Goal: Transaction & Acquisition: Purchase product/service

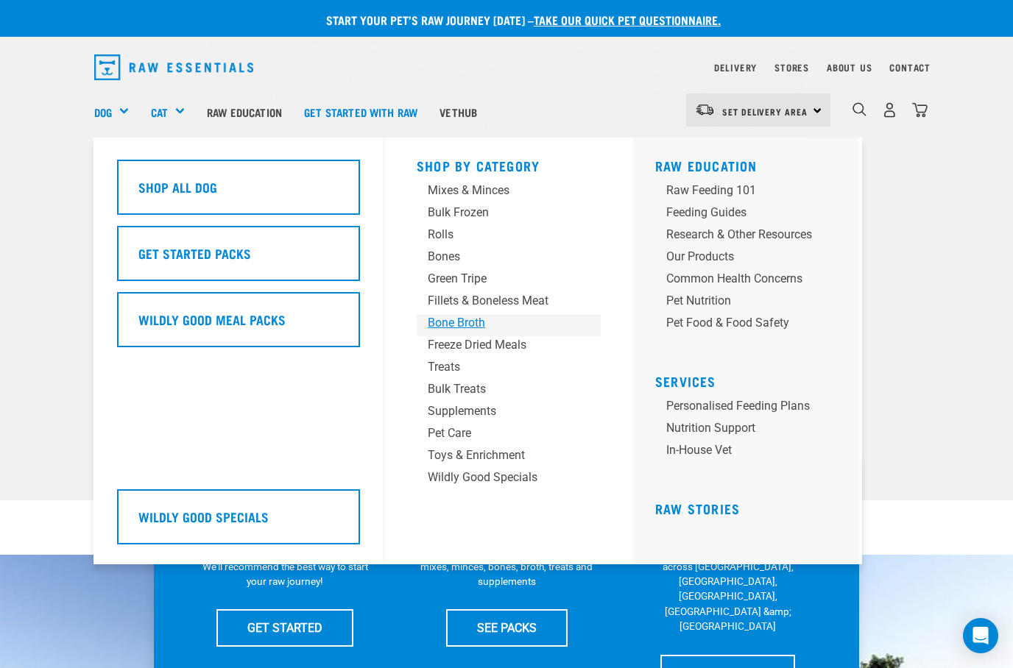
click at [451, 316] on div "Bone Broth" at bounding box center [497, 323] width 138 height 18
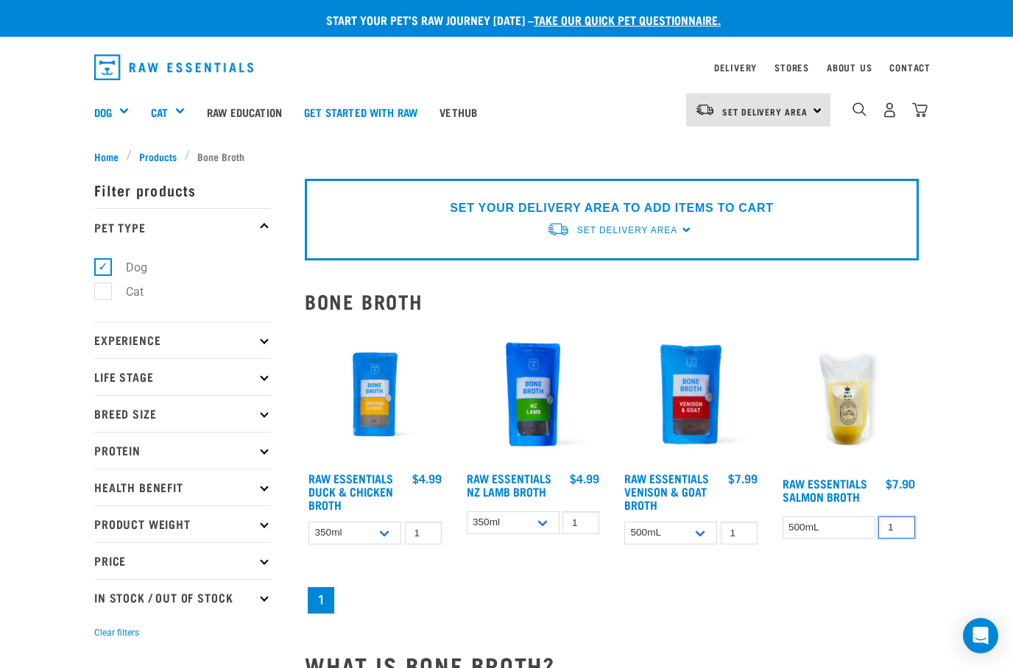
click at [898, 528] on input "1" at bounding box center [896, 528] width 37 height 23
click at [837, 528] on select "500mL" at bounding box center [828, 528] width 93 height 23
click at [357, 531] on select "350ml Bulk (40 pack)" at bounding box center [354, 533] width 93 height 23
click at [417, 538] on input "1" at bounding box center [423, 533] width 37 height 23
click at [598, 218] on div "Set Delivery Area" at bounding box center [627, 230] width 100 height 26
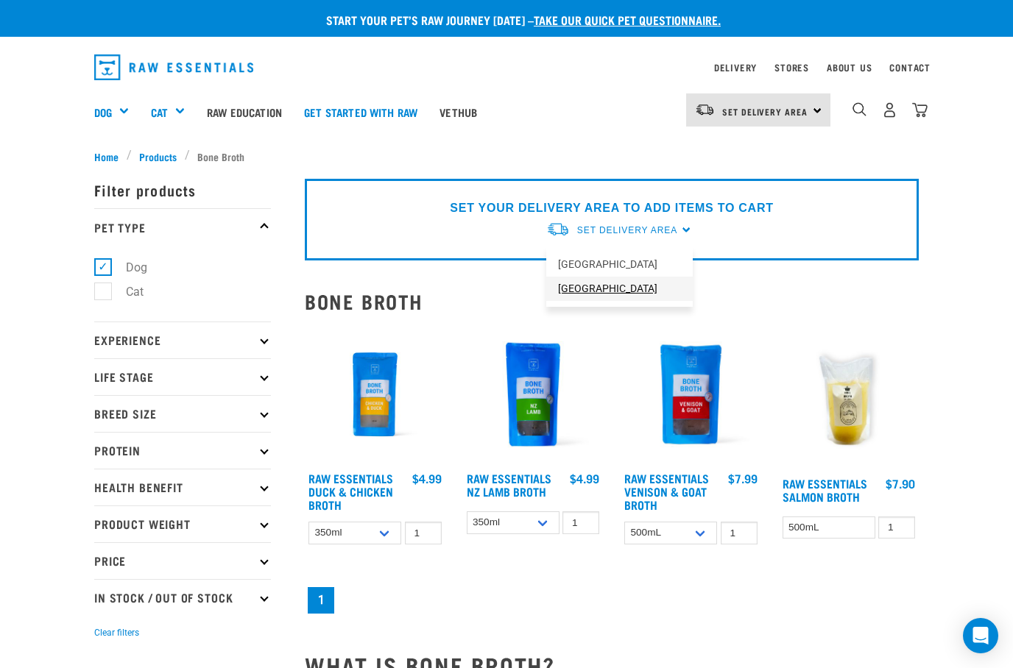
click at [587, 294] on link "[GEOGRAPHIC_DATA]" at bounding box center [619, 289] width 146 height 24
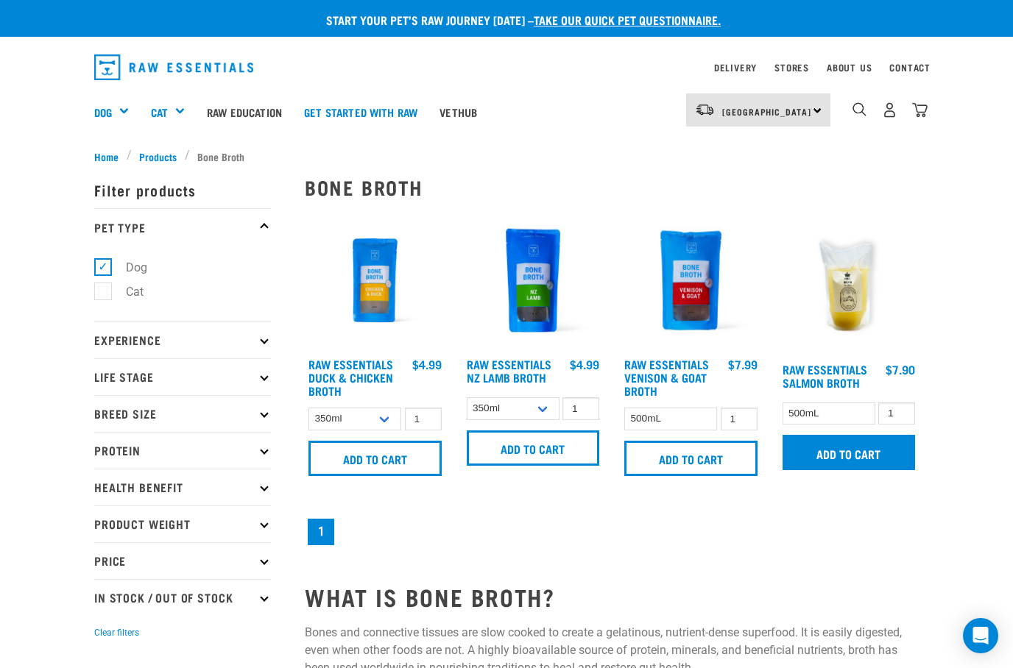
click at [826, 451] on input "Add to cart" at bounding box center [848, 452] width 133 height 35
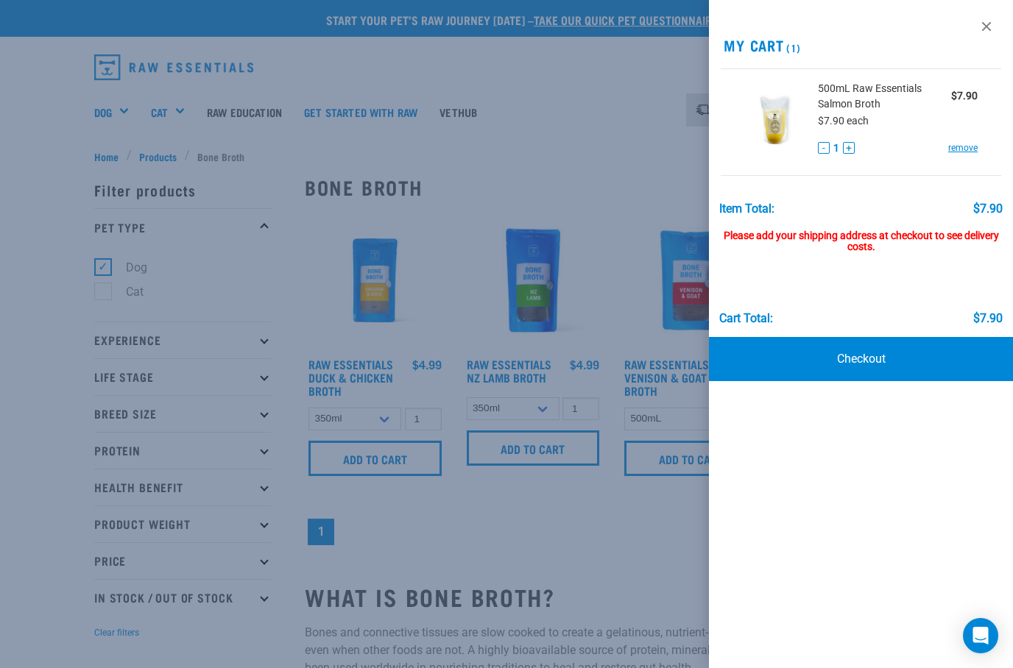
click at [622, 528] on div at bounding box center [506, 334] width 1013 height 668
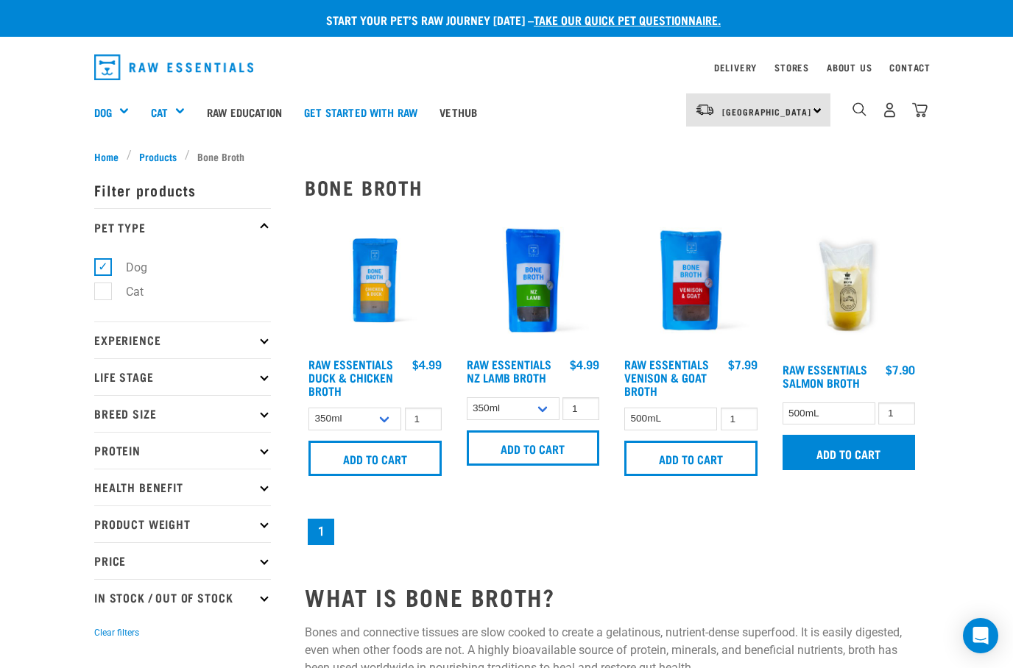
click at [844, 453] on input "Add to cart" at bounding box center [848, 452] width 133 height 35
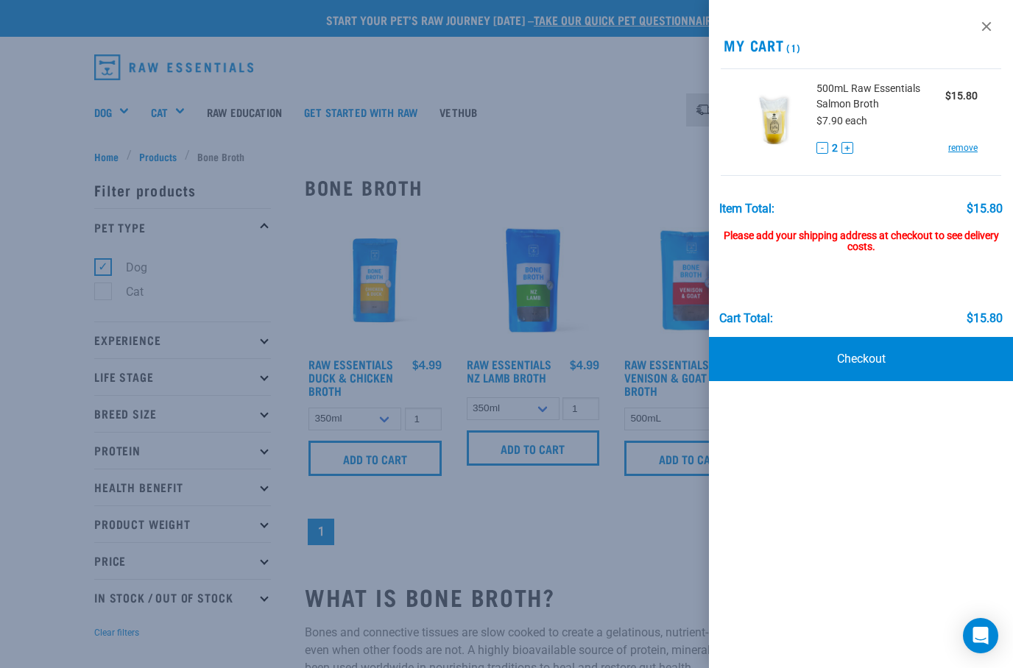
click at [606, 525] on div at bounding box center [506, 334] width 1013 height 668
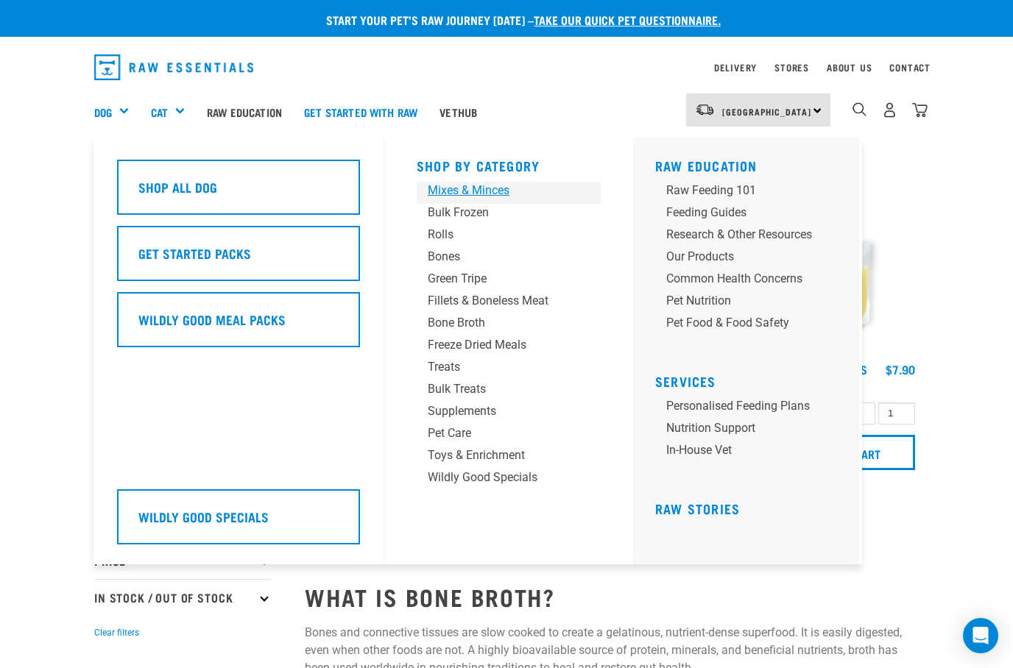
click at [458, 185] on div "Mixes & Minces" at bounding box center [497, 191] width 138 height 18
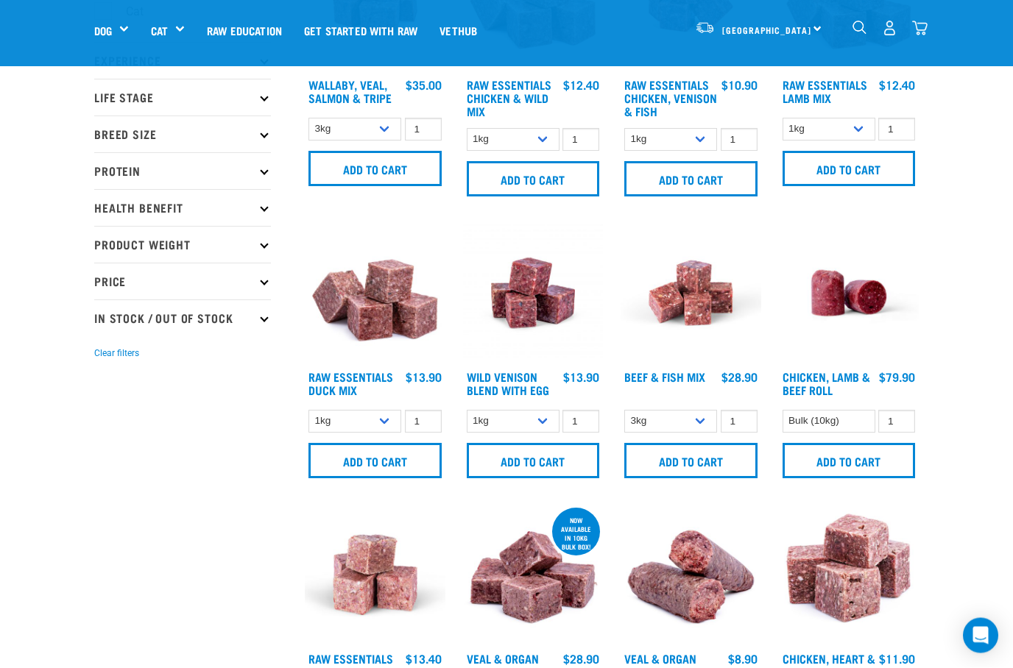
scroll to position [176, 0]
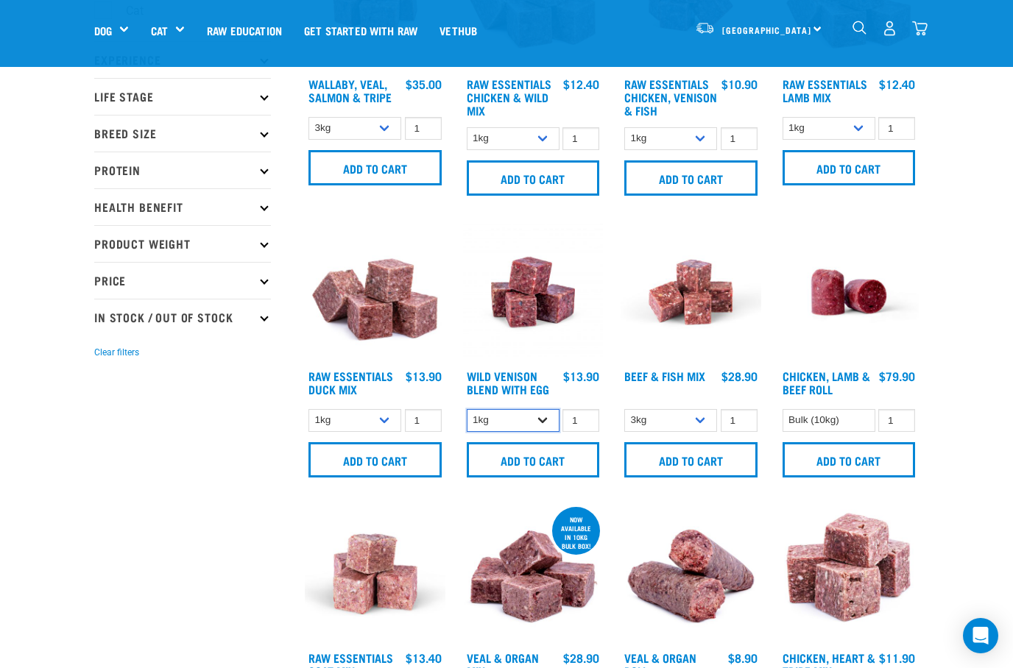
click at [535, 417] on select "1kg 3kg Bulk (10kg)" at bounding box center [513, 420] width 93 height 23
select select "34496"
click at [519, 463] on input "Add to cart" at bounding box center [533, 459] width 133 height 35
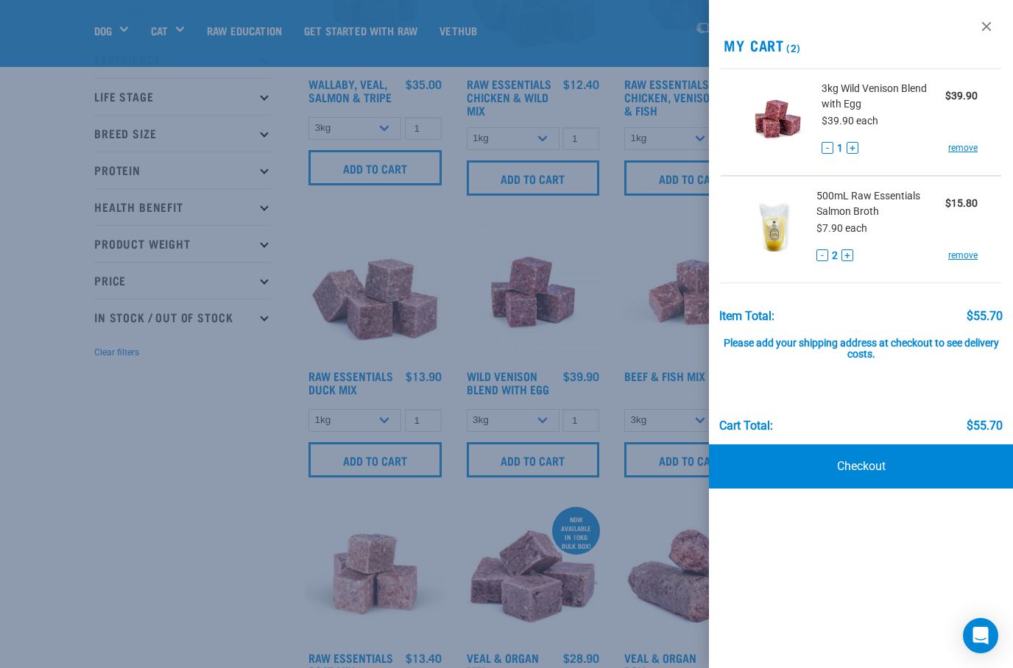
click at [140, 470] on div at bounding box center [506, 334] width 1013 height 668
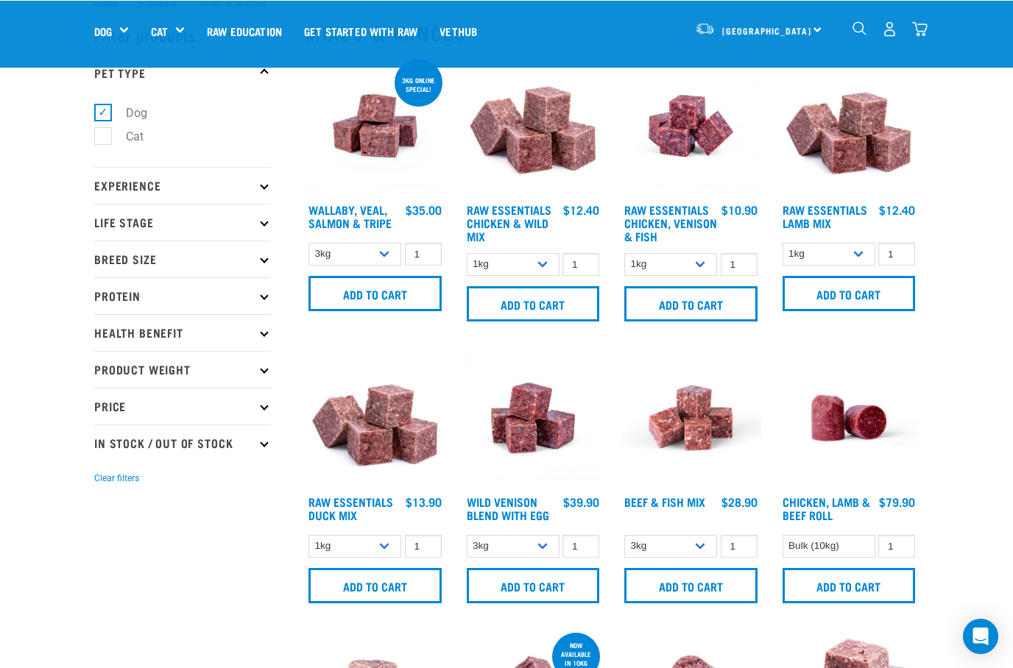
scroll to position [50, 0]
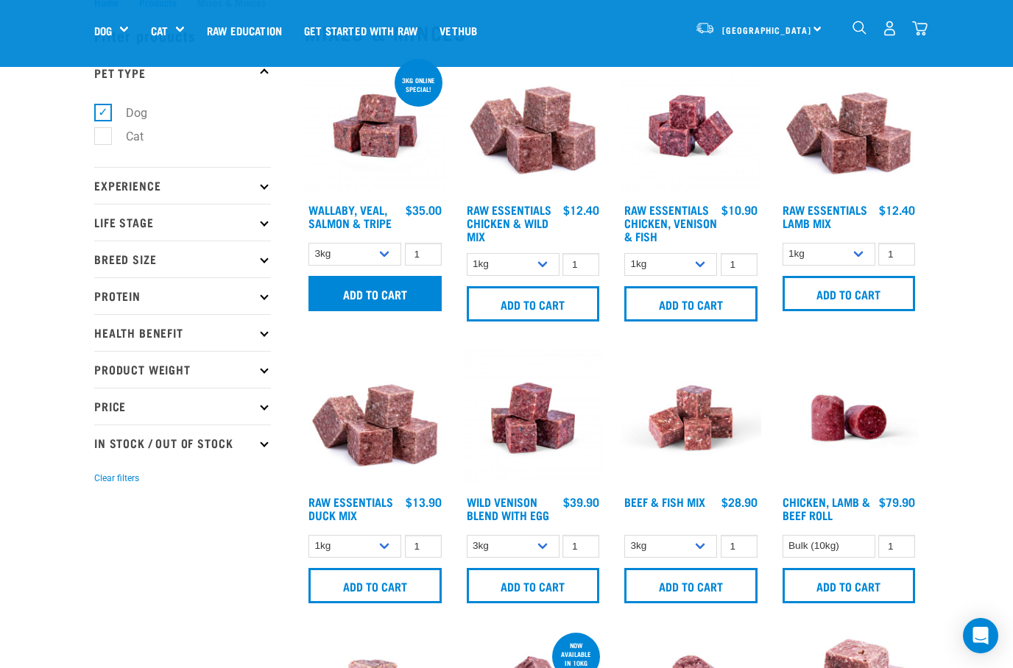
click at [357, 290] on input "Add to cart" at bounding box center [374, 293] width 133 height 35
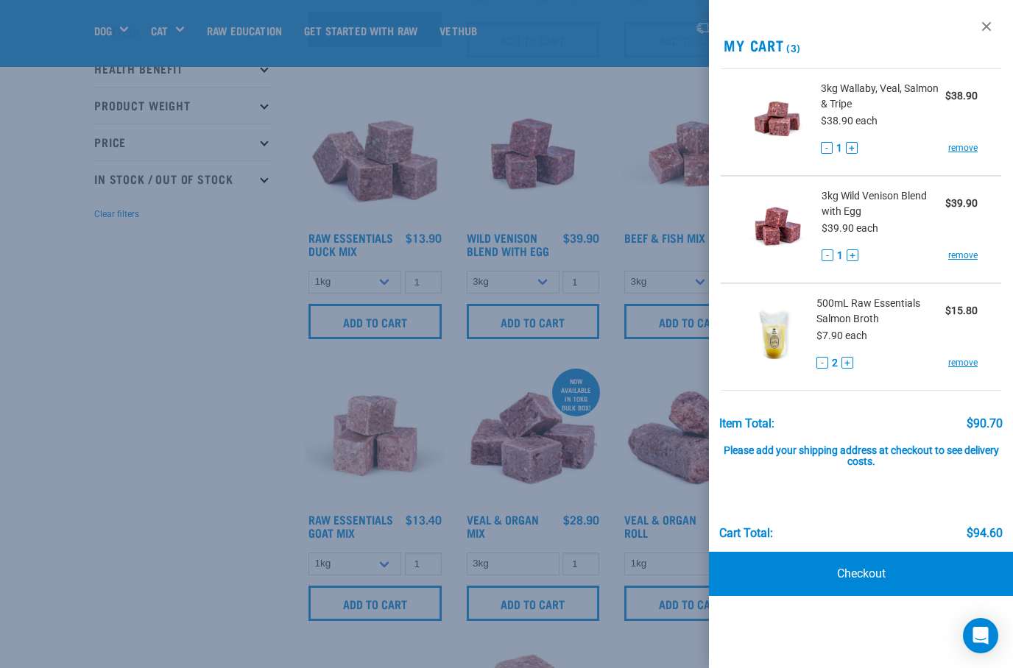
scroll to position [332, 0]
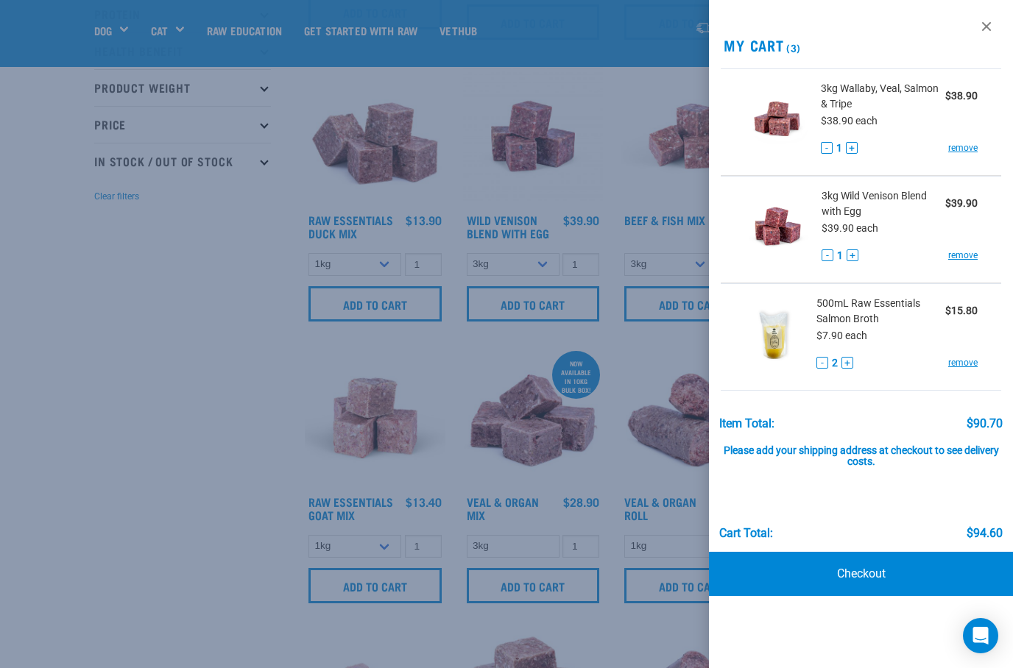
click at [93, 539] on div at bounding box center [506, 334] width 1013 height 668
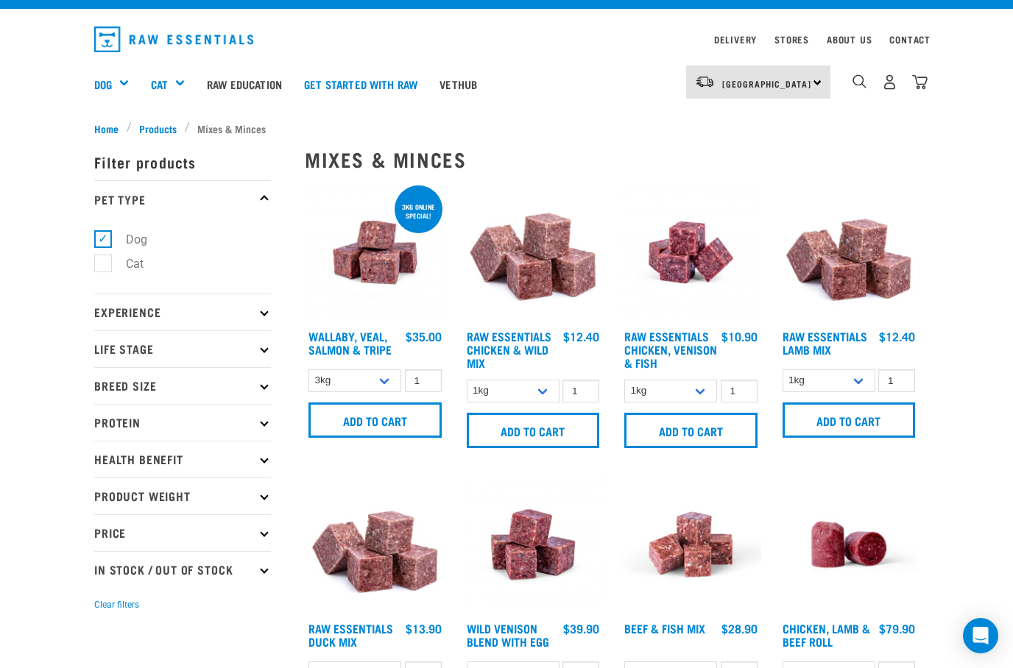
scroll to position [0, 0]
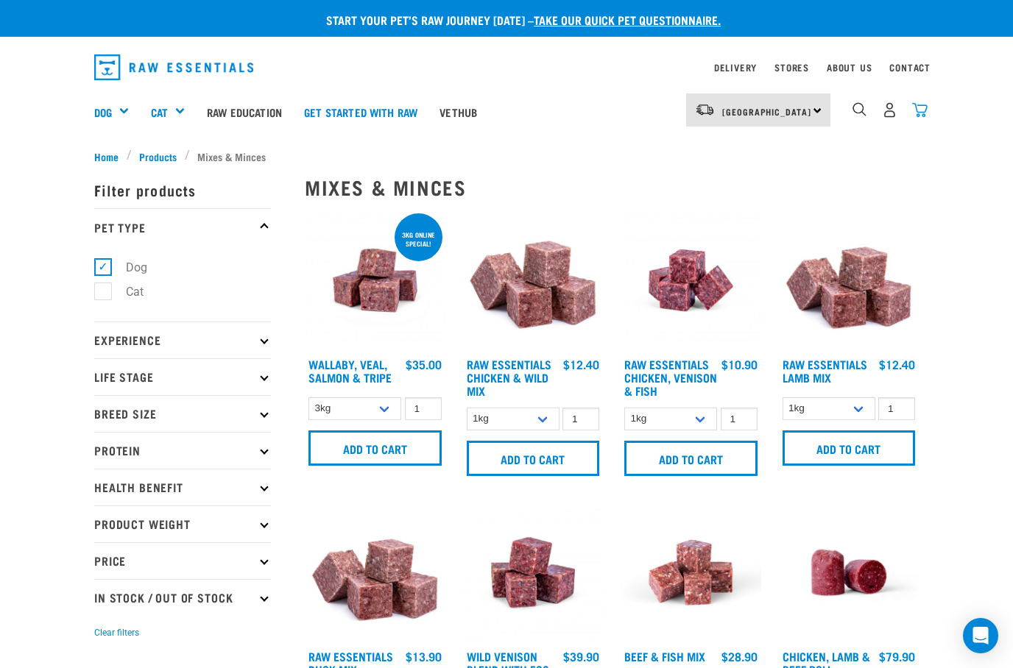
click at [918, 114] on img "dropdown navigation" at bounding box center [919, 109] width 15 height 15
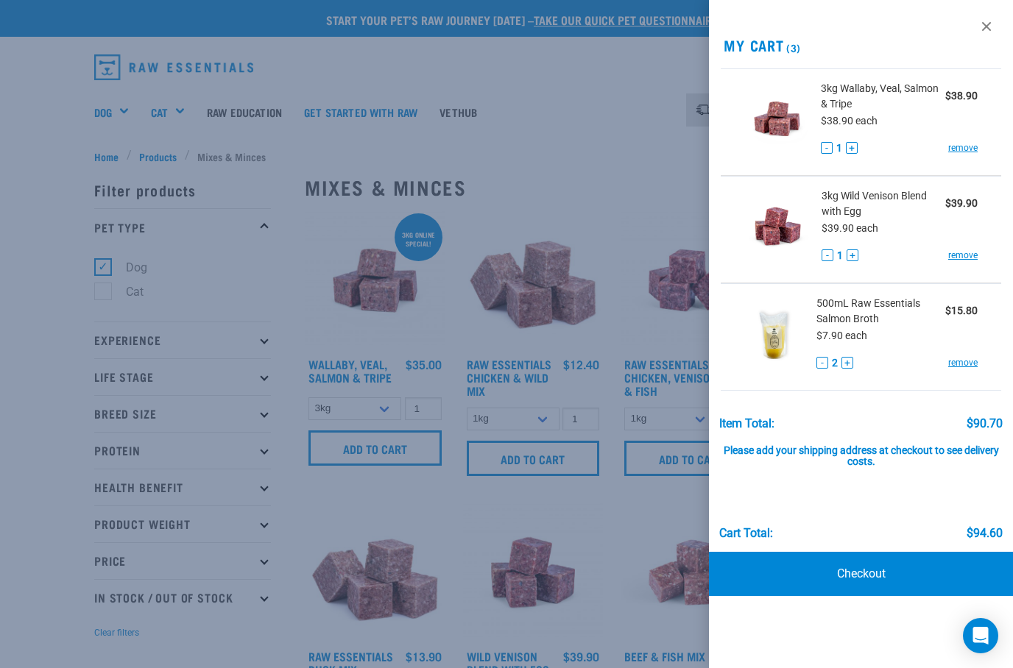
click at [21, 511] on div at bounding box center [506, 334] width 1013 height 668
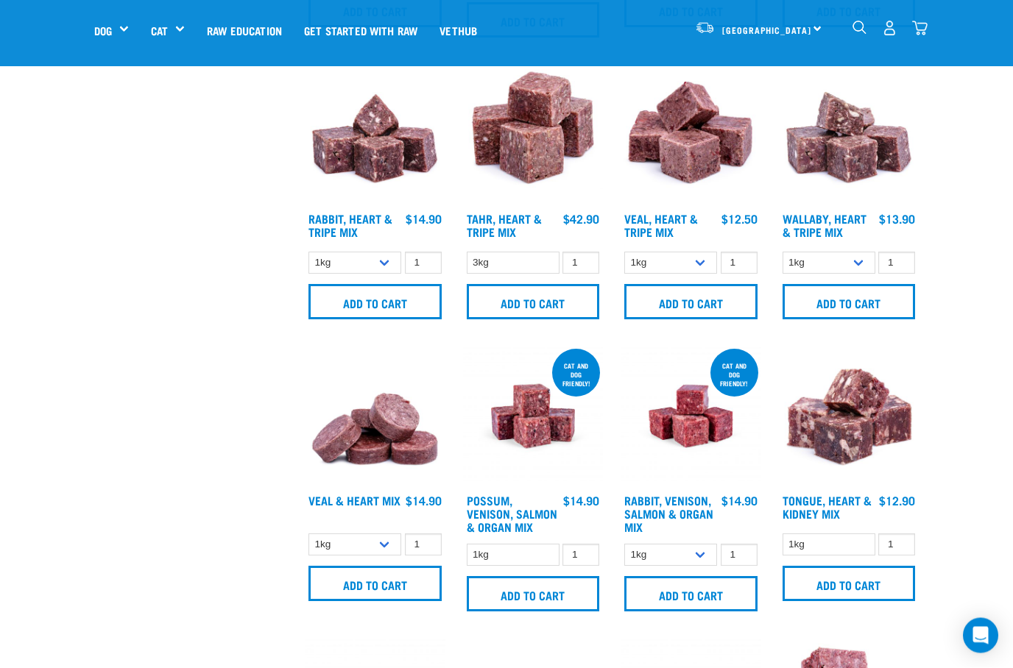
scroll to position [1482, 0]
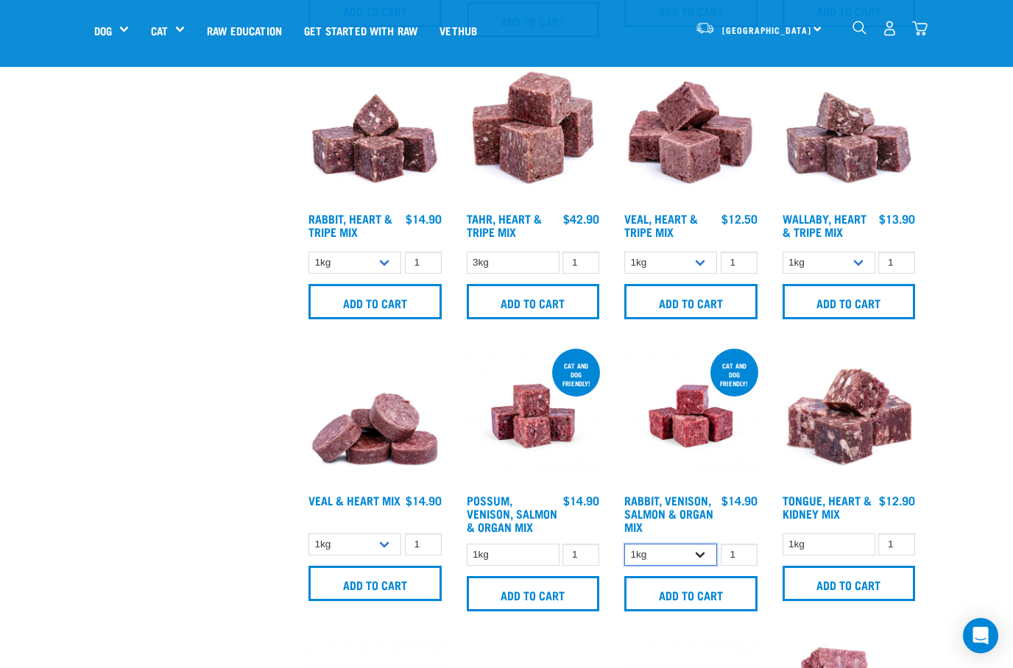
click at [697, 554] on select "1kg 3kg" at bounding box center [670, 555] width 93 height 23
select select "339035"
click at [655, 600] on input "Add to cart" at bounding box center [690, 593] width 133 height 35
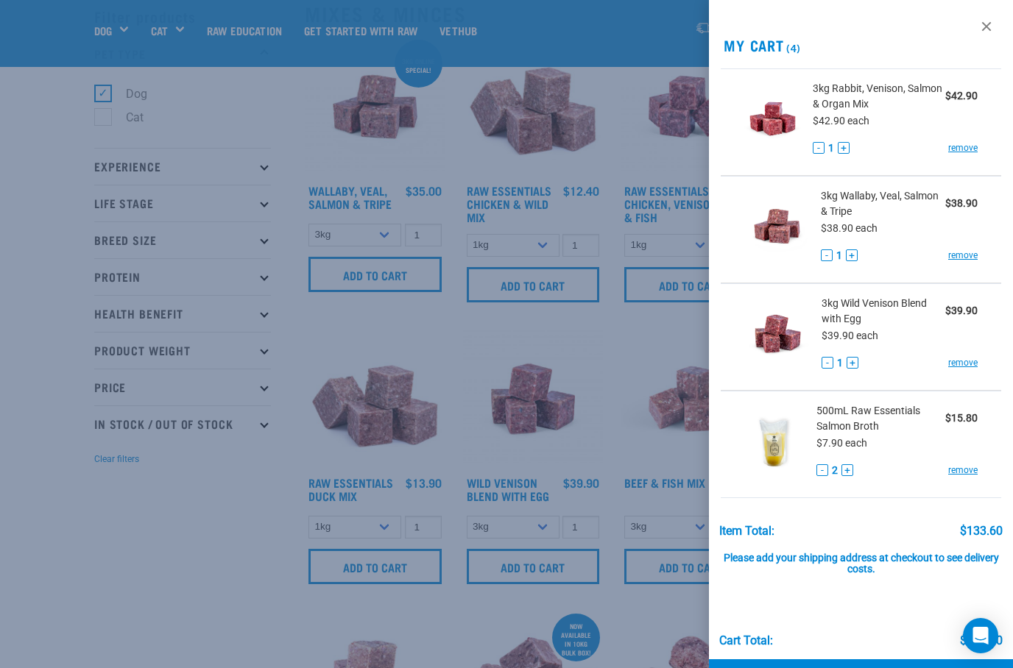
scroll to position [0, 0]
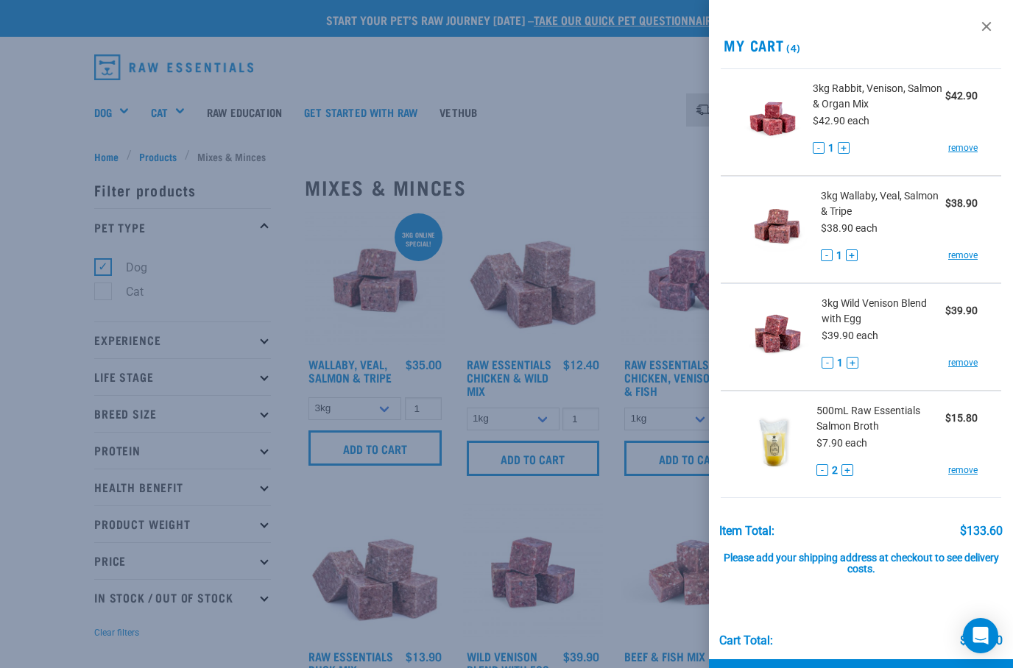
click at [547, 111] on div at bounding box center [506, 334] width 1013 height 668
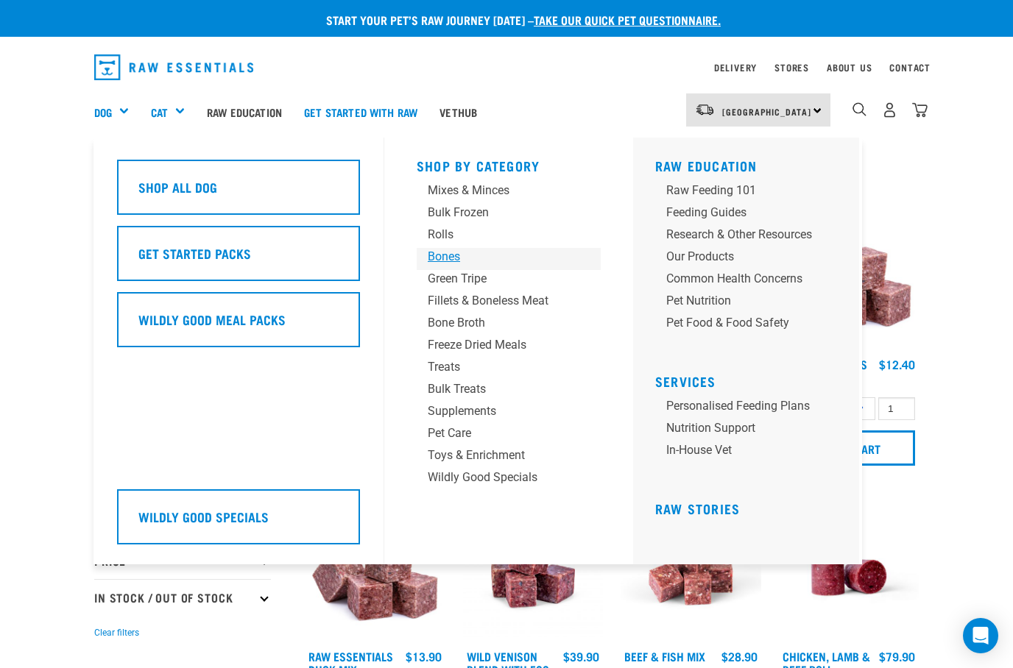
click at [449, 259] on div "Bones" at bounding box center [497, 257] width 138 height 18
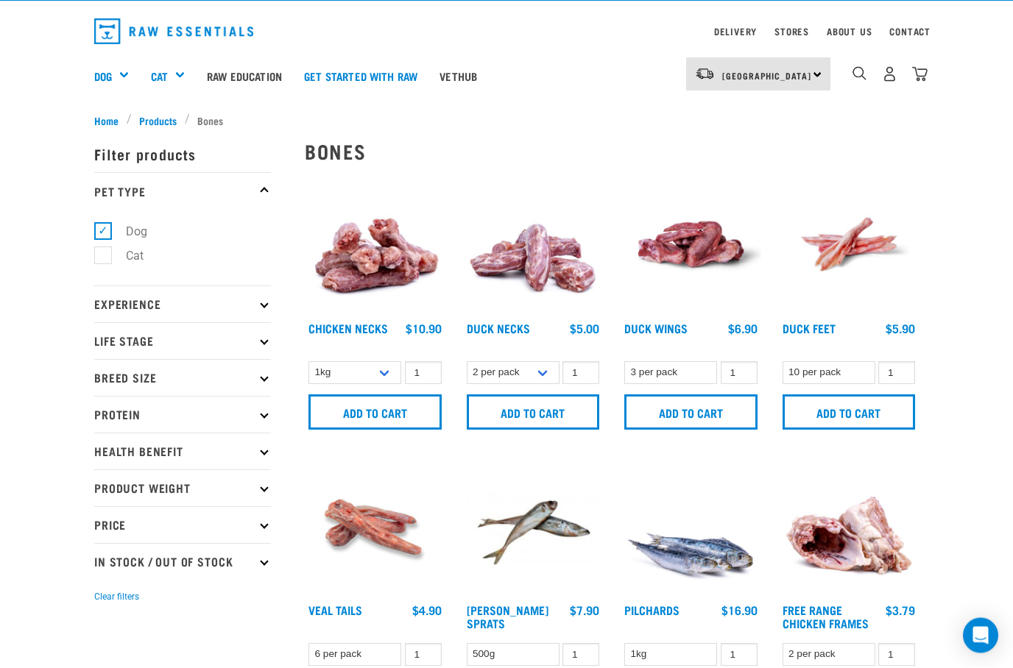
scroll to position [36, 0]
click at [381, 367] on select "1kg 2kg" at bounding box center [354, 372] width 93 height 23
select select "7342"
click at [343, 414] on input "Add to cart" at bounding box center [374, 411] width 133 height 35
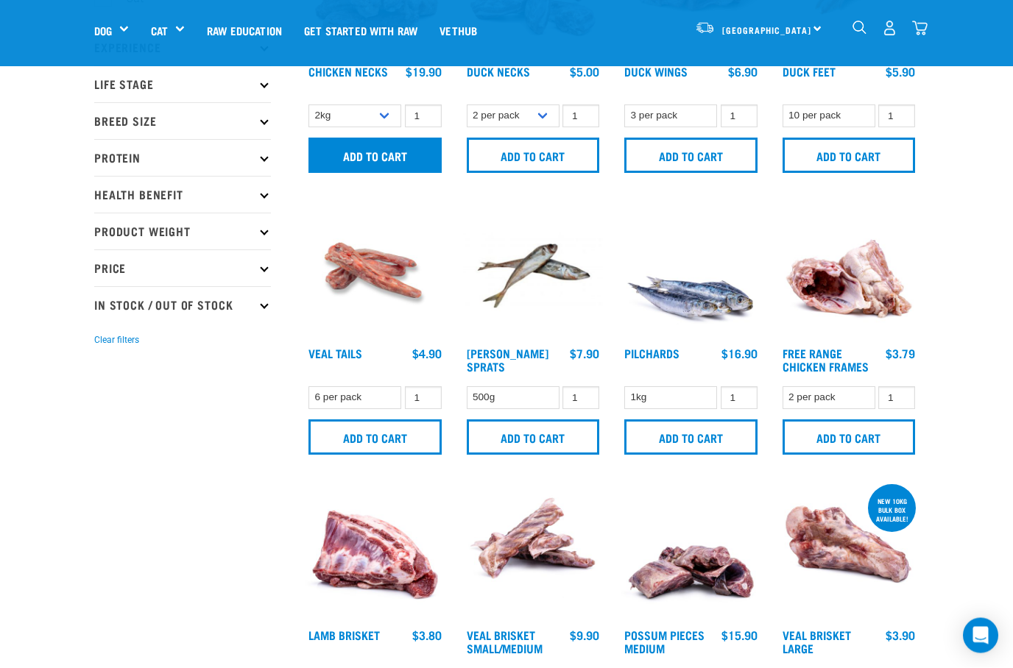
scroll to position [190, 0]
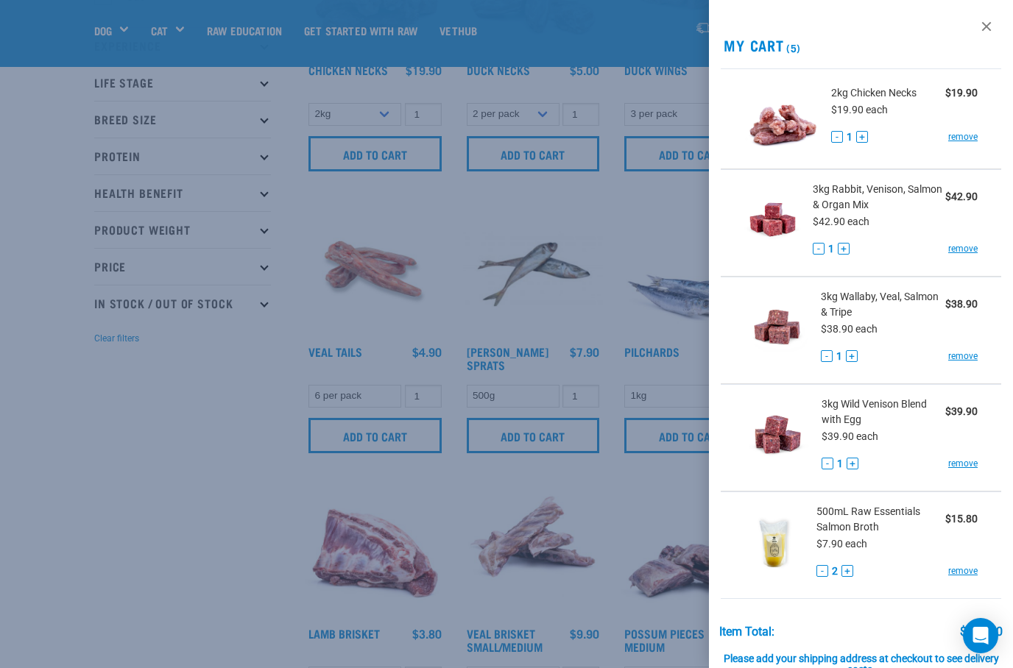
click at [106, 606] on div at bounding box center [506, 334] width 1013 height 668
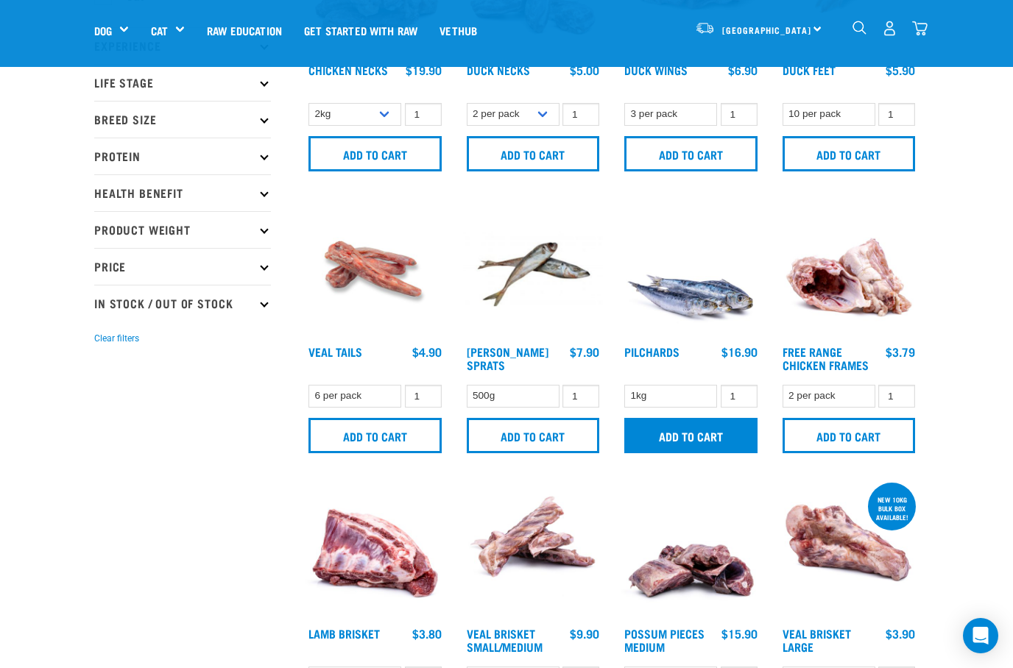
click at [662, 436] on input "Add to cart" at bounding box center [690, 435] width 133 height 35
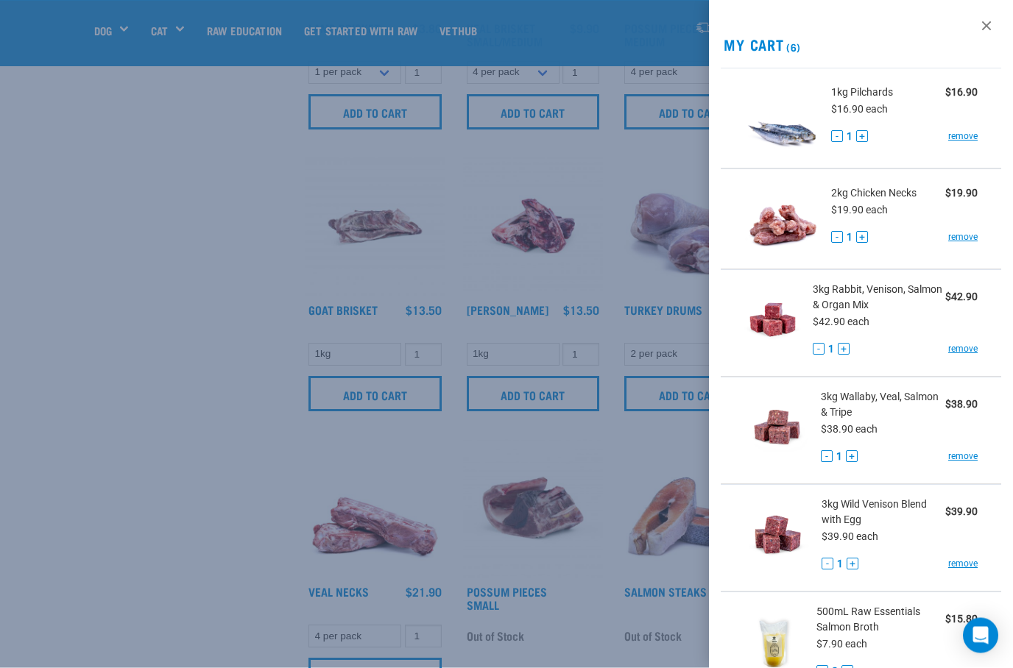
scroll to position [809, 0]
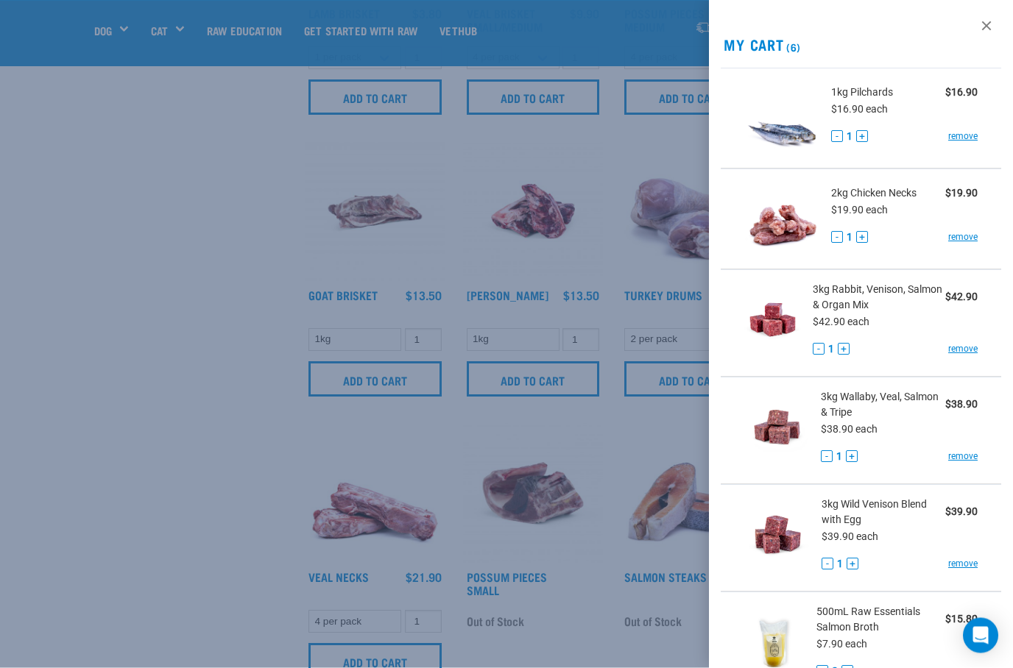
click at [108, 578] on div at bounding box center [506, 334] width 1013 height 668
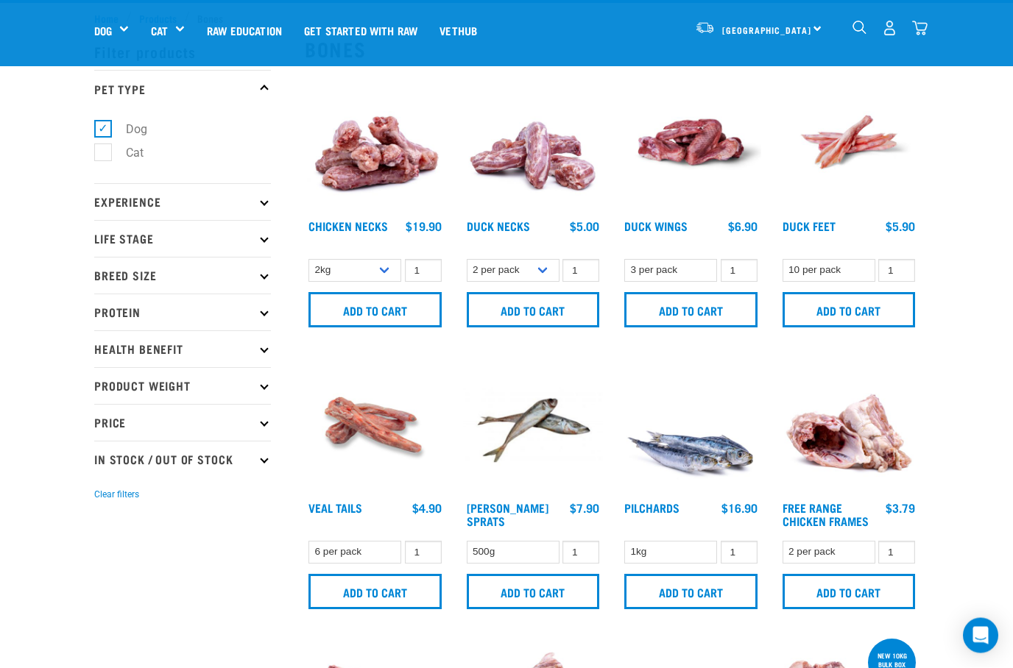
scroll to position [0, 0]
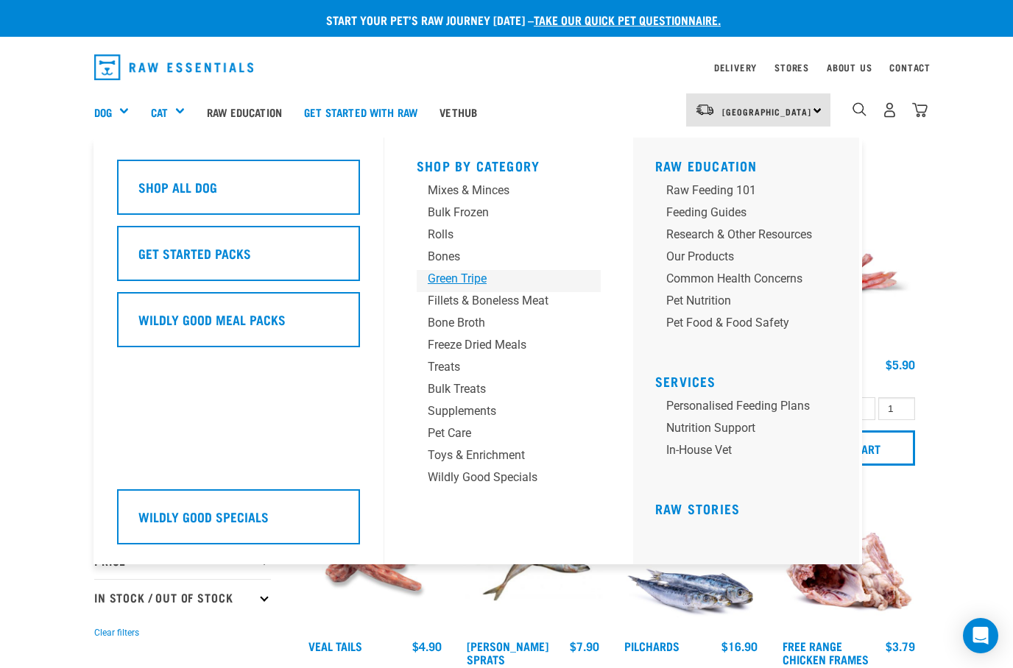
click at [463, 280] on div "Green Tripe" at bounding box center [497, 279] width 138 height 18
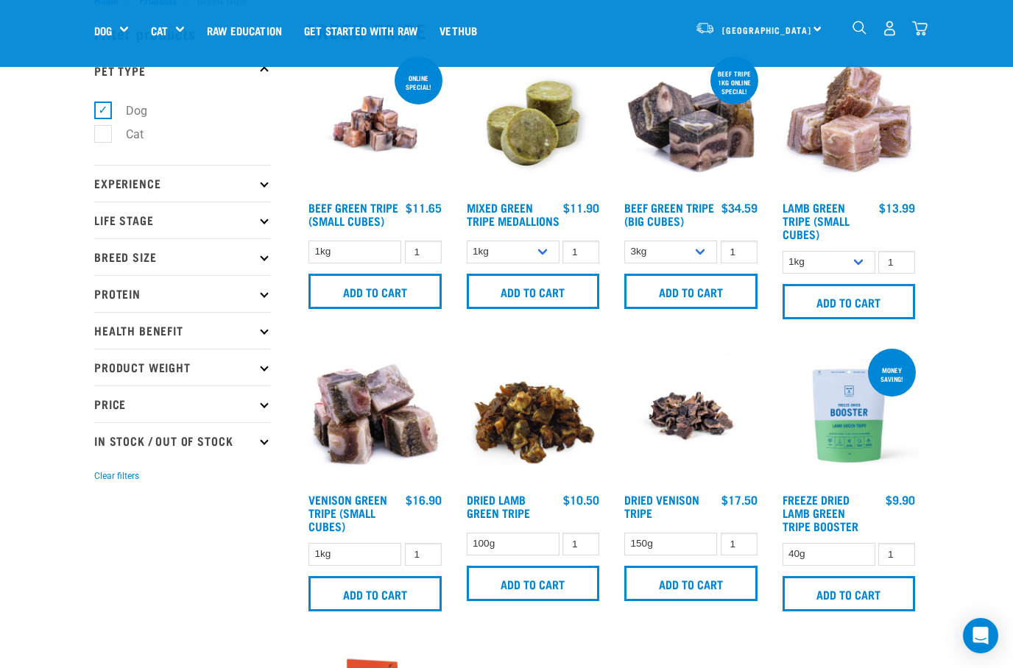
scroll to position [54, 0]
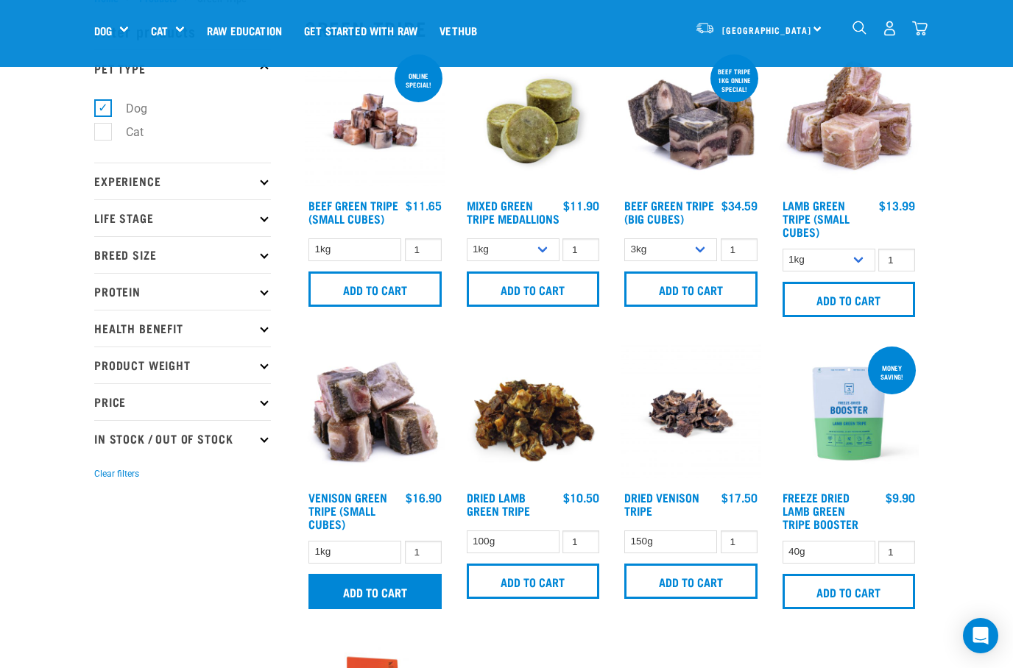
click at [377, 586] on input "Add to cart" at bounding box center [374, 591] width 133 height 35
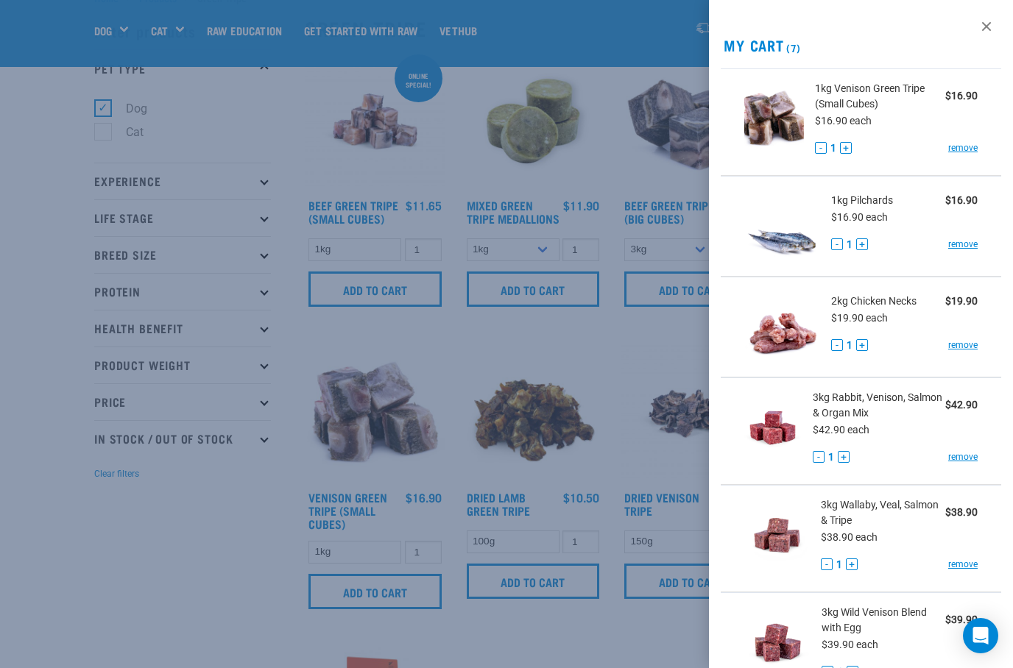
click at [578, 662] on div at bounding box center [506, 334] width 1013 height 668
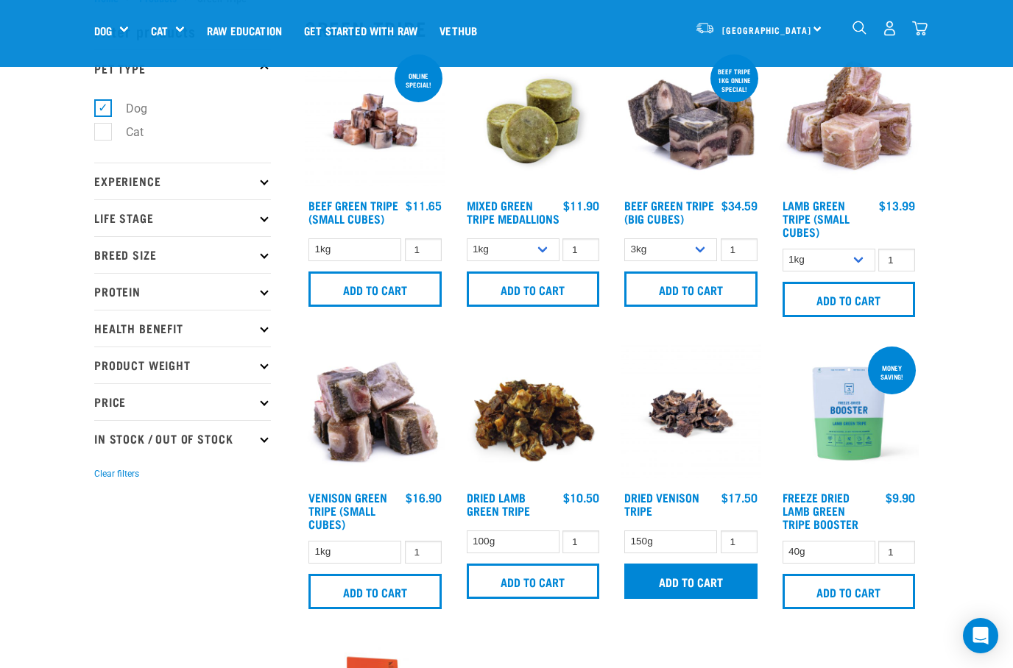
click at [672, 584] on input "Add to cart" at bounding box center [690, 581] width 133 height 35
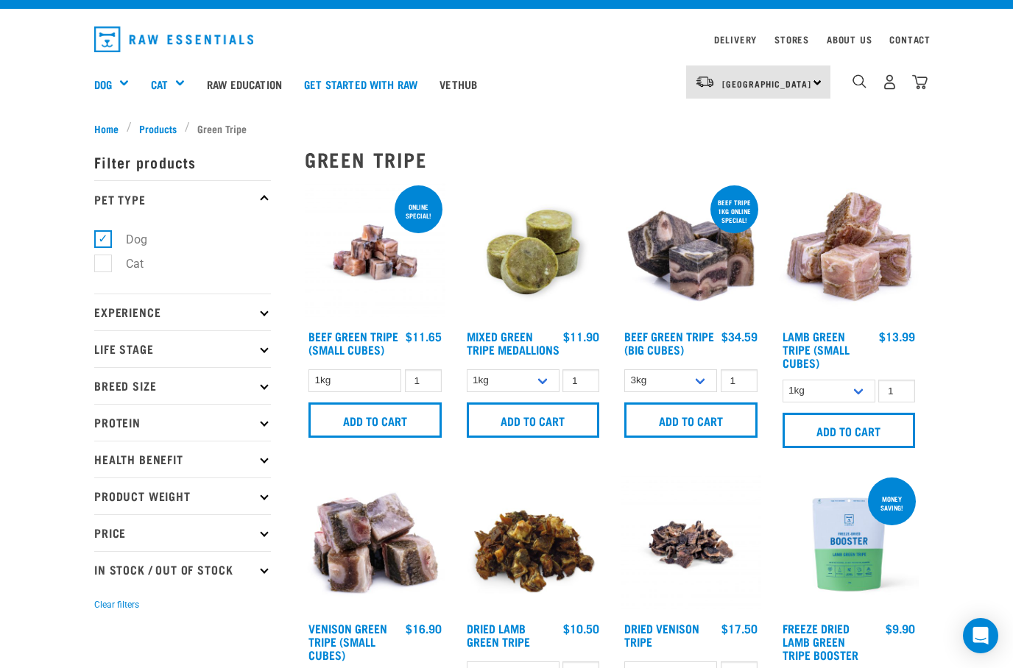
scroll to position [0, 0]
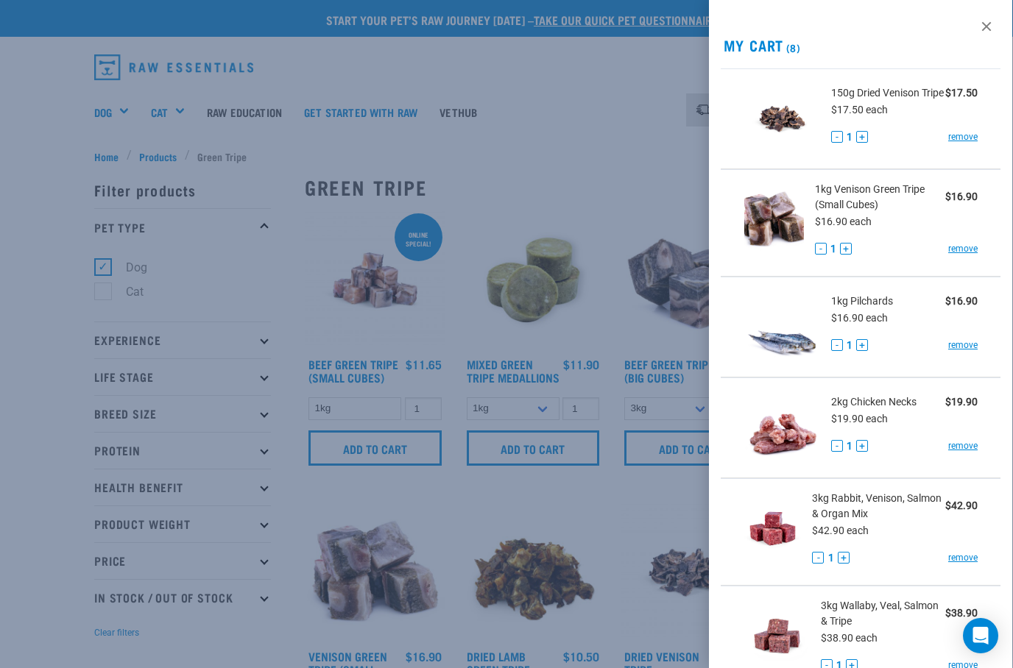
click at [107, 109] on div at bounding box center [506, 334] width 1013 height 668
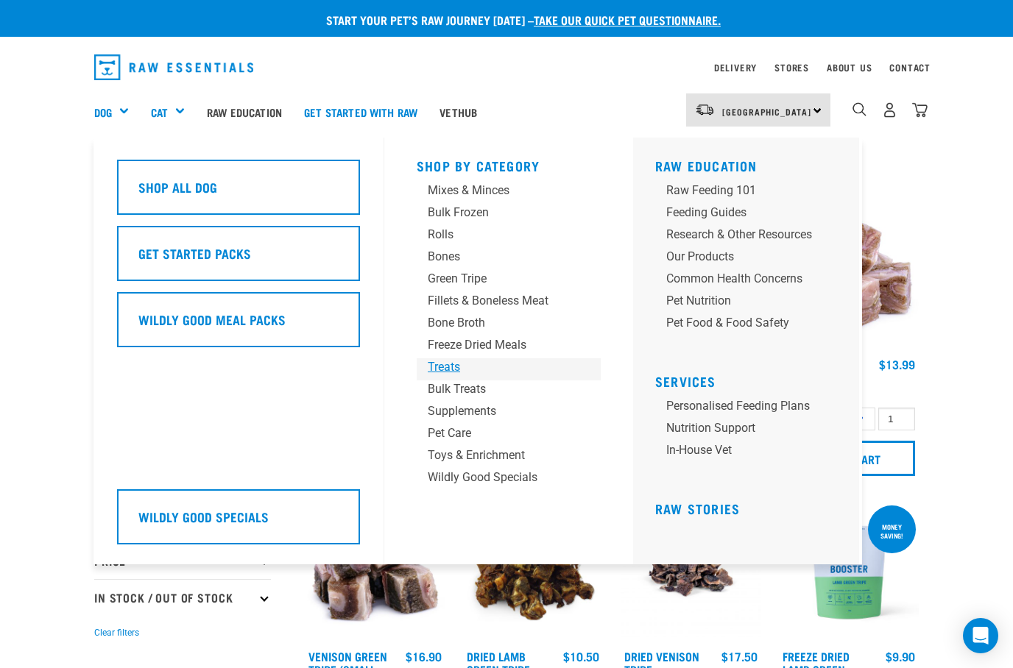
click at [437, 367] on div "Treats" at bounding box center [497, 367] width 138 height 18
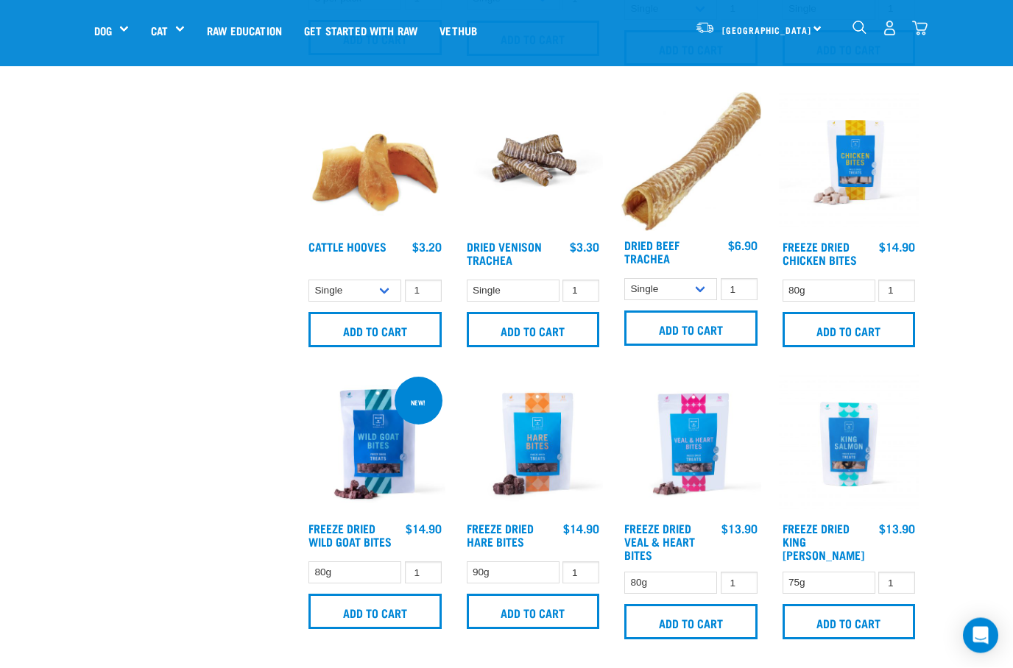
scroll to position [1715, 0]
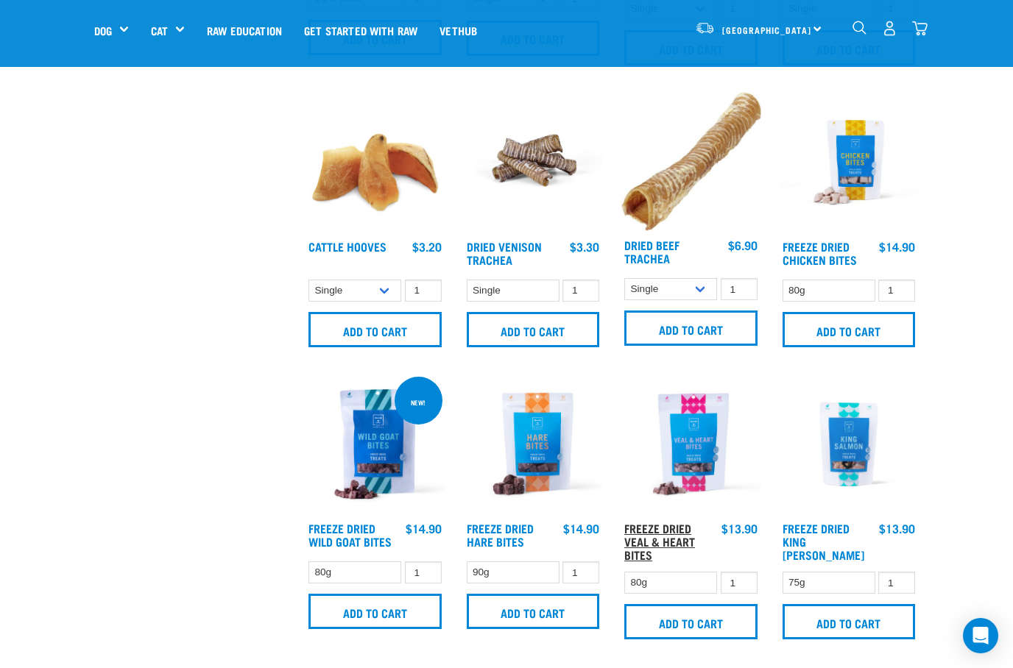
click at [647, 542] on link "Freeze Dried Veal & Heart Bites" at bounding box center [659, 541] width 71 height 33
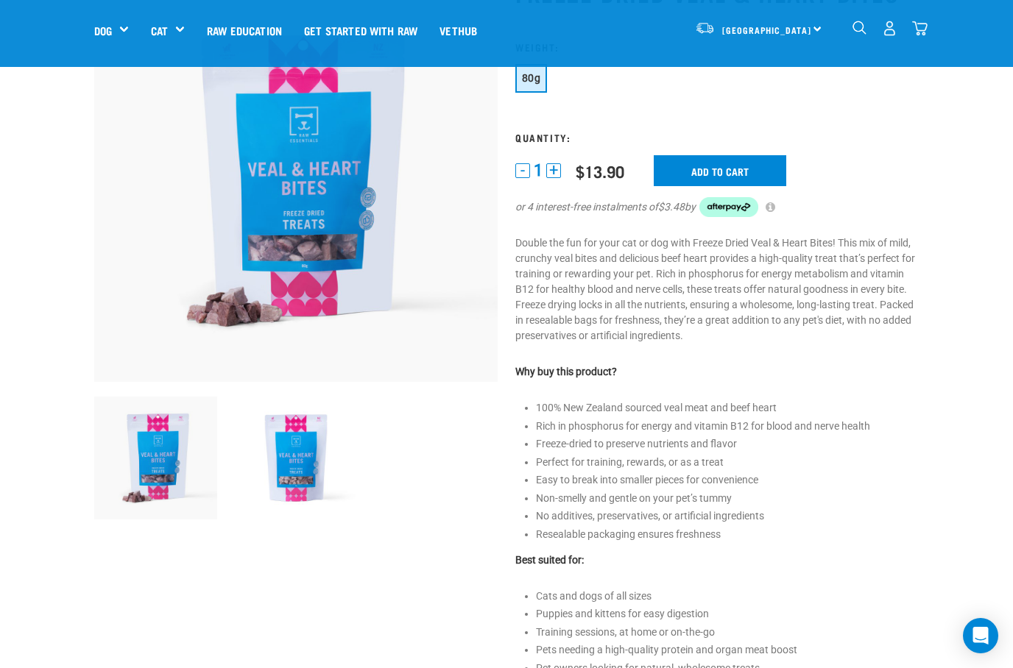
scroll to position [124, 0]
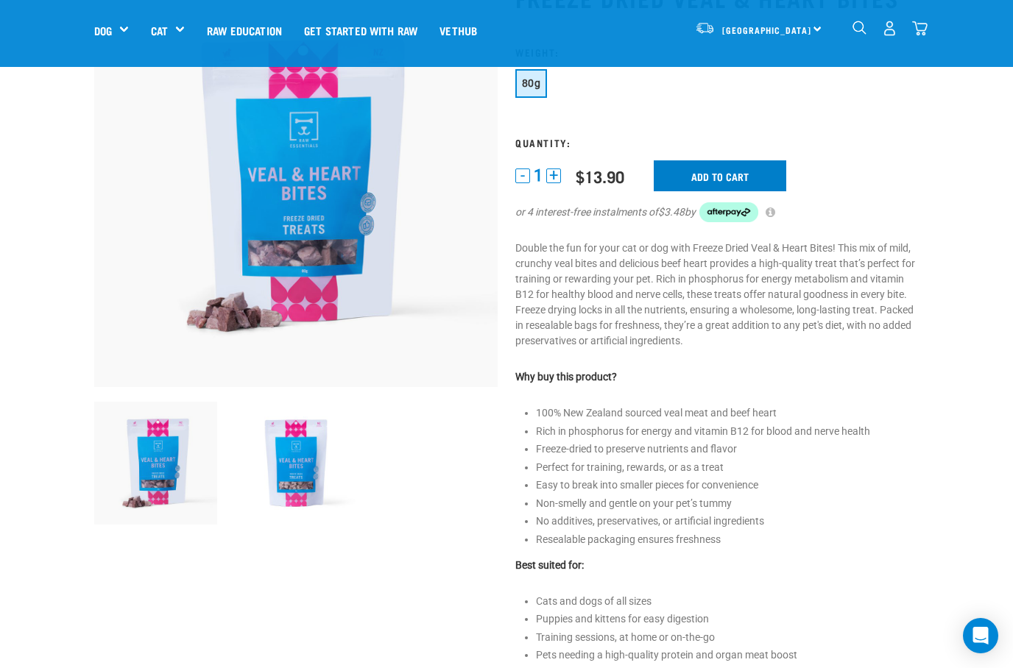
click at [689, 164] on input "Add to cart" at bounding box center [719, 175] width 132 height 31
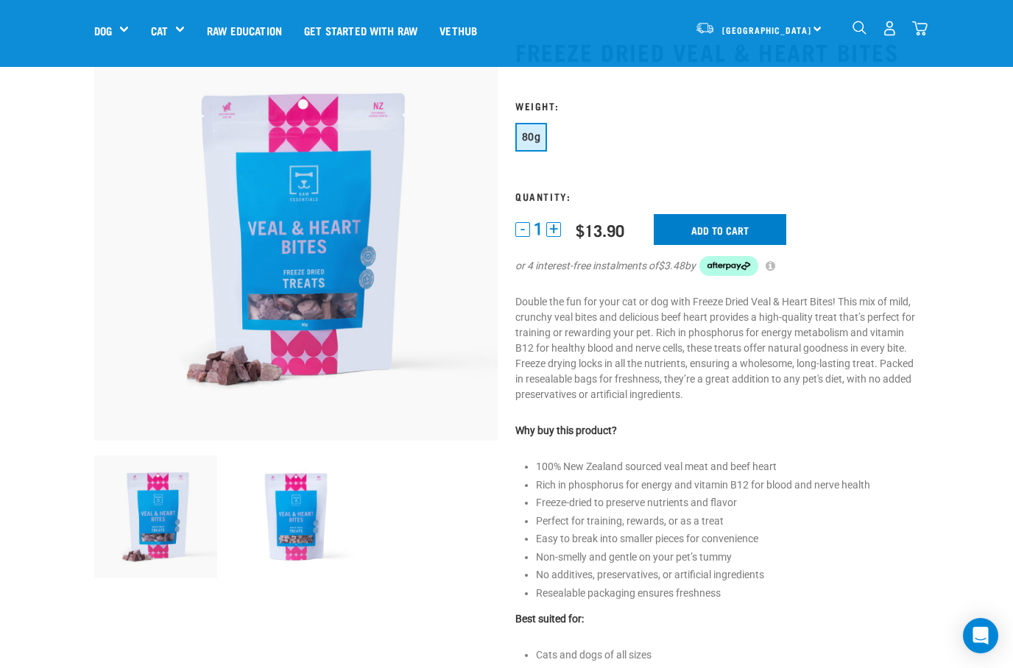
scroll to position [0, 0]
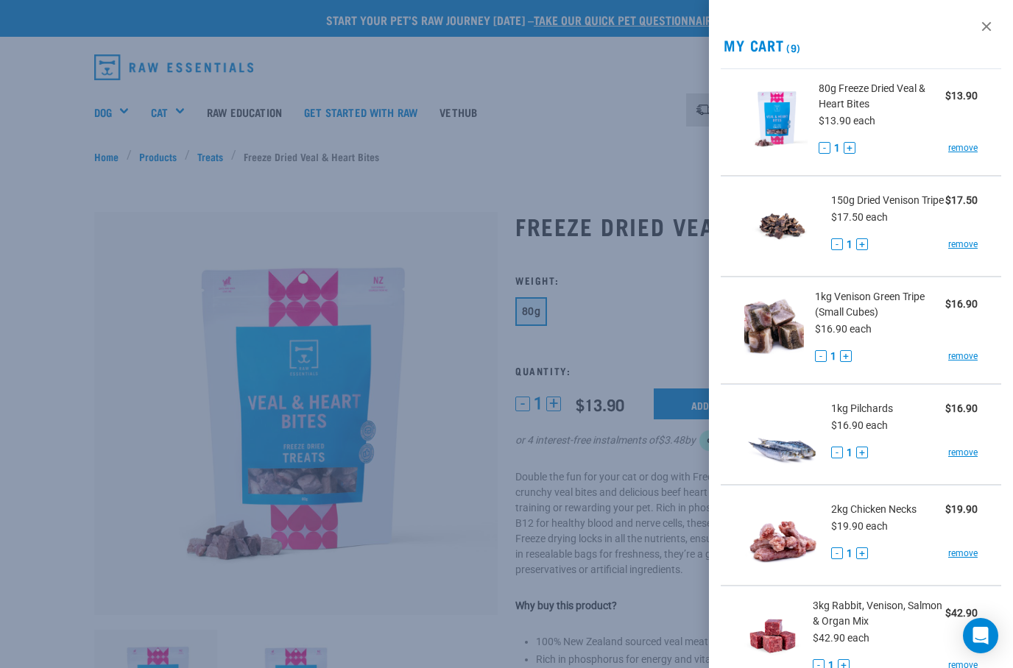
click at [110, 328] on div at bounding box center [506, 334] width 1013 height 668
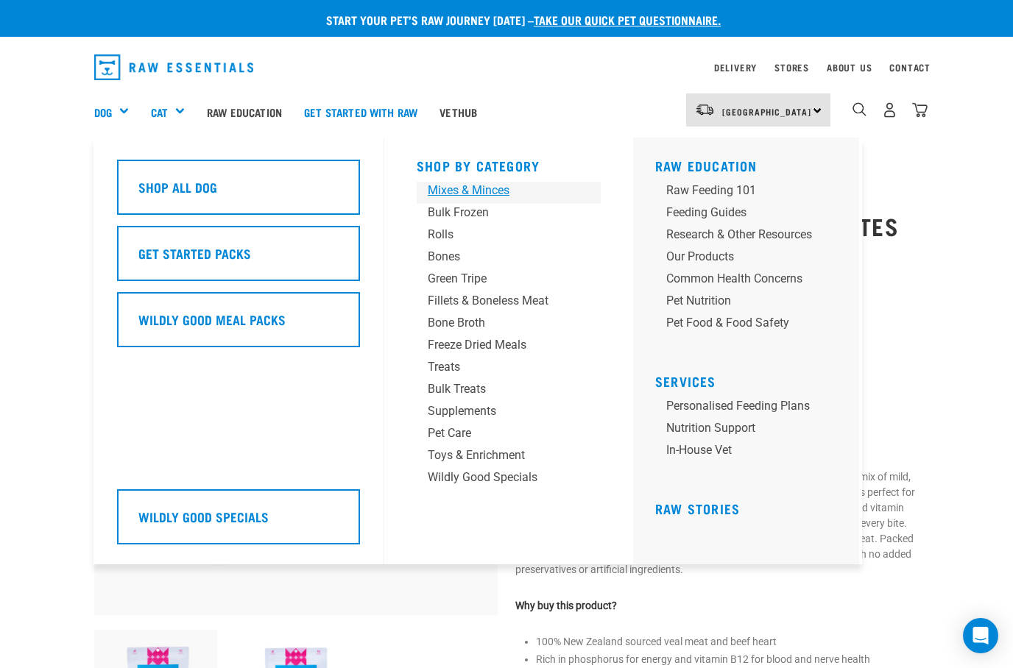
click at [448, 190] on div "Mixes & Minces" at bounding box center [497, 191] width 138 height 18
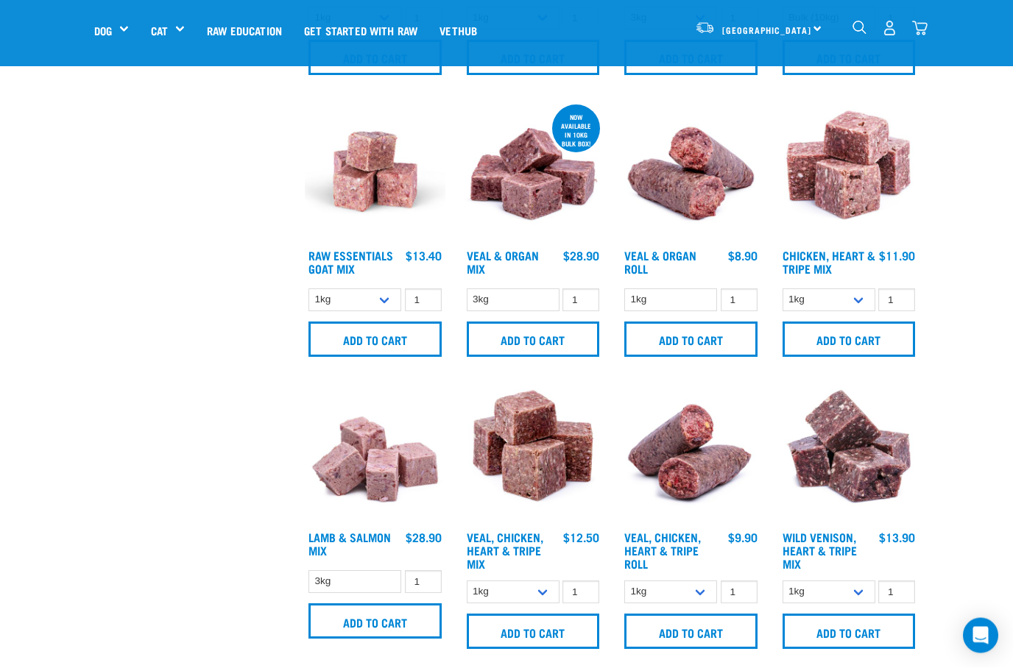
scroll to position [578, 0]
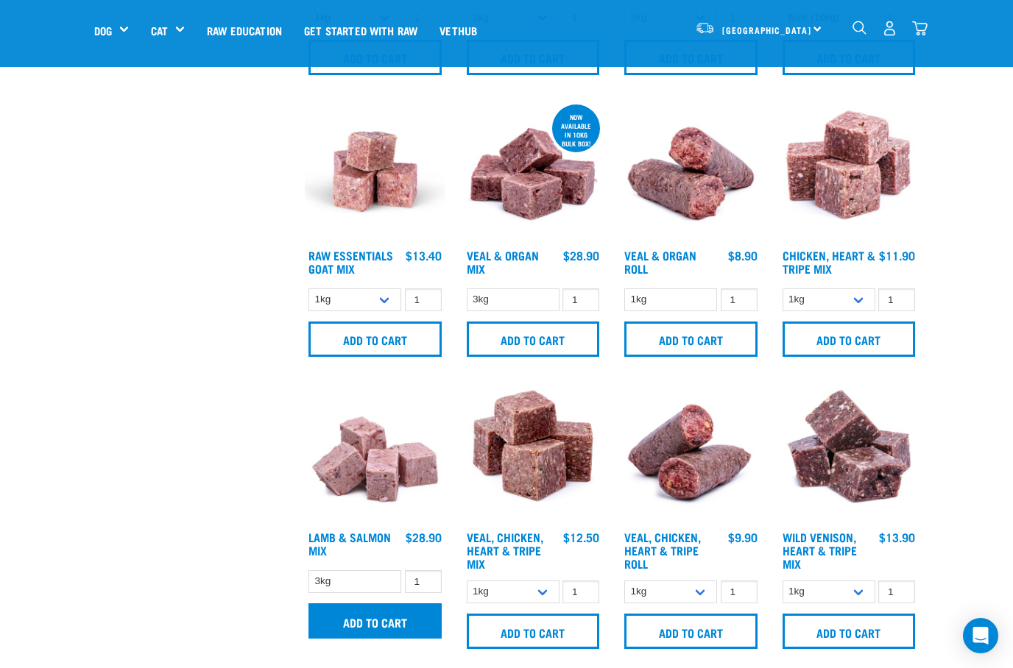
click at [367, 616] on input "Add to cart" at bounding box center [374, 620] width 133 height 35
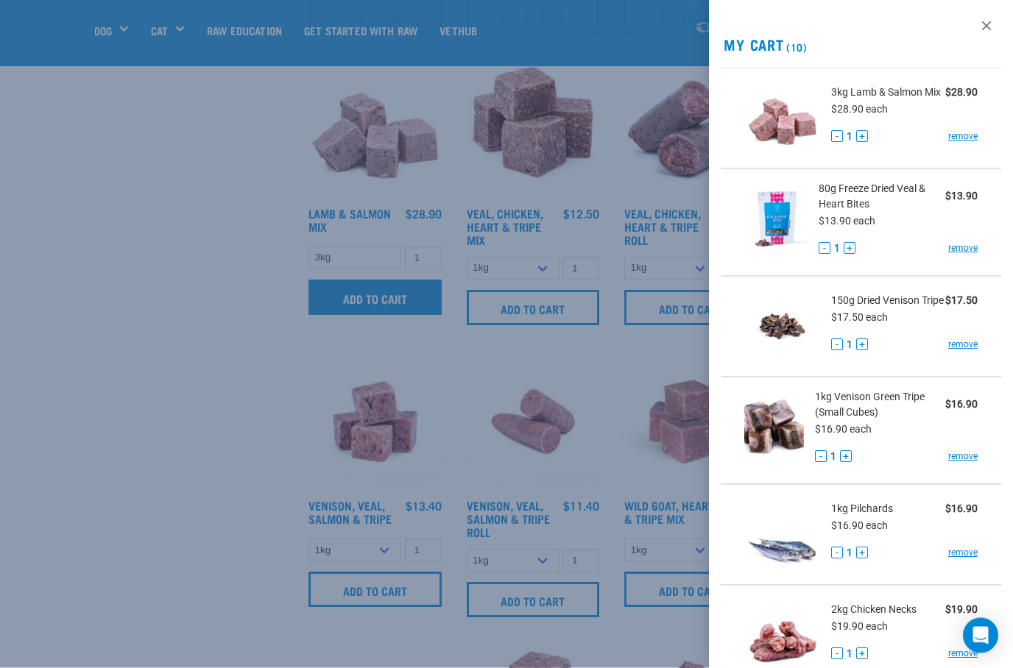
scroll to position [907, 0]
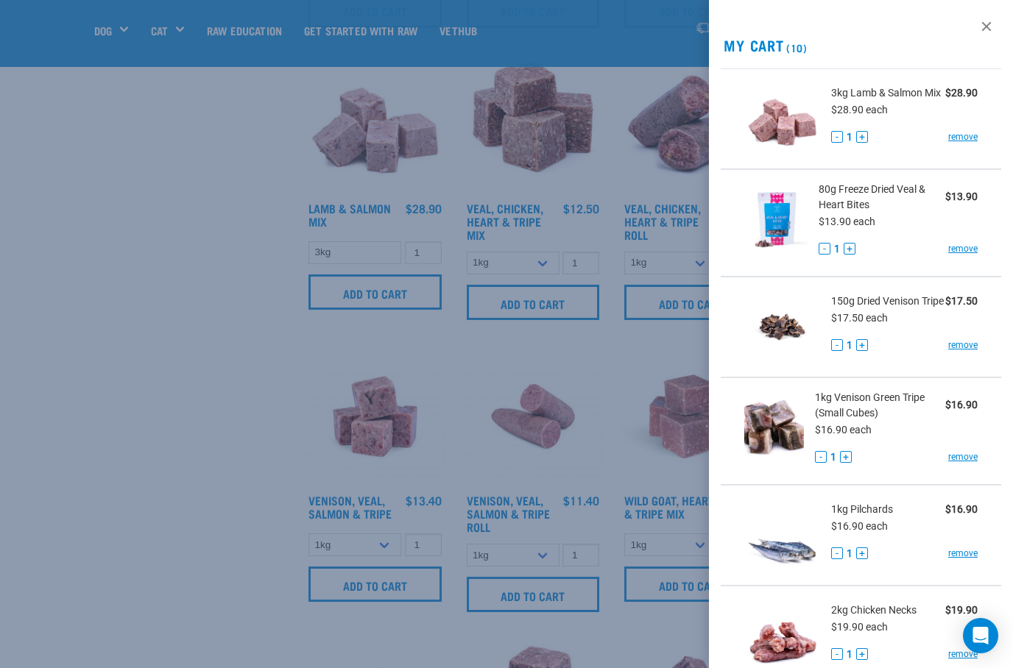
click at [183, 448] on div at bounding box center [506, 334] width 1013 height 668
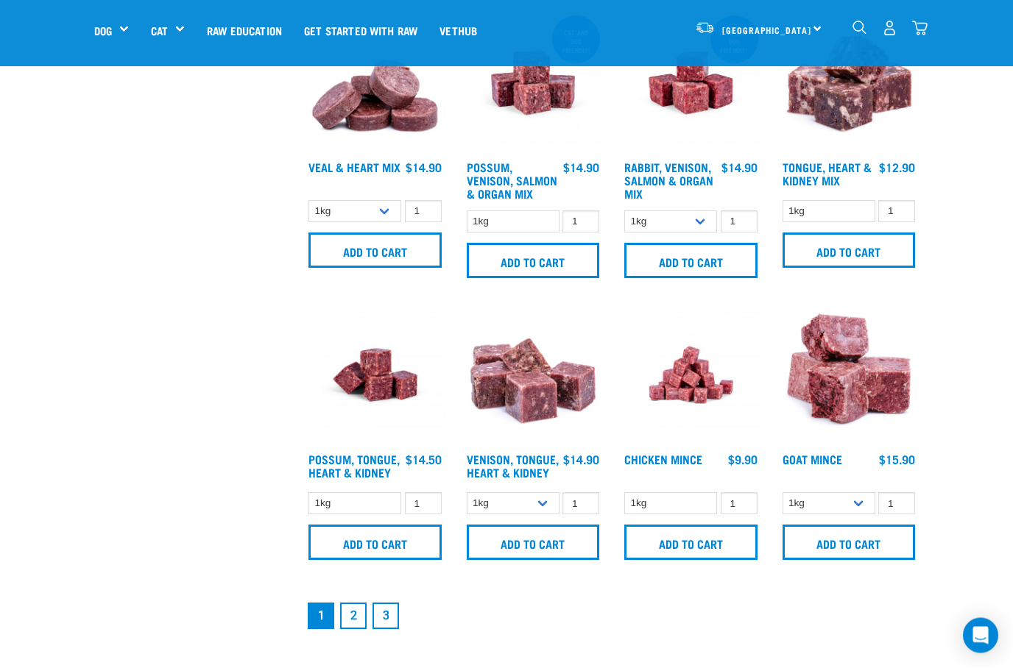
scroll to position [1815, 0]
click at [347, 629] on link "2" at bounding box center [353, 616] width 26 height 26
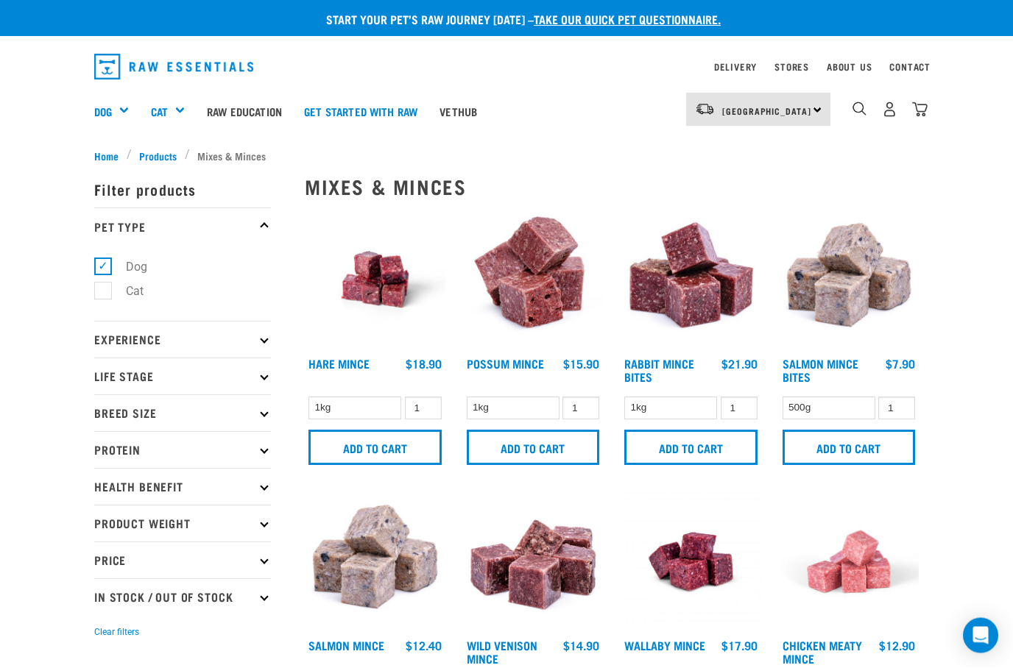
scroll to position [1, 0]
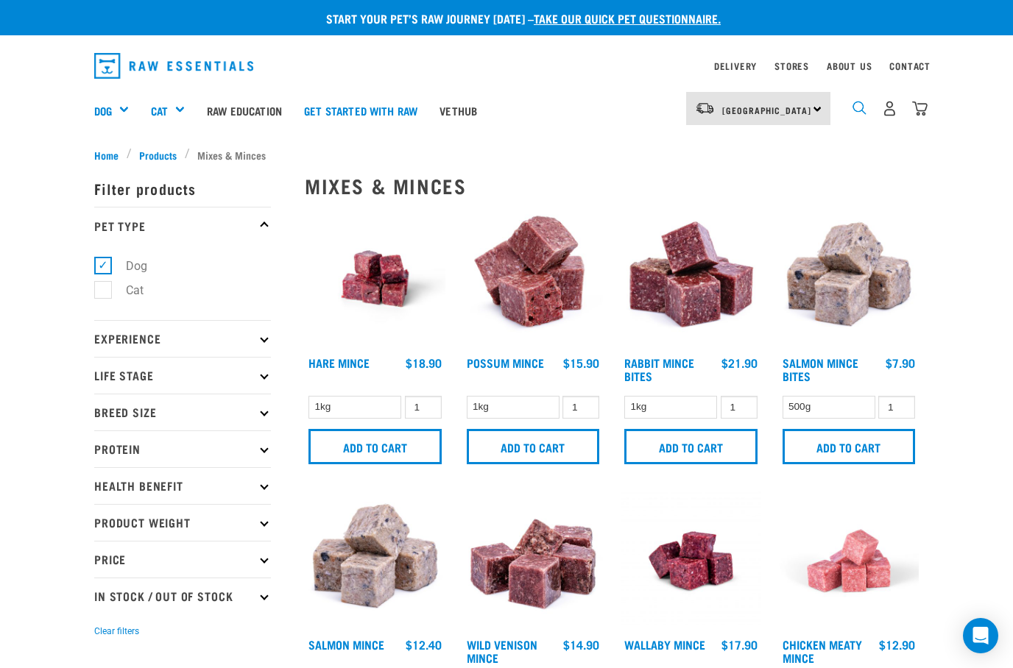
click at [859, 107] on img "dropdown navigation" at bounding box center [859, 108] width 14 height 14
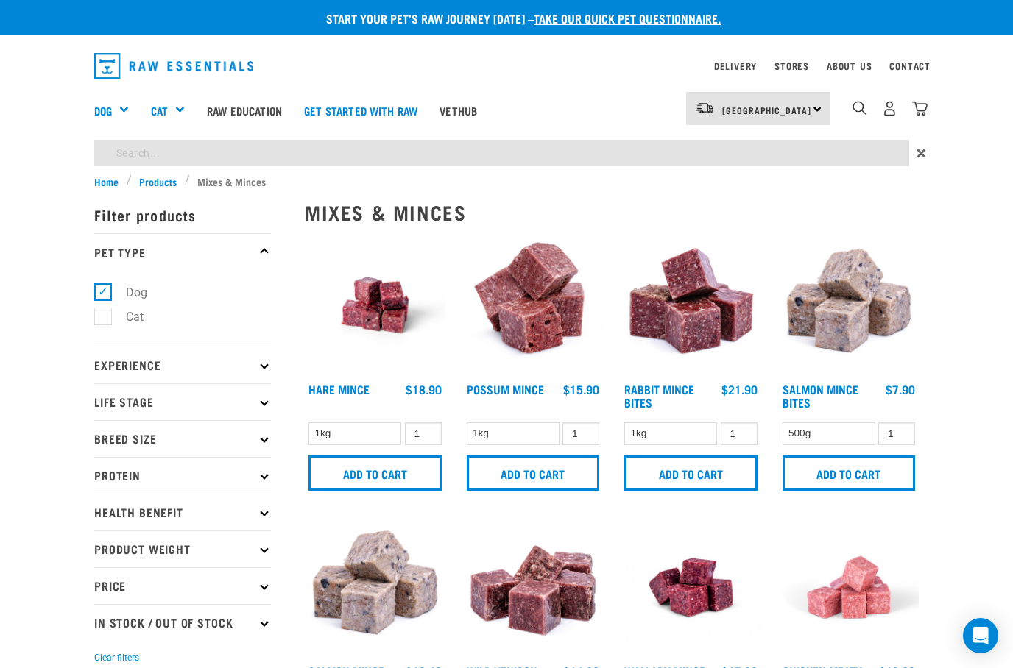
click at [131, 148] on input "search" at bounding box center [501, 153] width 815 height 26
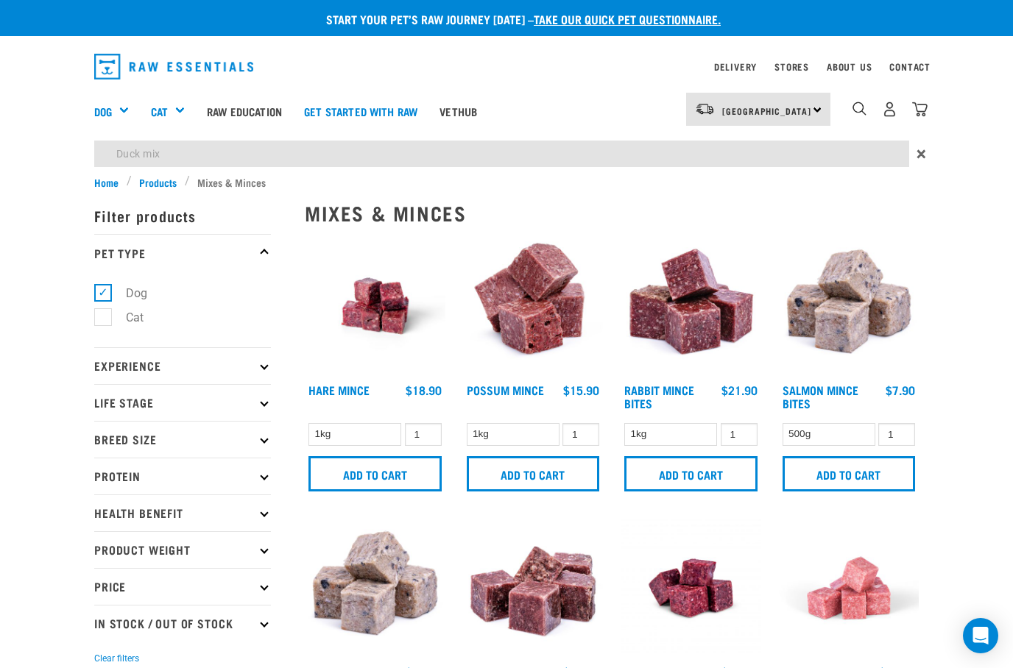
type input "Duck mix"
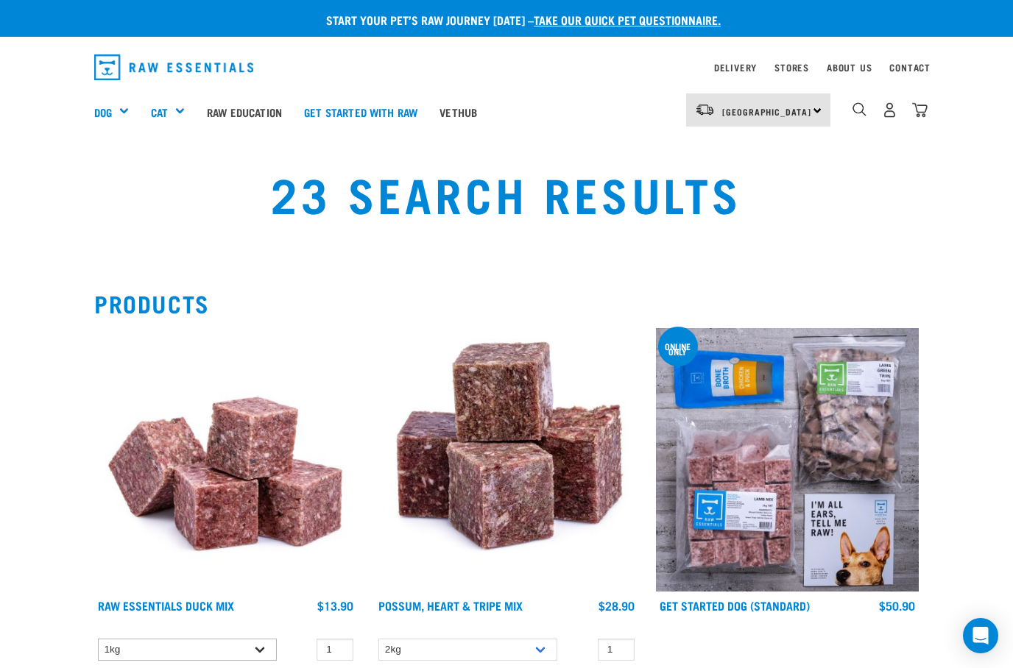
click at [265, 655] on select "1kg 3kg" at bounding box center [187, 650] width 179 height 23
select select "442098"
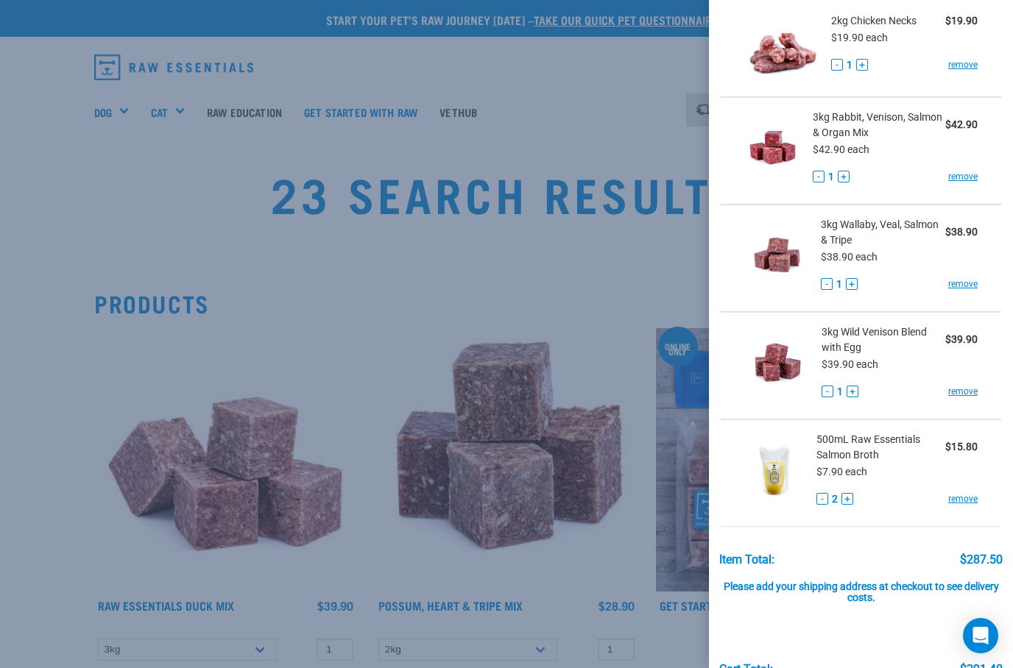
scroll to position [698, 0]
click at [850, 397] on button "+" at bounding box center [852, 391] width 12 height 12
click at [68, 396] on div at bounding box center [506, 334] width 1013 height 668
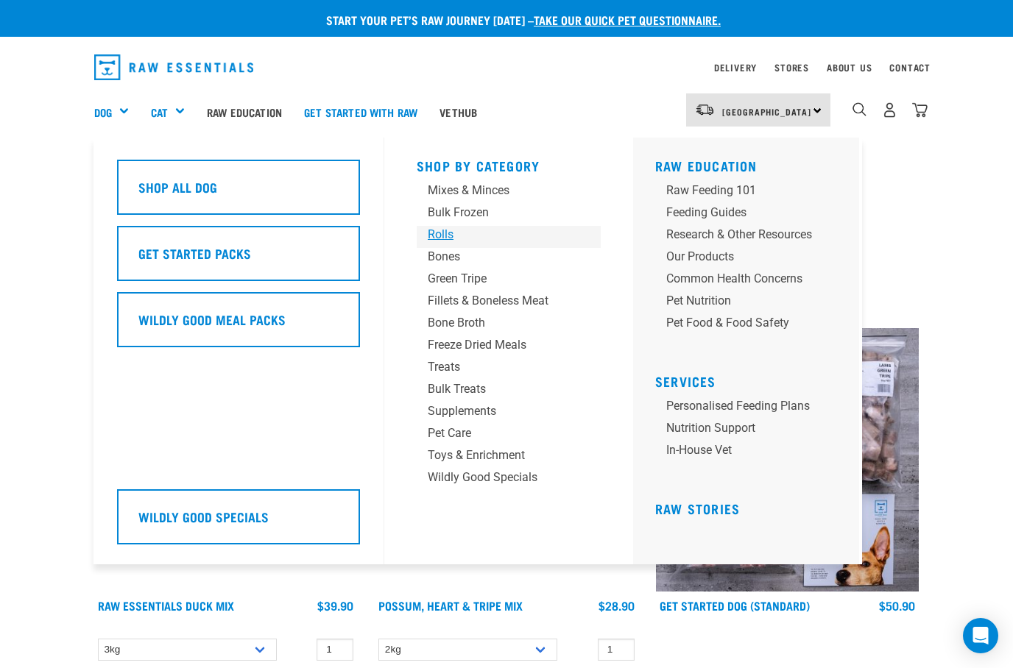
click at [432, 228] on div "Rolls" at bounding box center [497, 235] width 138 height 18
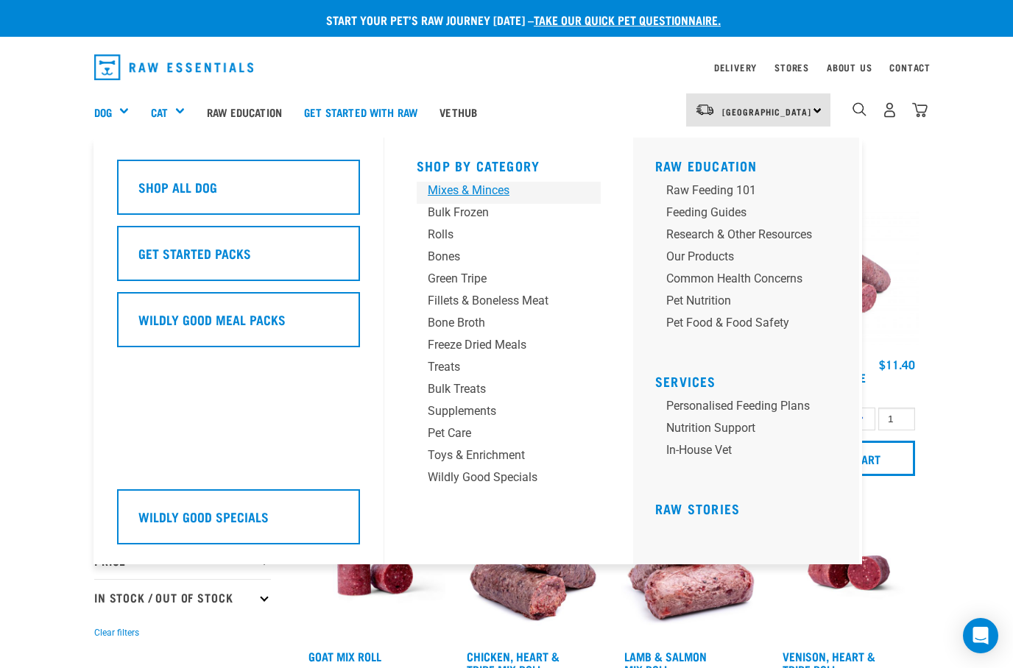
click at [461, 188] on div "Mixes & Minces" at bounding box center [497, 191] width 138 height 18
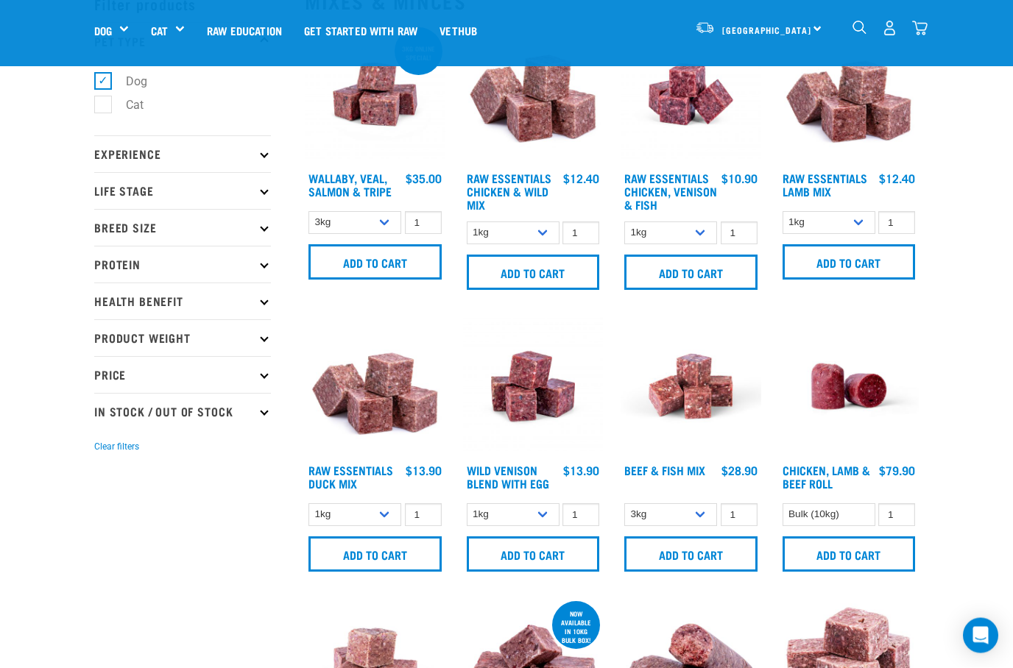
scroll to position [53, 0]
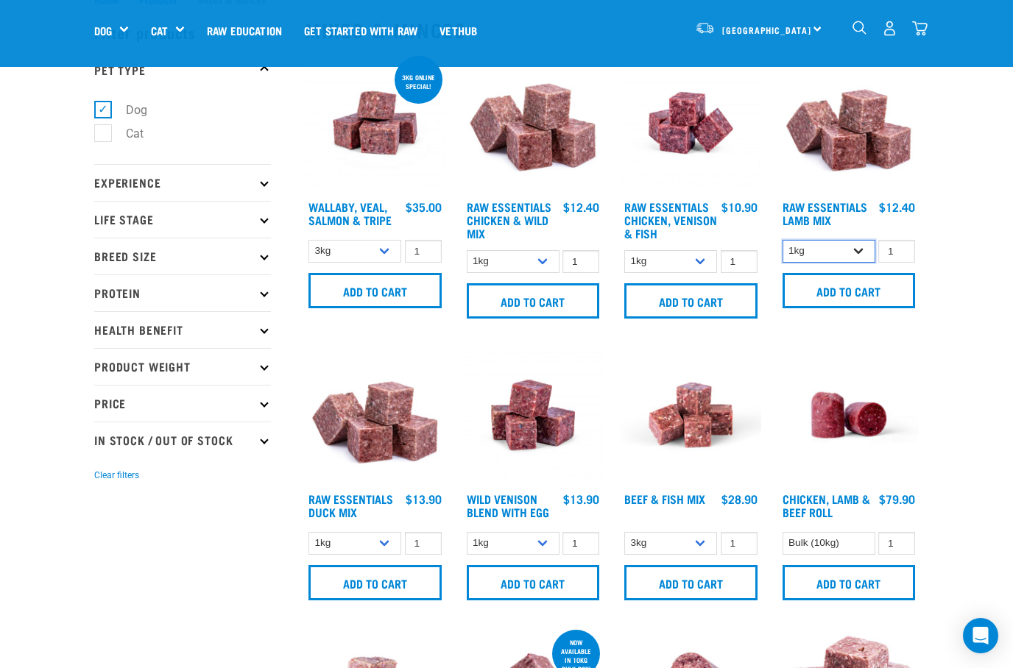
click at [850, 256] on select "1kg 3kg" at bounding box center [828, 251] width 93 height 23
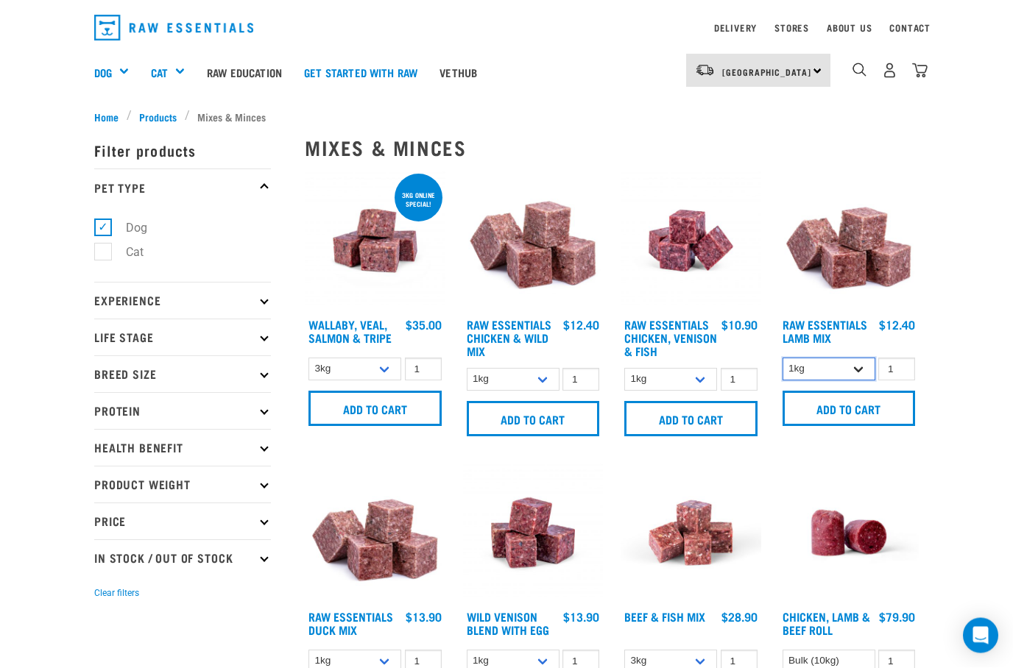
scroll to position [33, 0]
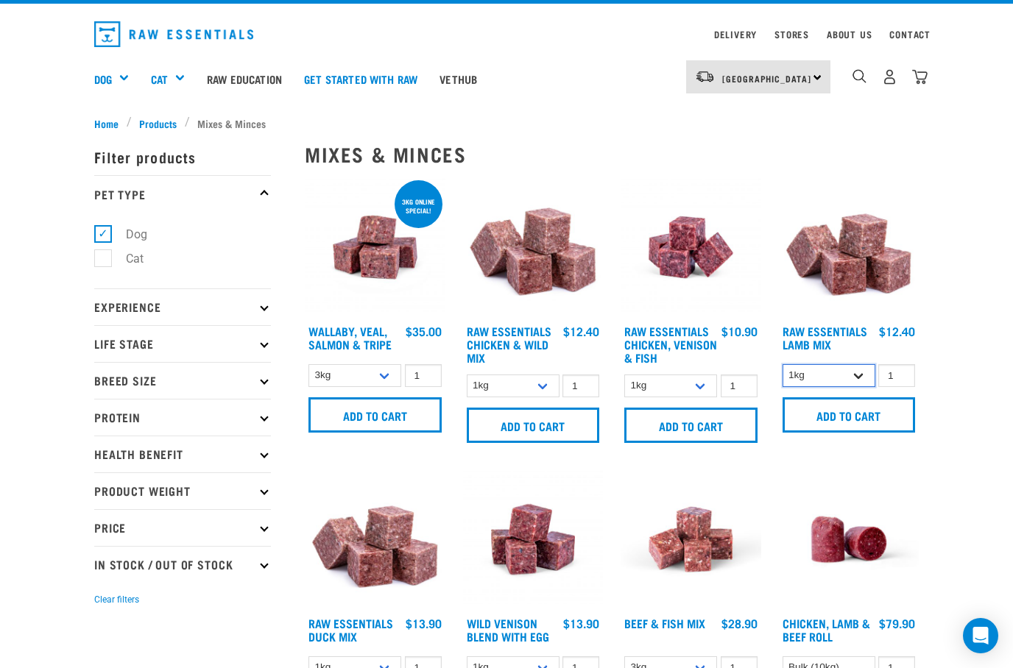
click at [813, 372] on select "1kg 3kg" at bounding box center [828, 375] width 93 height 23
click at [384, 383] on select "3kg 1kg Bulk (18kg)" at bounding box center [354, 375] width 93 height 23
click at [382, 372] on select "3kg 1kg Bulk (18kg)" at bounding box center [354, 375] width 93 height 23
select select "278010"
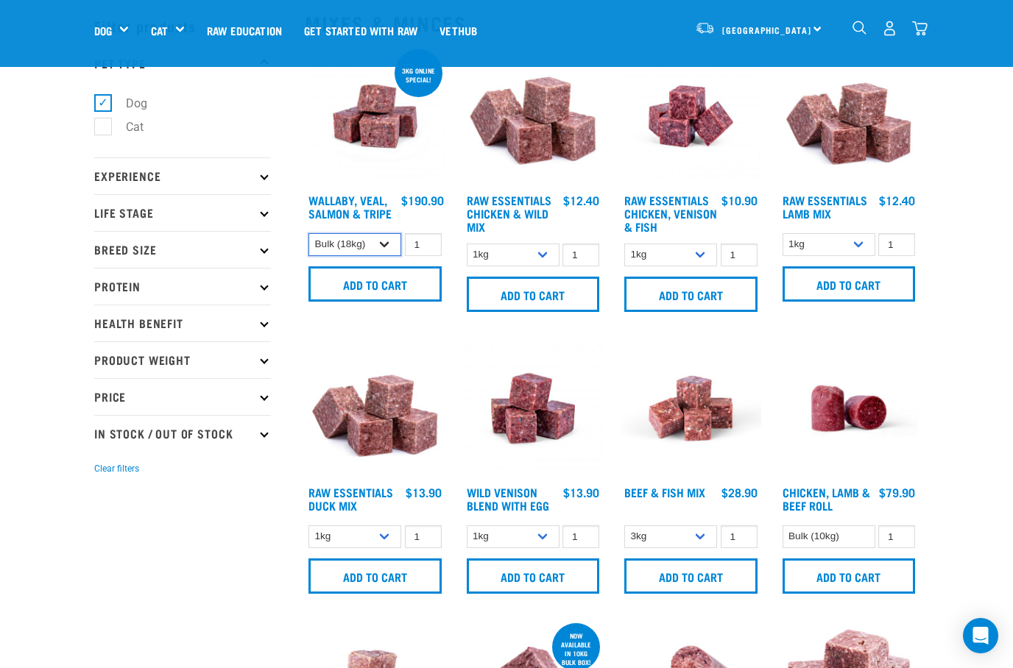
scroll to position [37, 0]
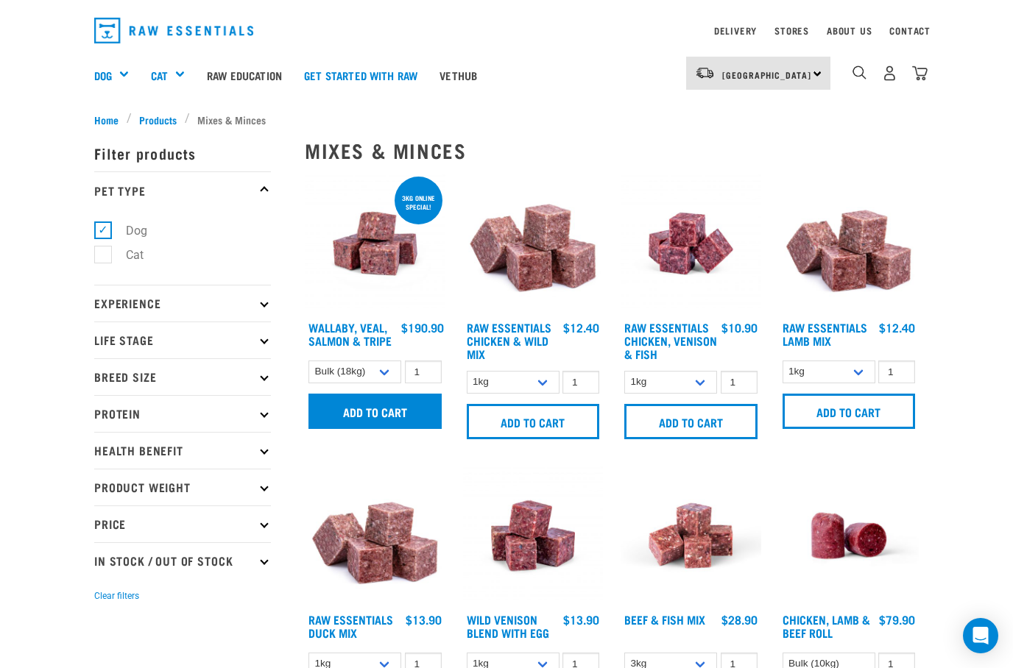
click at [375, 406] on input "Add to cart" at bounding box center [374, 411] width 133 height 35
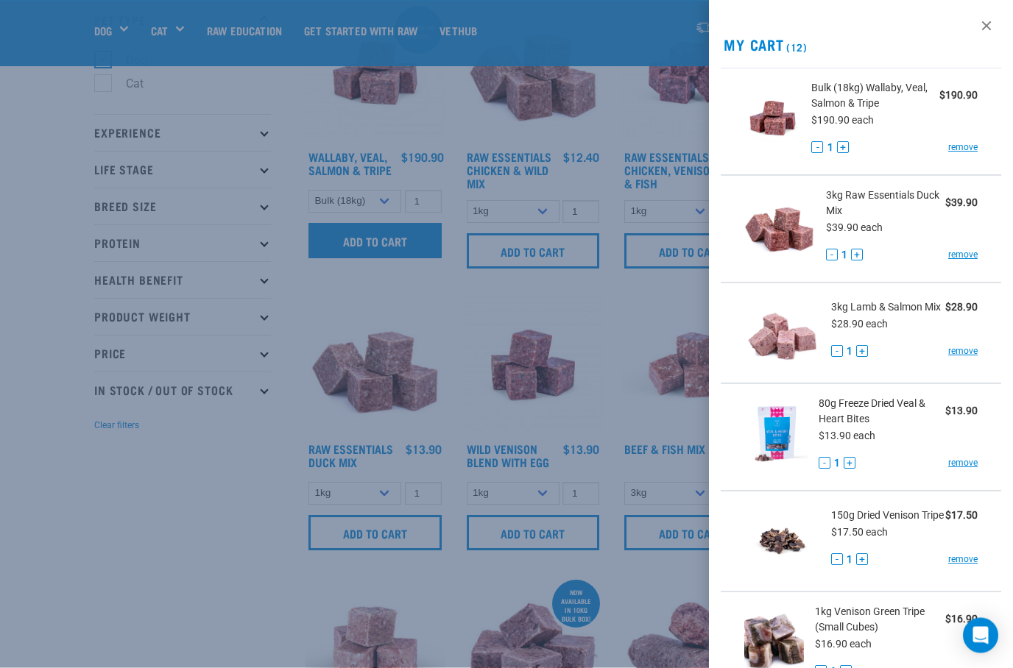
scroll to position [54, 0]
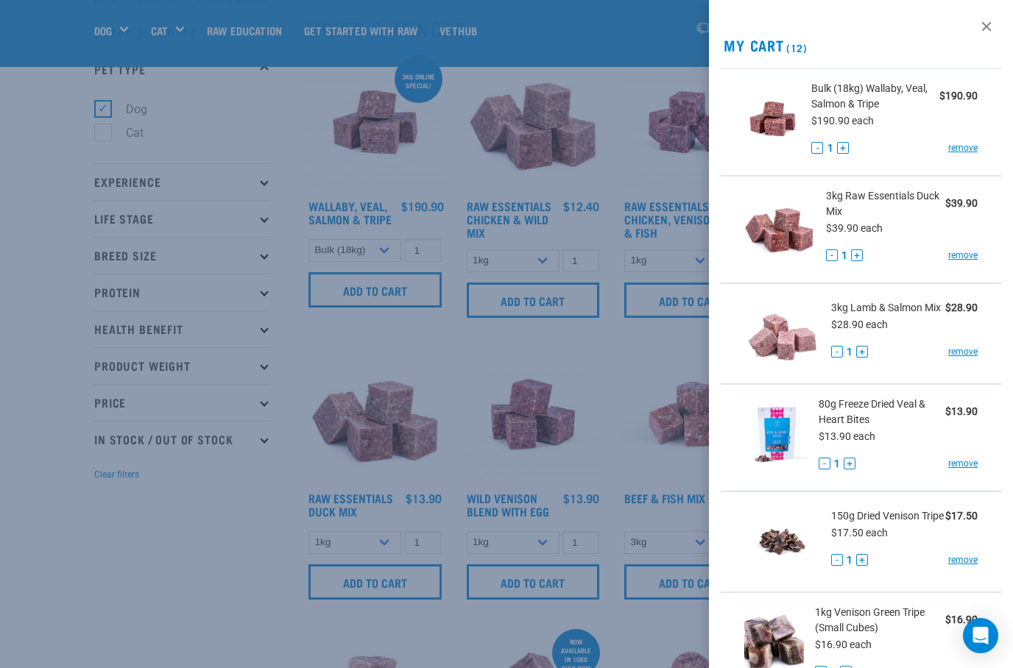
click at [115, 575] on div at bounding box center [506, 334] width 1013 height 668
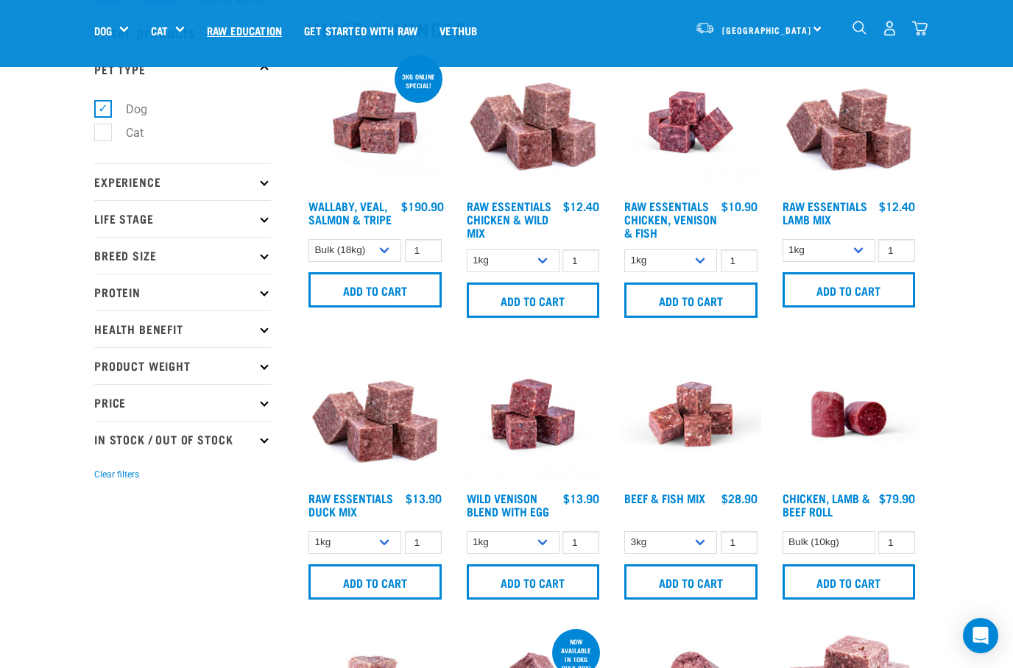
click at [244, 30] on link "Raw Education" at bounding box center [244, 30] width 97 height 59
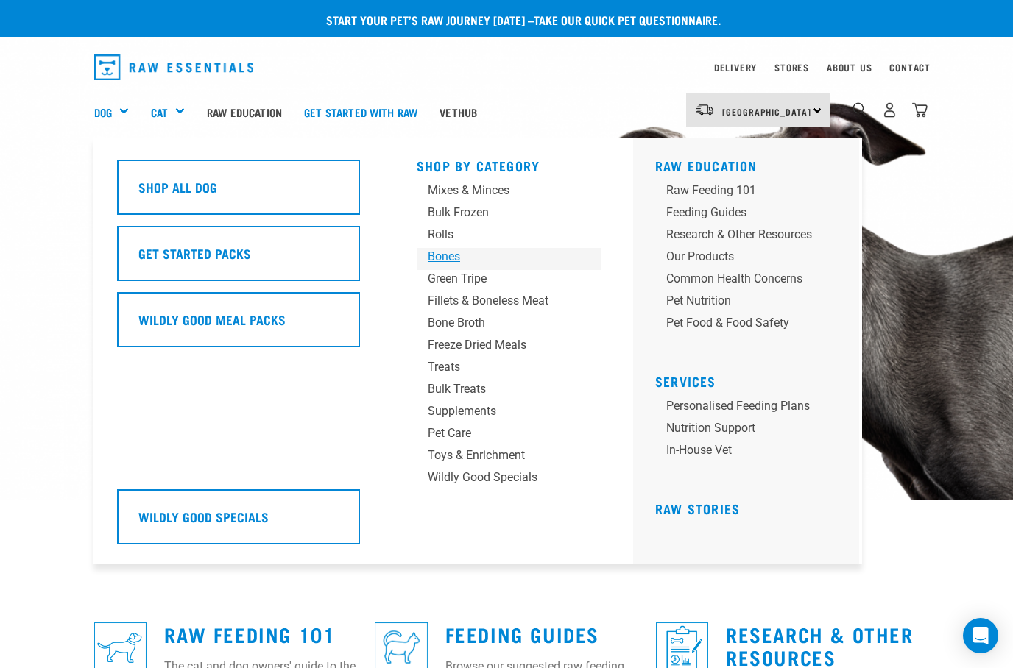
click at [442, 258] on div "Bones" at bounding box center [497, 257] width 138 height 18
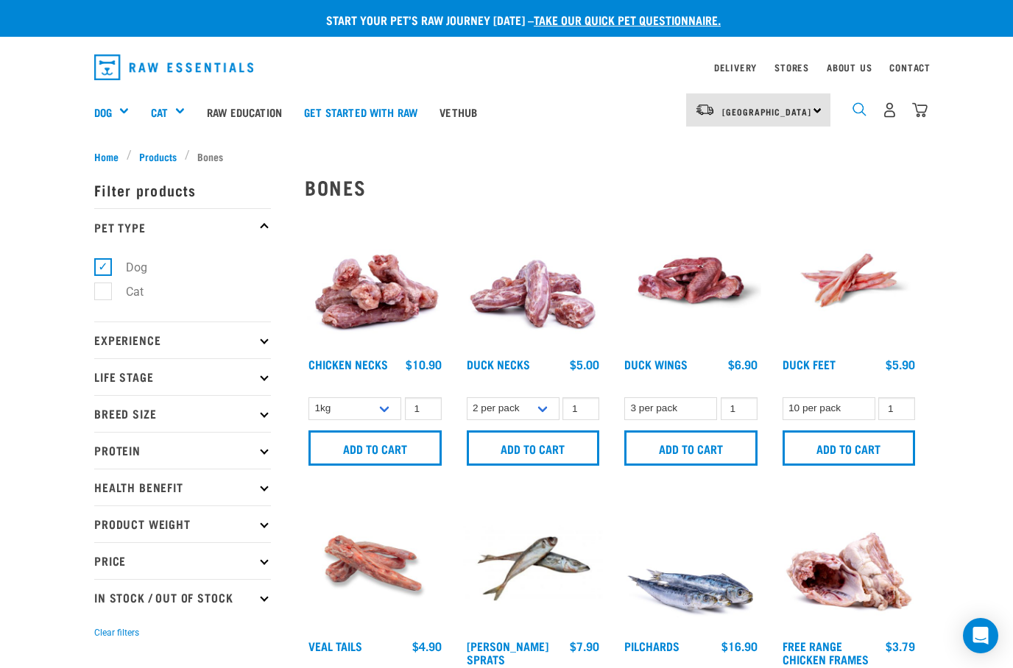
click at [858, 107] on img "dropdown navigation" at bounding box center [859, 109] width 14 height 14
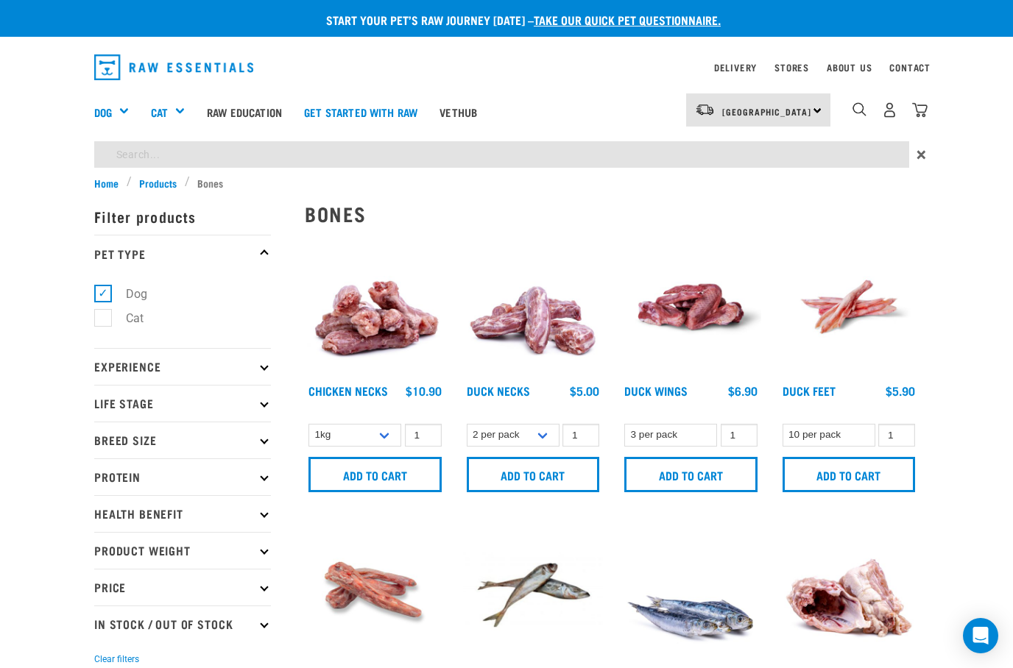
click at [145, 158] on input "search" at bounding box center [501, 154] width 815 height 26
type input "Veal tails"
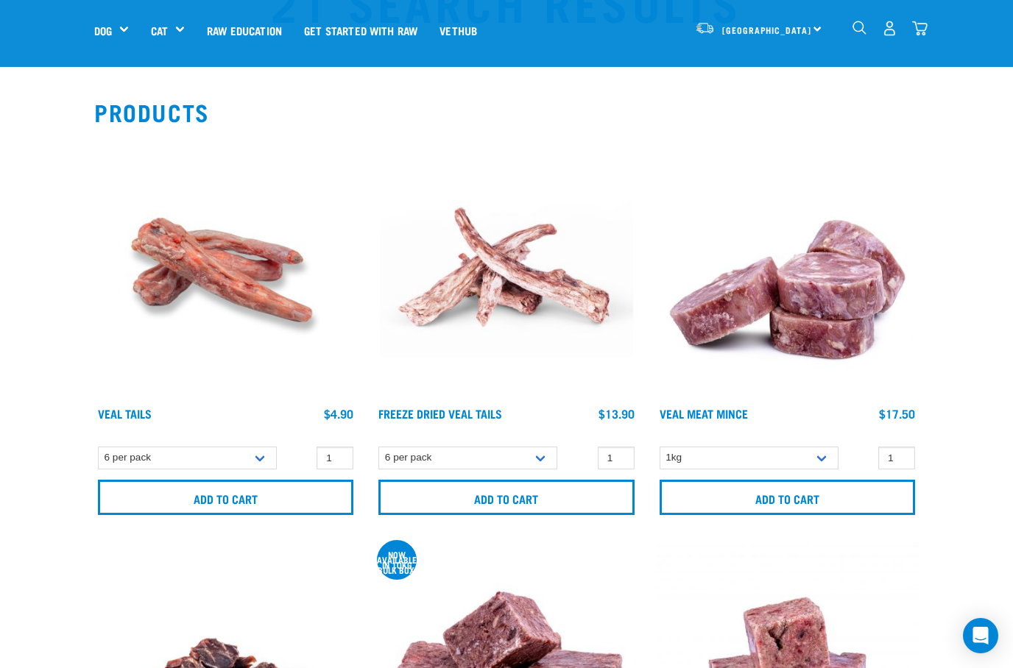
scroll to position [93, 0]
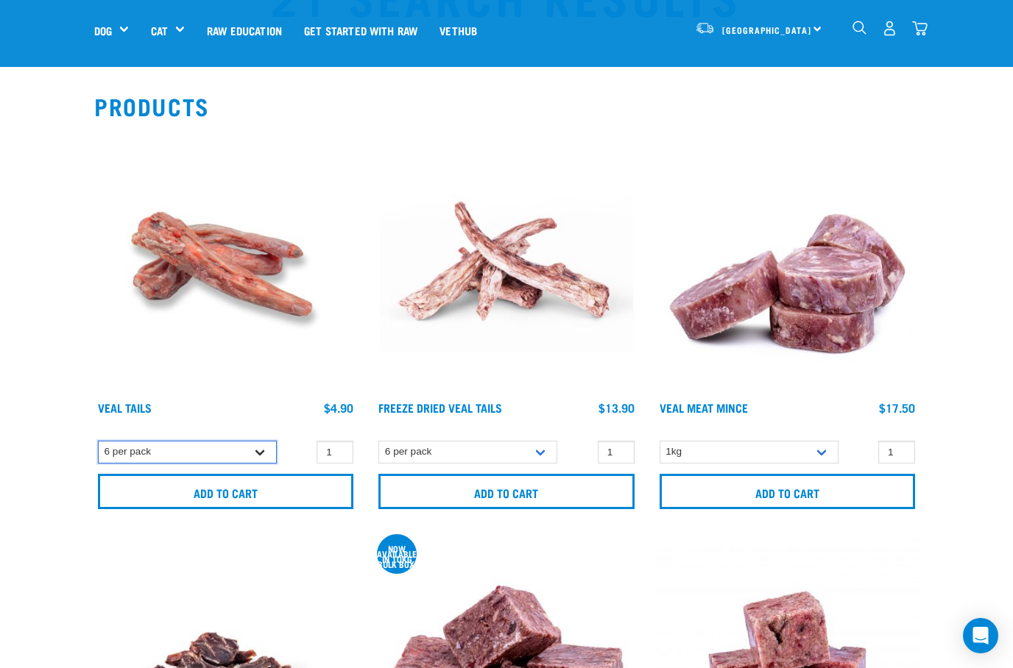
click at [263, 449] on select "6 per pack" at bounding box center [187, 452] width 179 height 23
click at [341, 458] on input "1" at bounding box center [334, 452] width 37 height 23
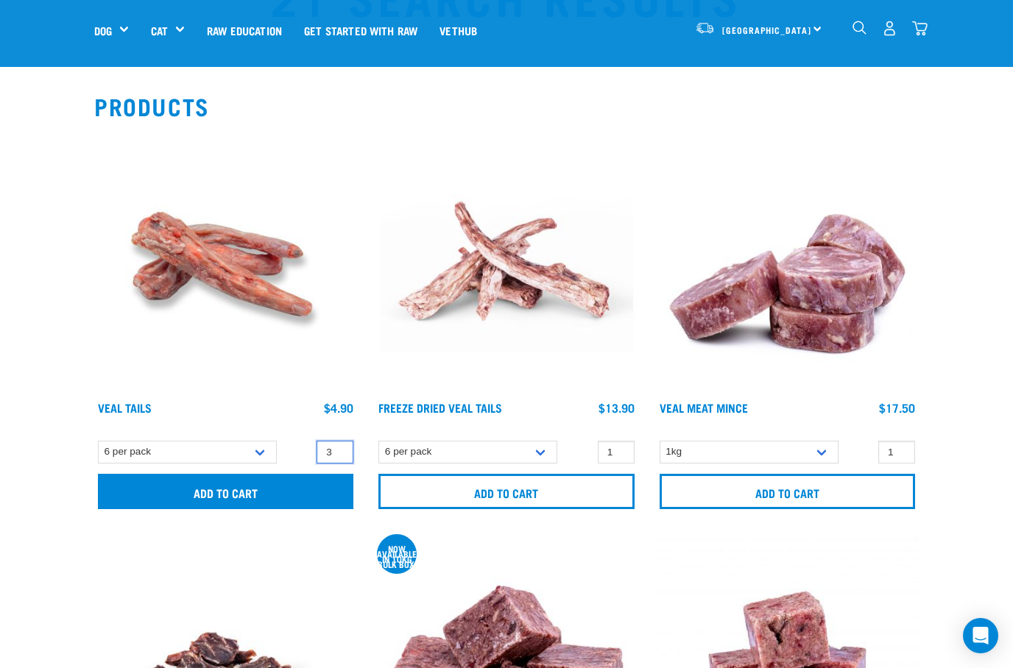
type input "3"
click at [186, 491] on input "Add to cart" at bounding box center [225, 491] width 255 height 35
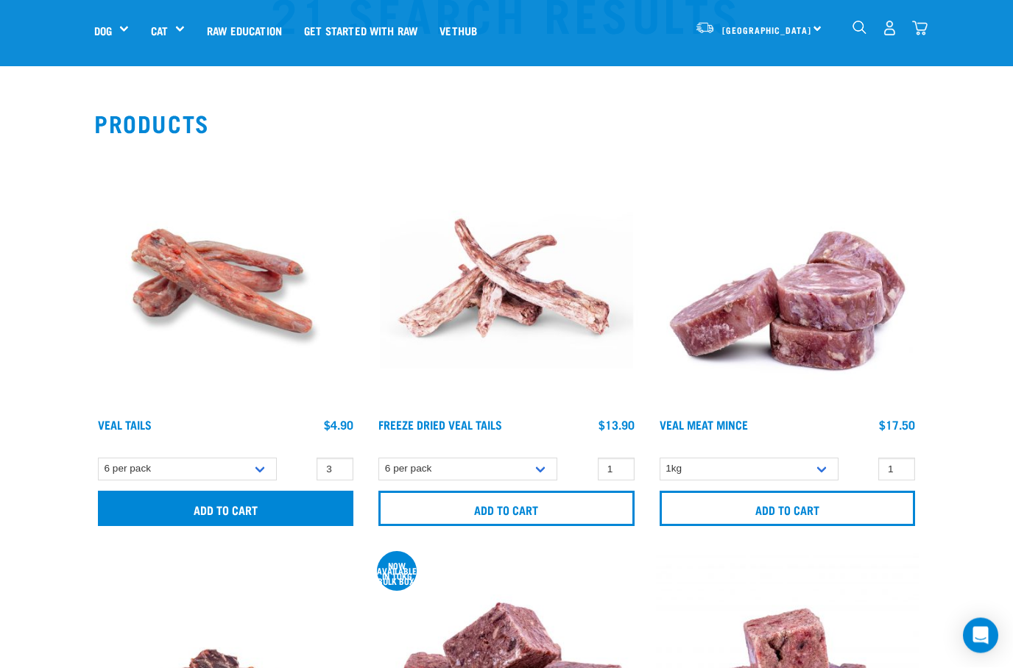
scroll to position [0, 0]
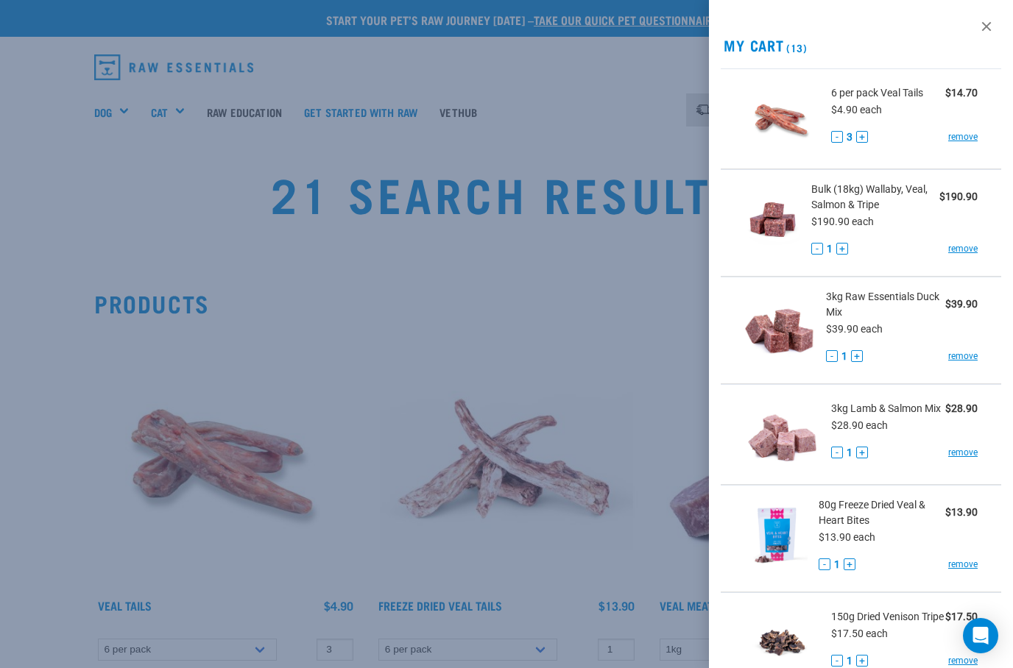
click at [53, 448] on div at bounding box center [506, 334] width 1013 height 668
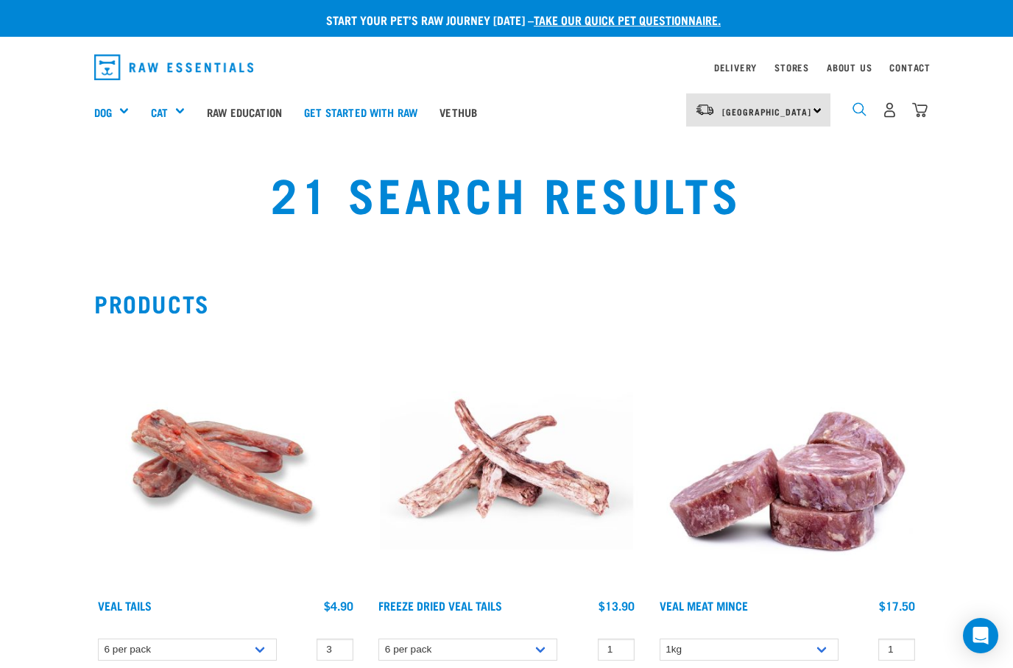
click at [862, 102] on img "dropdown navigation" at bounding box center [859, 109] width 14 height 14
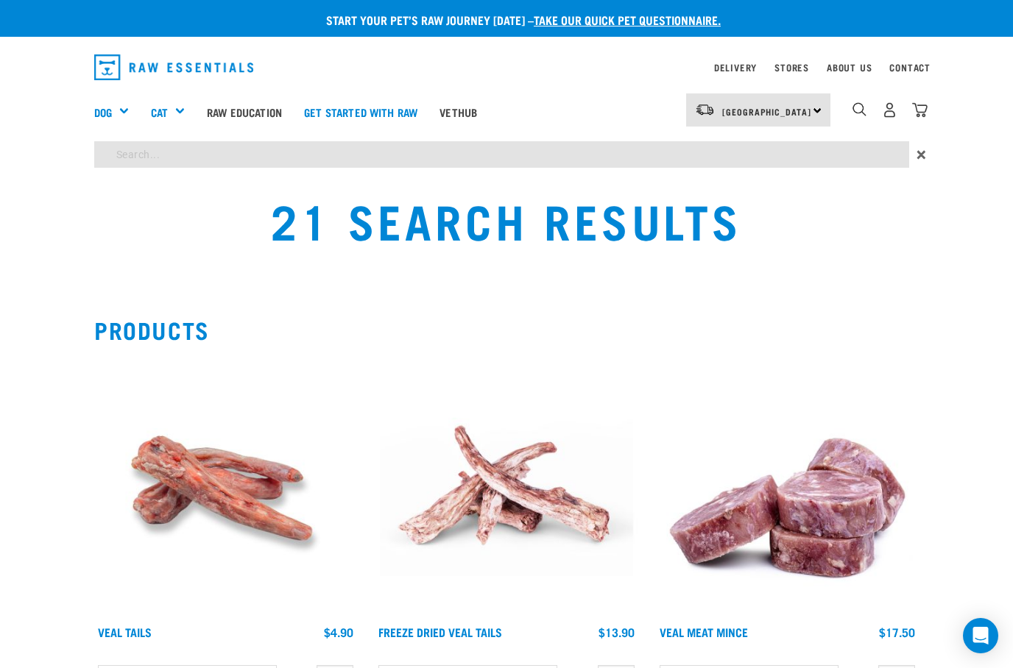
click at [125, 154] on input "search" at bounding box center [501, 154] width 815 height 26
type input "Duck feet"
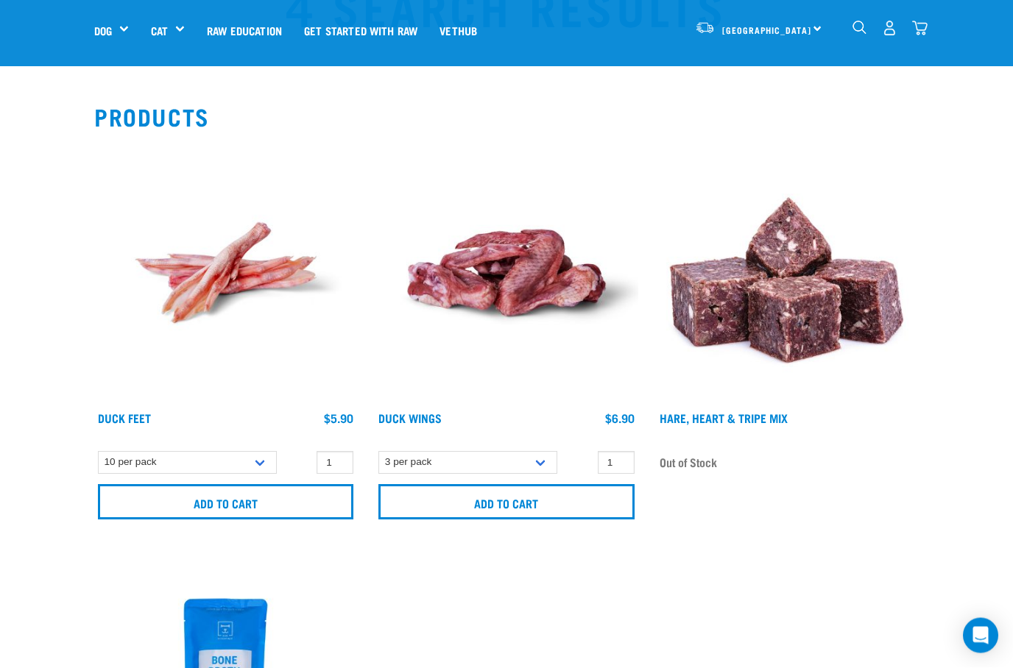
scroll to position [82, 0]
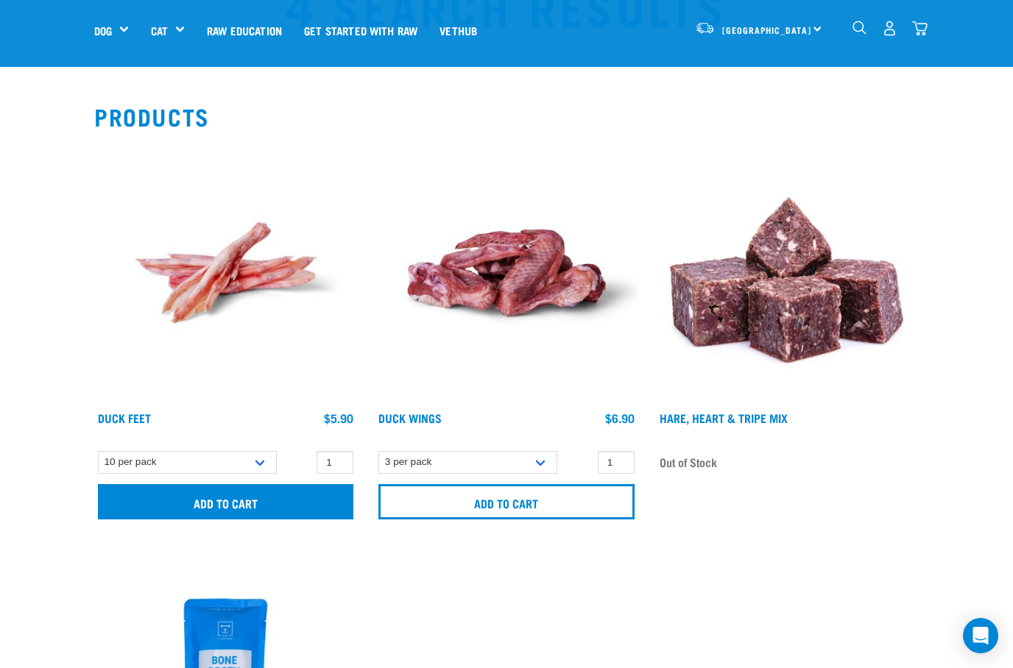
click at [219, 500] on input "Add to cart" at bounding box center [225, 501] width 255 height 35
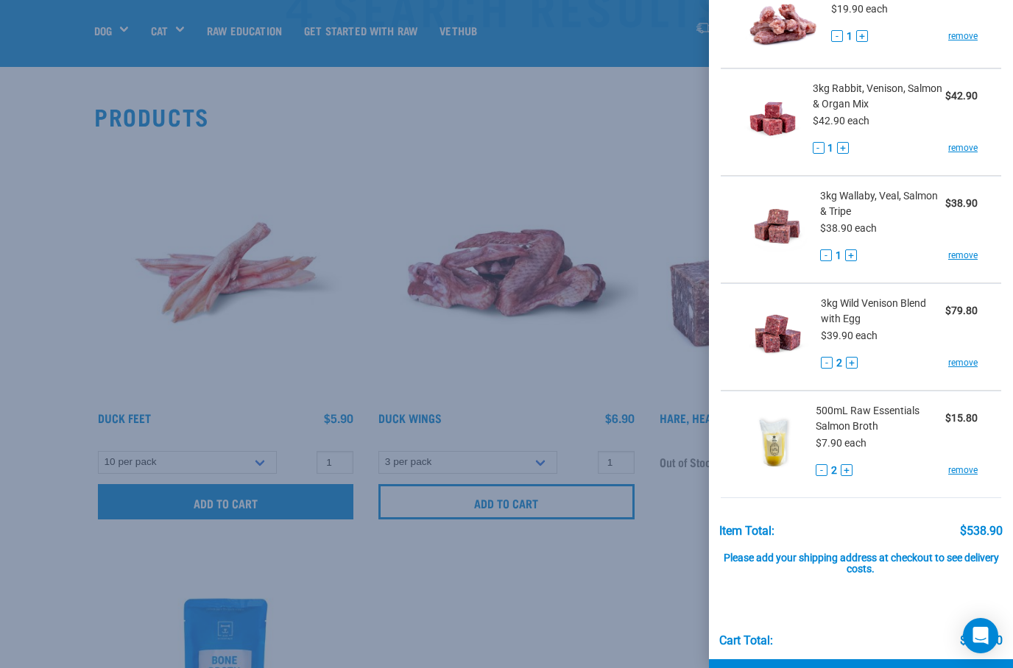
scroll to position [1034, 0]
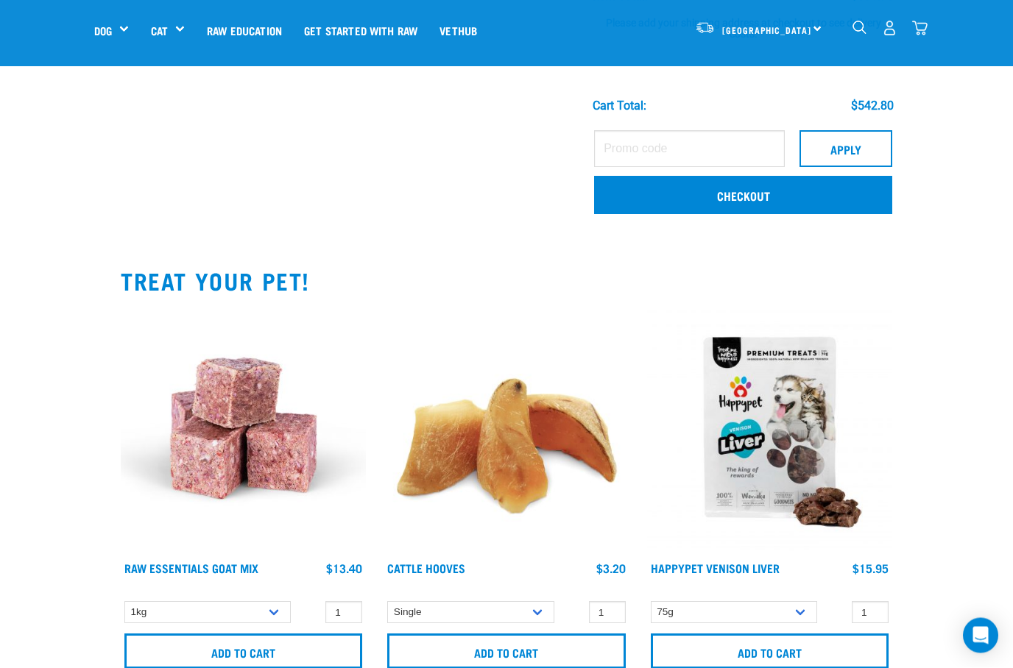
scroll to position [1570, 0]
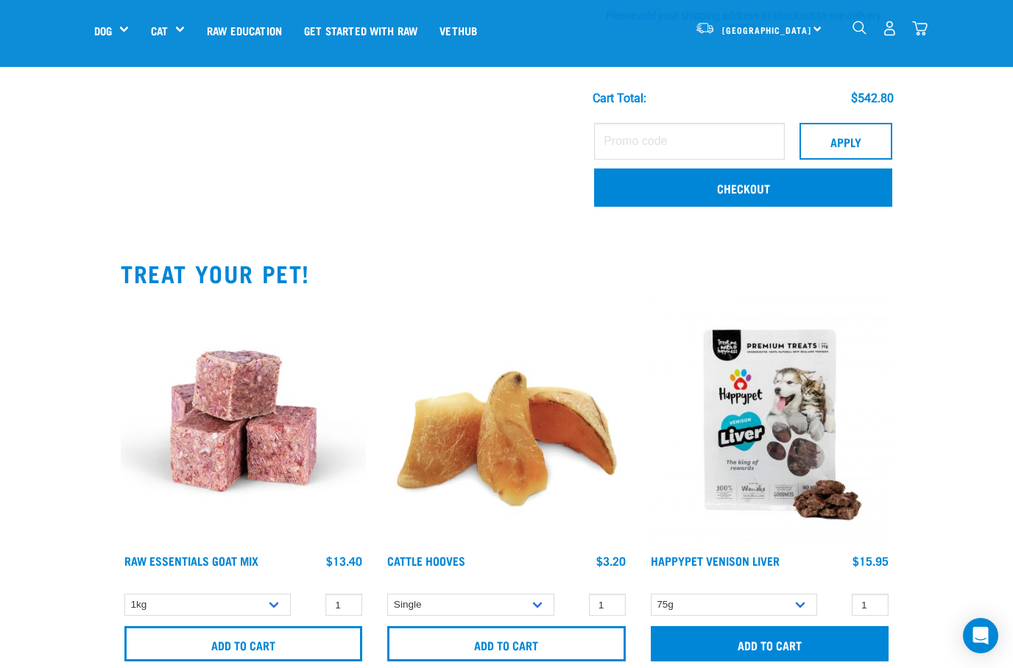
click at [768, 649] on input "Add to cart" at bounding box center [769, 643] width 238 height 35
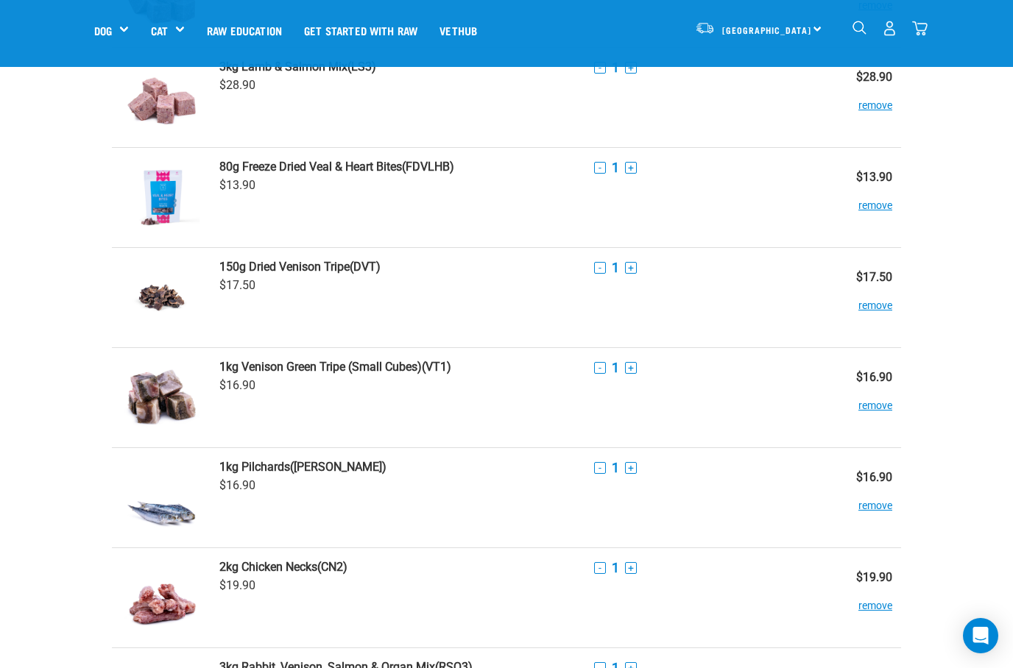
scroll to position [415, 0]
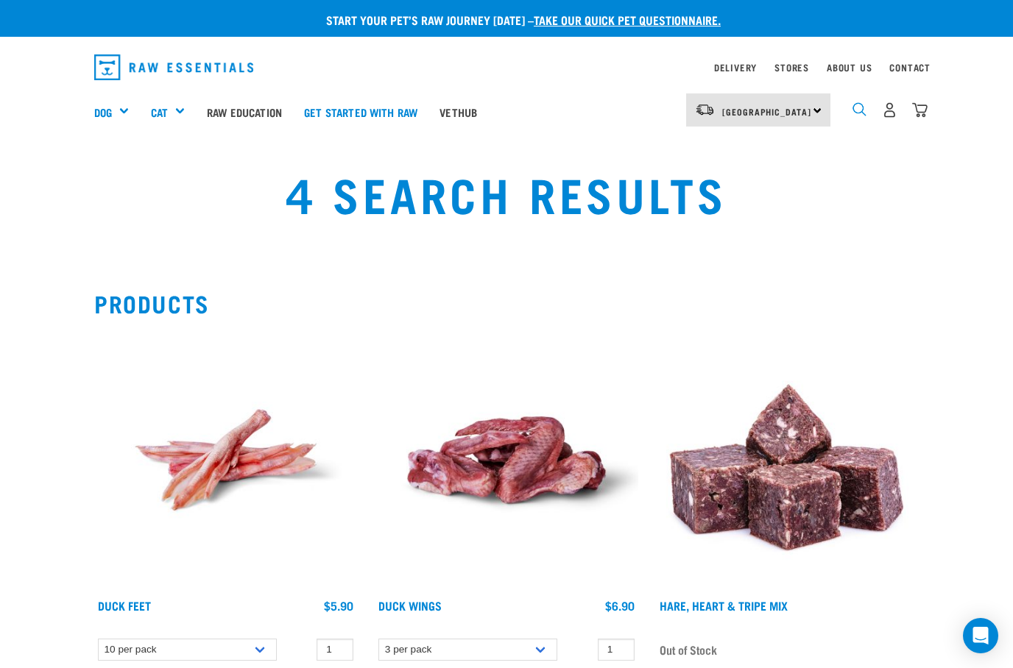
click at [856, 110] on img "dropdown navigation" at bounding box center [859, 109] width 14 height 14
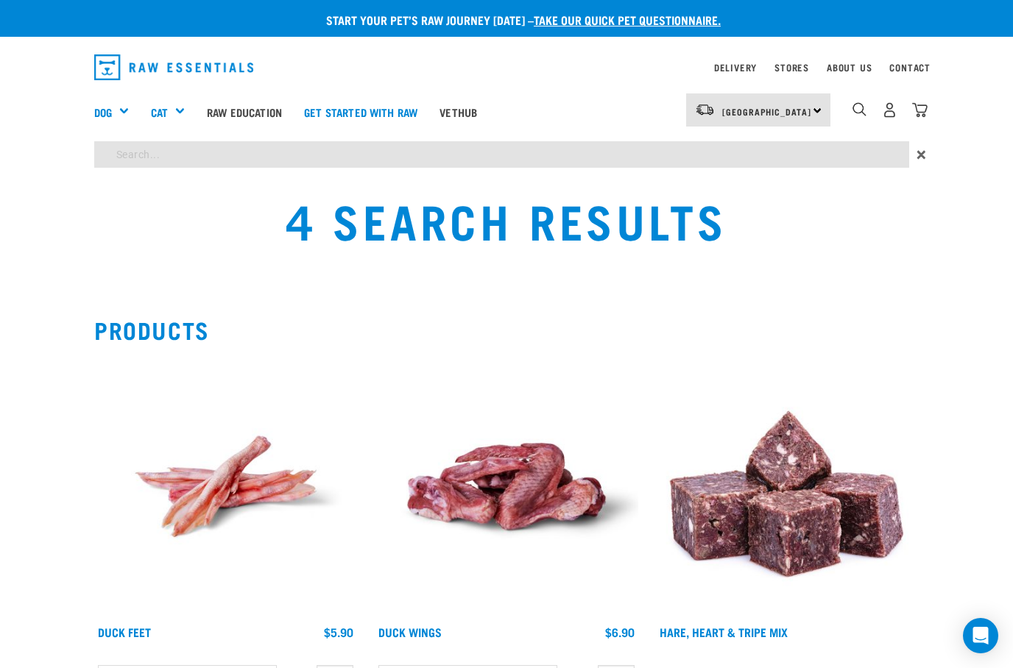
click at [210, 152] on input "search" at bounding box center [501, 154] width 815 height 26
type input "Venison liver treats"
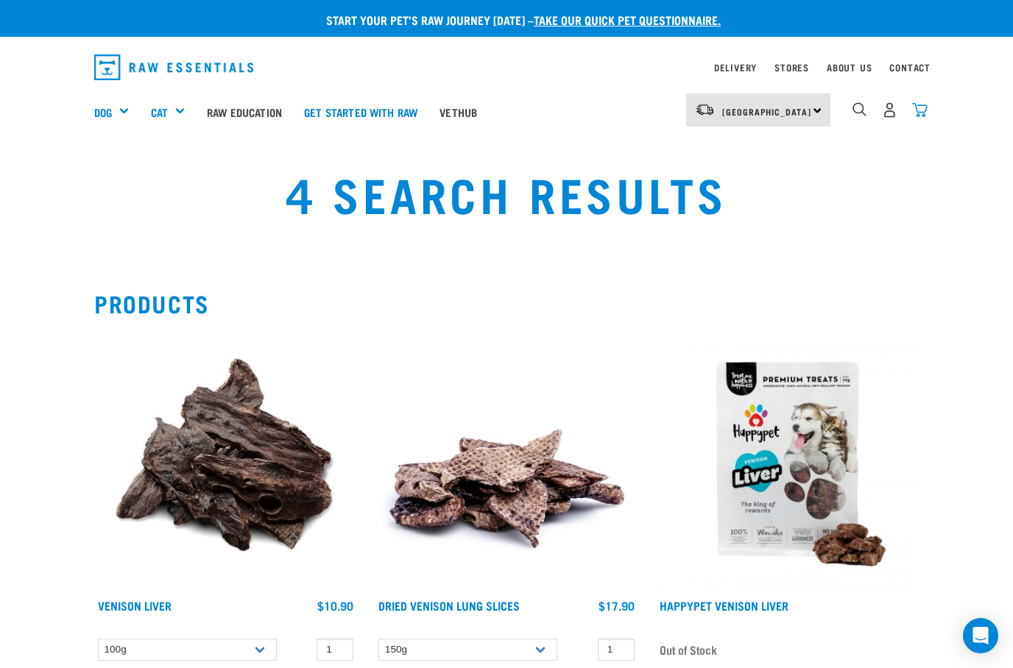
click at [918, 114] on img "dropdown navigation" at bounding box center [919, 109] width 15 height 15
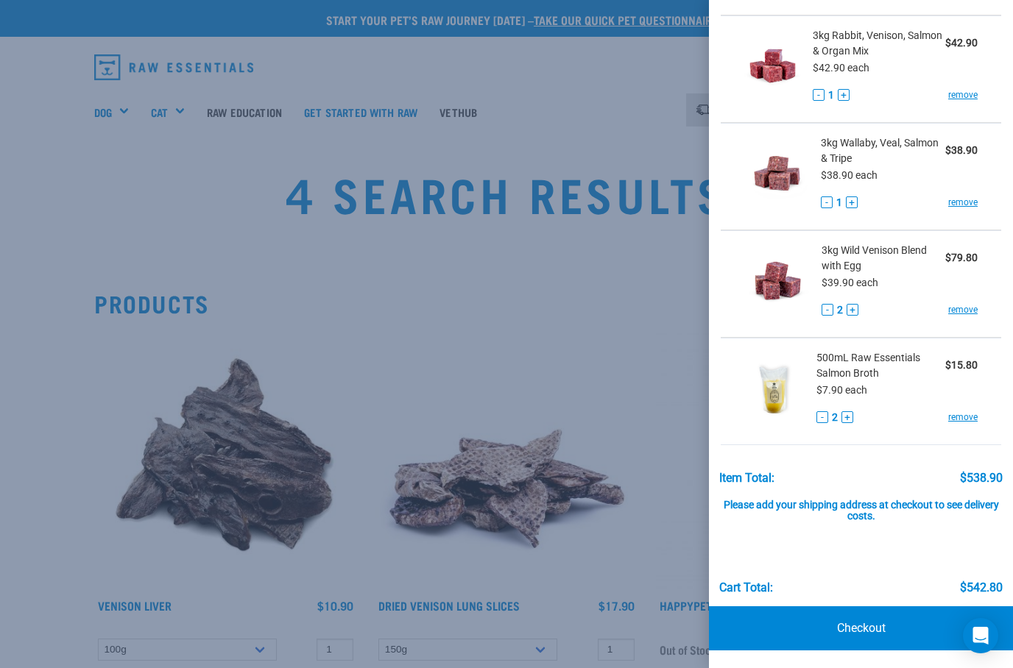
scroll to position [1093, 0]
click at [835, 631] on link "Checkout" at bounding box center [861, 628] width 304 height 44
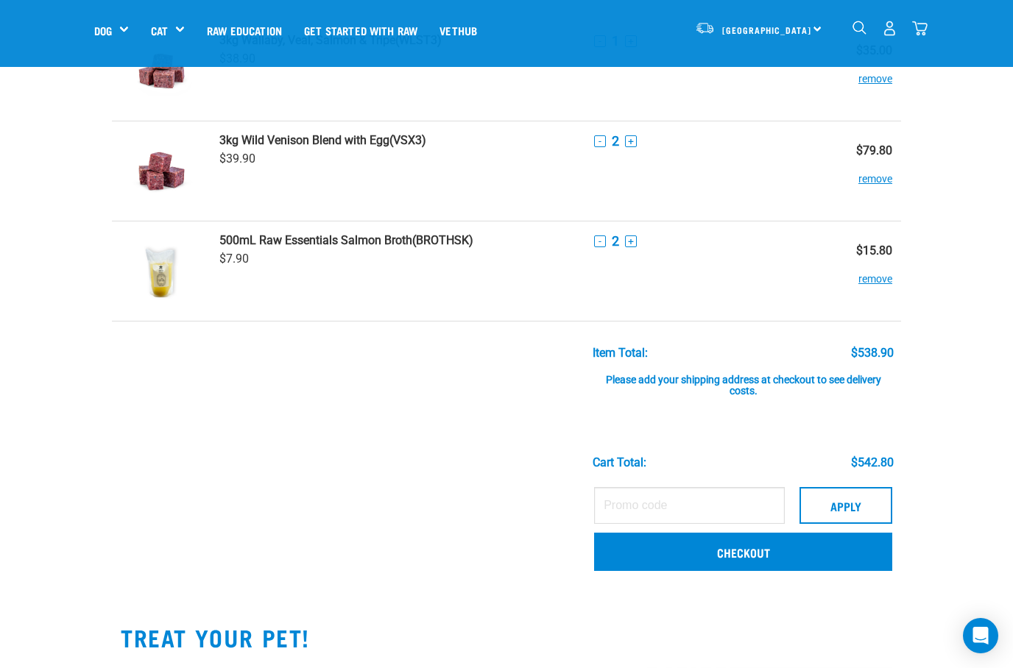
scroll to position [1210, 0]
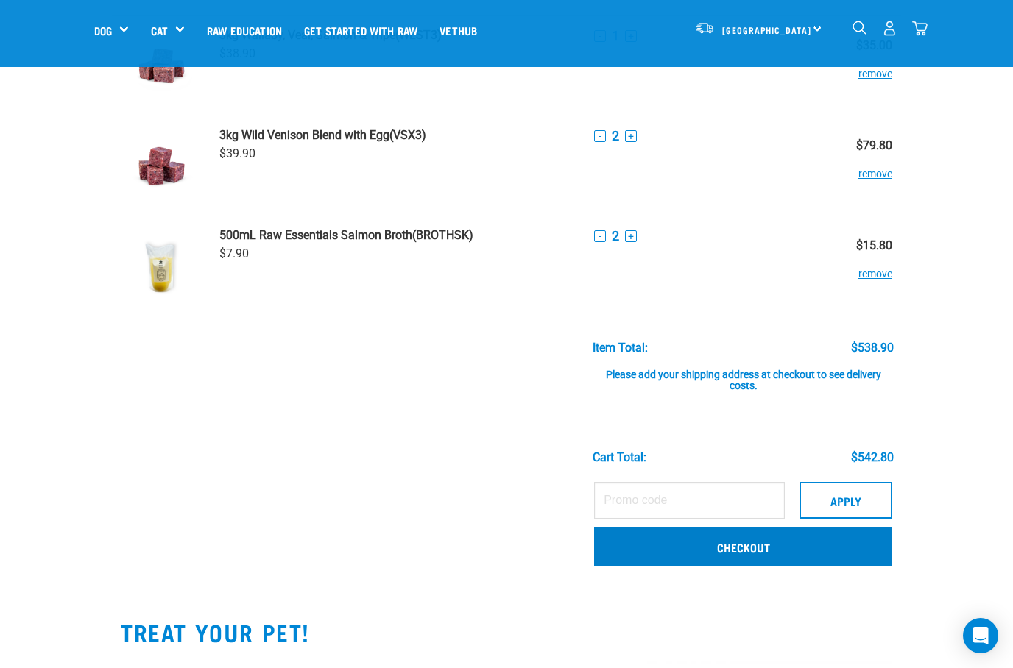
click at [656, 553] on link "Checkout" at bounding box center [743, 547] width 298 height 38
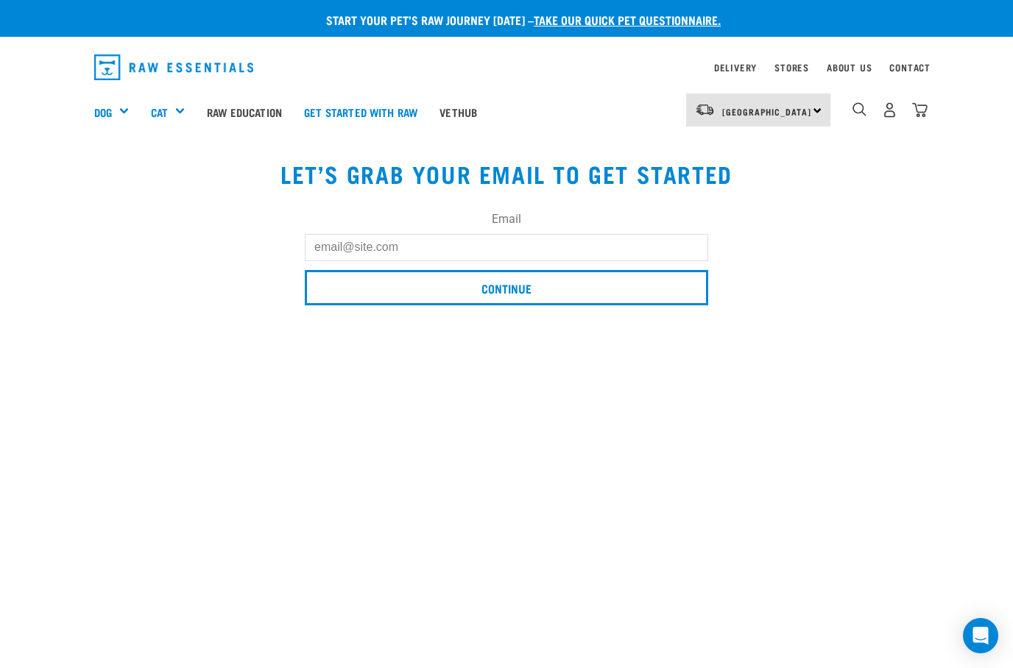
click at [332, 258] on input "Email" at bounding box center [506, 247] width 403 height 26
type input "K"
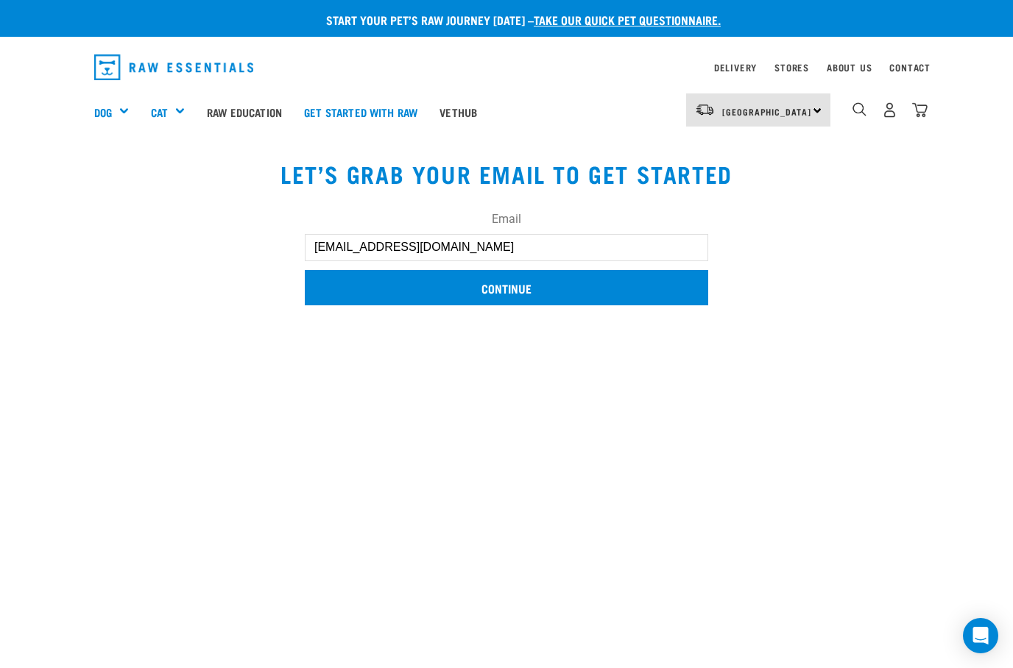
type input "[EMAIL_ADDRESS][DOMAIN_NAME]"
click at [419, 288] on input "Continue" at bounding box center [506, 287] width 403 height 35
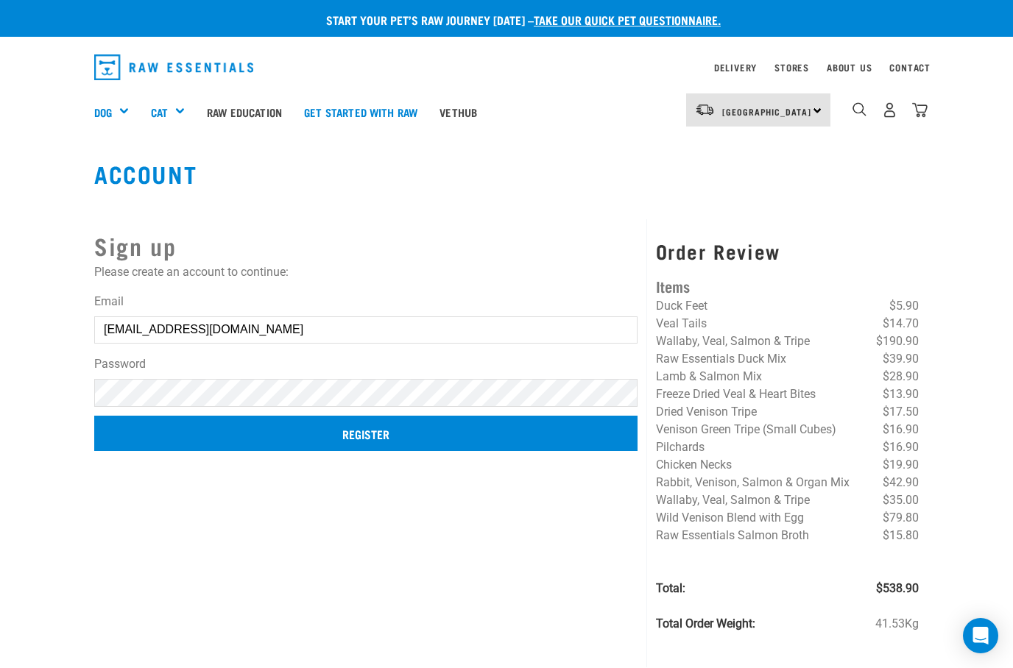
click at [127, 425] on input "Register" at bounding box center [365, 433] width 543 height 35
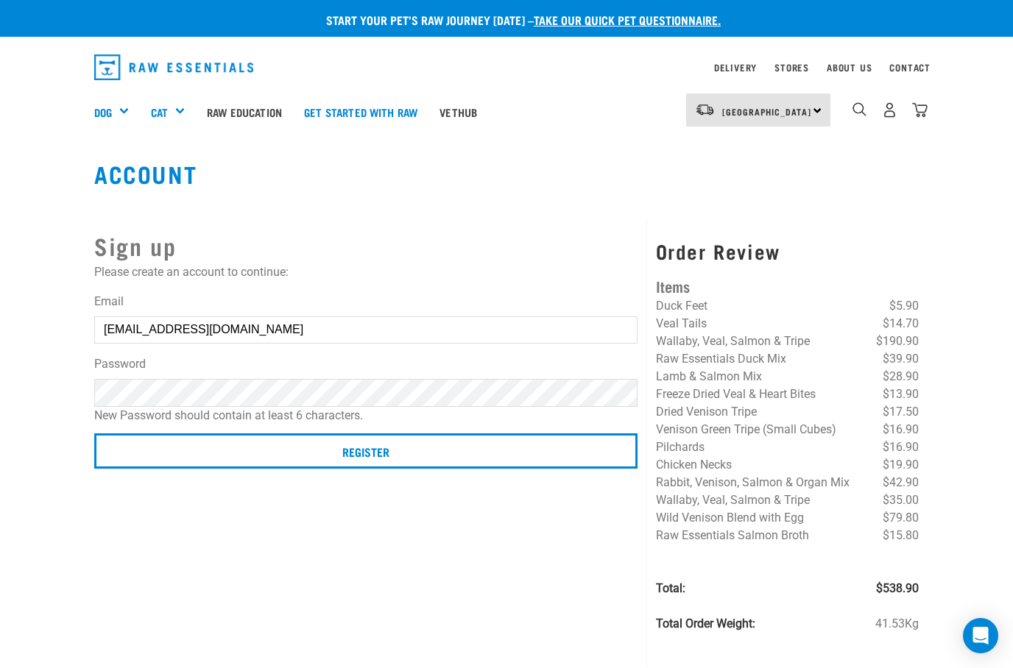
click at [0, 511] on article "Couldn’t save user." at bounding box center [0, 334] width 0 height 668
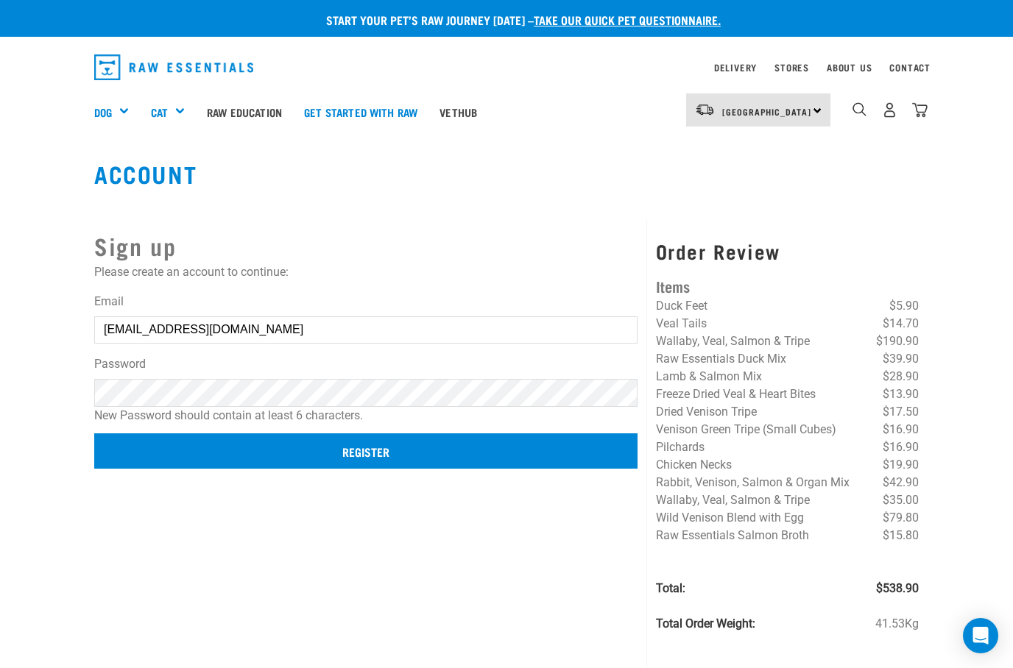
click at [389, 461] on input "Register" at bounding box center [365, 450] width 543 height 35
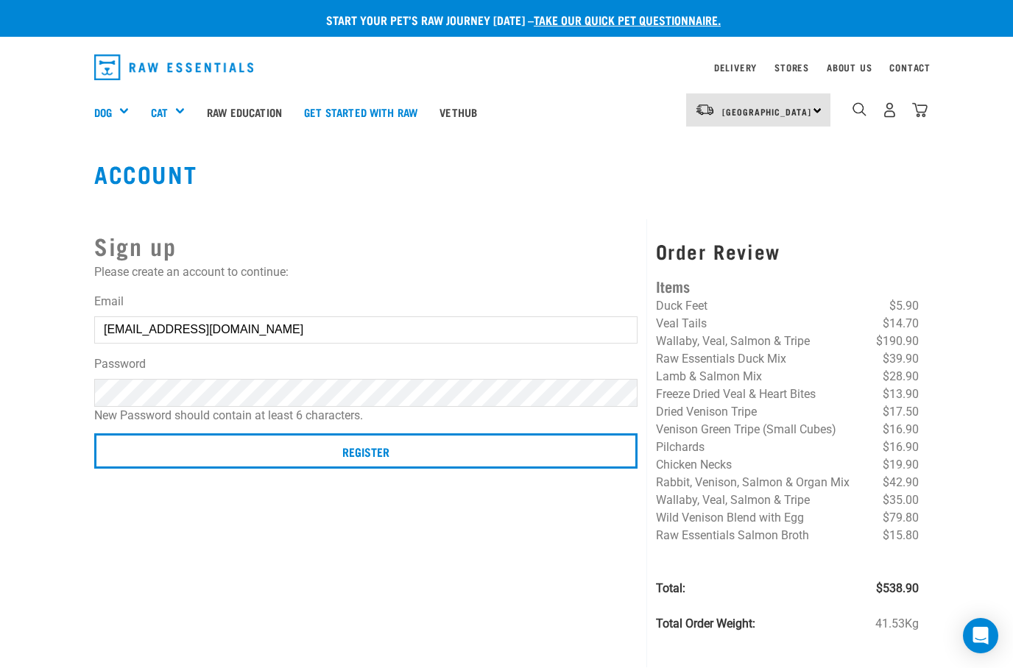
click at [0, 539] on article "Couldn’t save user." at bounding box center [0, 334] width 0 height 668
click at [0, 528] on article "Couldn’t save user." at bounding box center [0, 334] width 0 height 668
click at [28, 315] on button "delete" at bounding box center [20, 307] width 15 height 15
click at [890, 107] on img "dropdown navigation" at bounding box center [889, 109] width 15 height 15
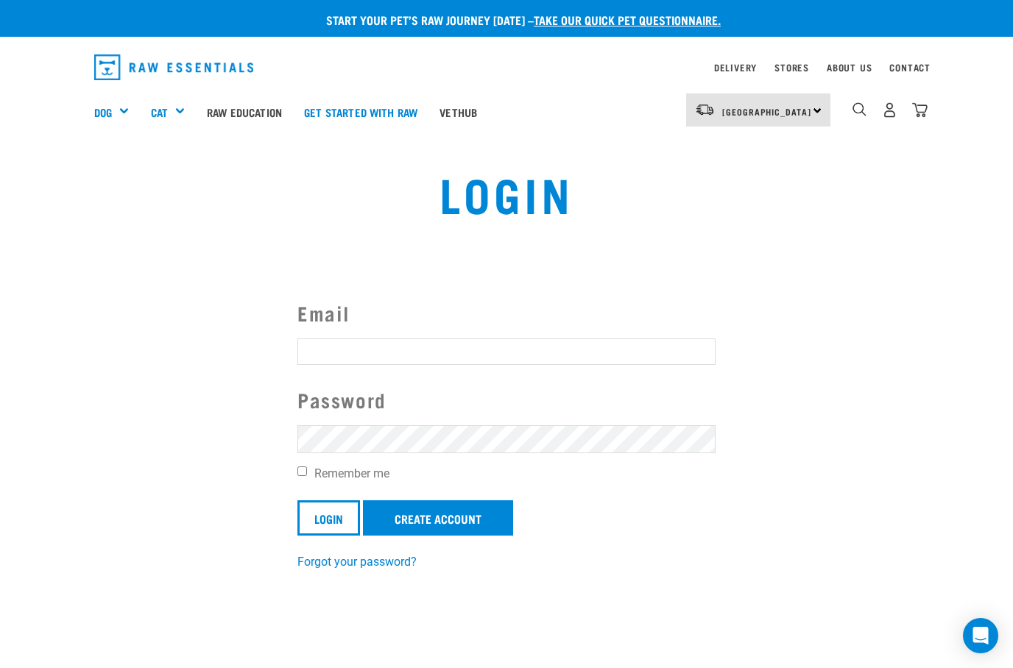
click at [316, 349] on input "Email" at bounding box center [506, 351] width 418 height 26
click at [414, 519] on link "Create Account" at bounding box center [438, 517] width 150 height 35
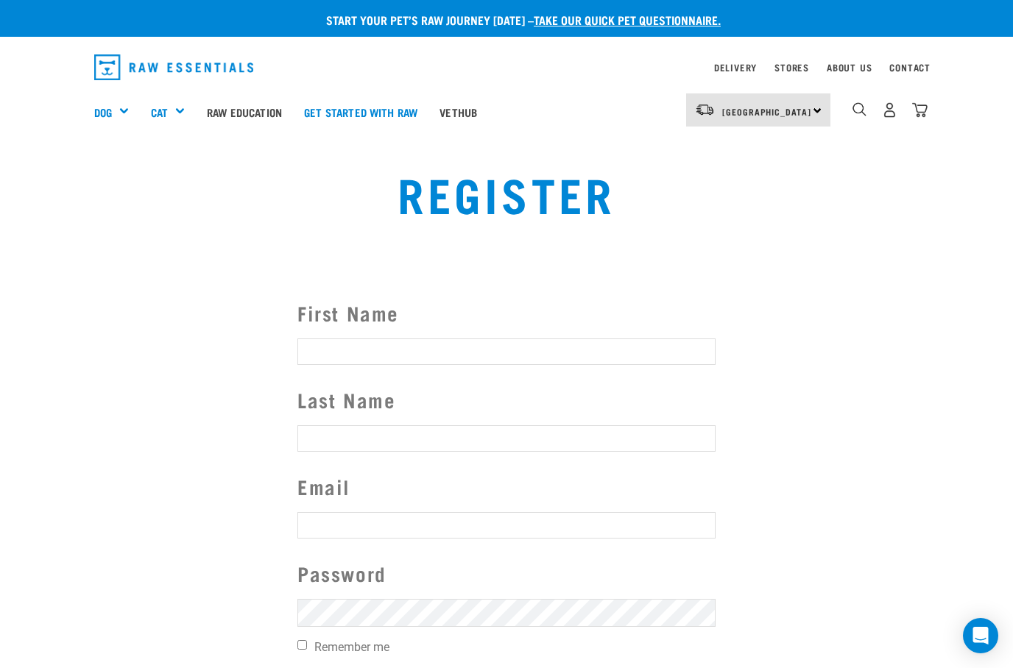
click at [325, 358] on input "First Name" at bounding box center [506, 351] width 418 height 26
type input "[PERSON_NAME]"
click at [343, 452] on input "Last Name" at bounding box center [506, 438] width 418 height 26
type input "[PERSON_NAME]"
click at [334, 536] on input "text" at bounding box center [506, 525] width 418 height 26
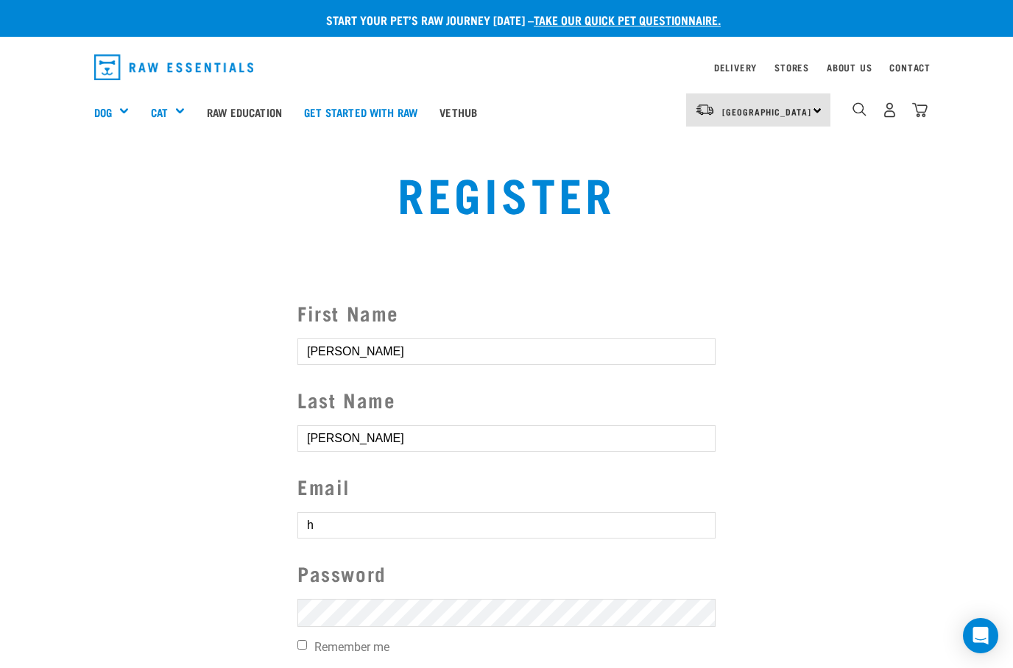
type input "[EMAIL_ADDRESS][DOMAIN_NAME]"
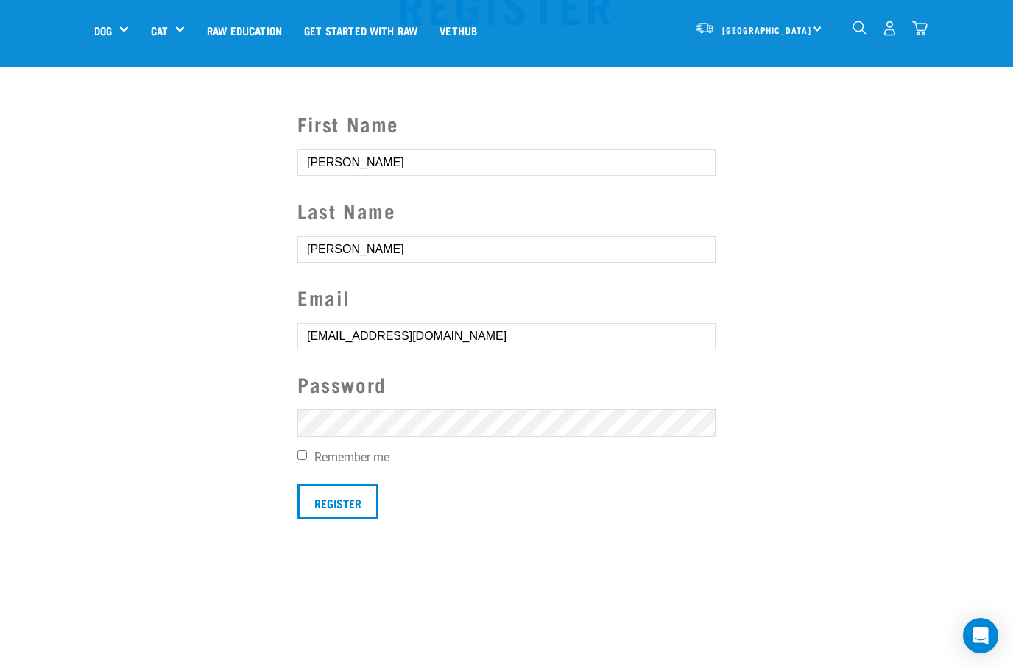
scroll to position [84, 0]
click at [305, 453] on input "Remember me" at bounding box center [302, 456] width 10 height 10
checkbox input "true"
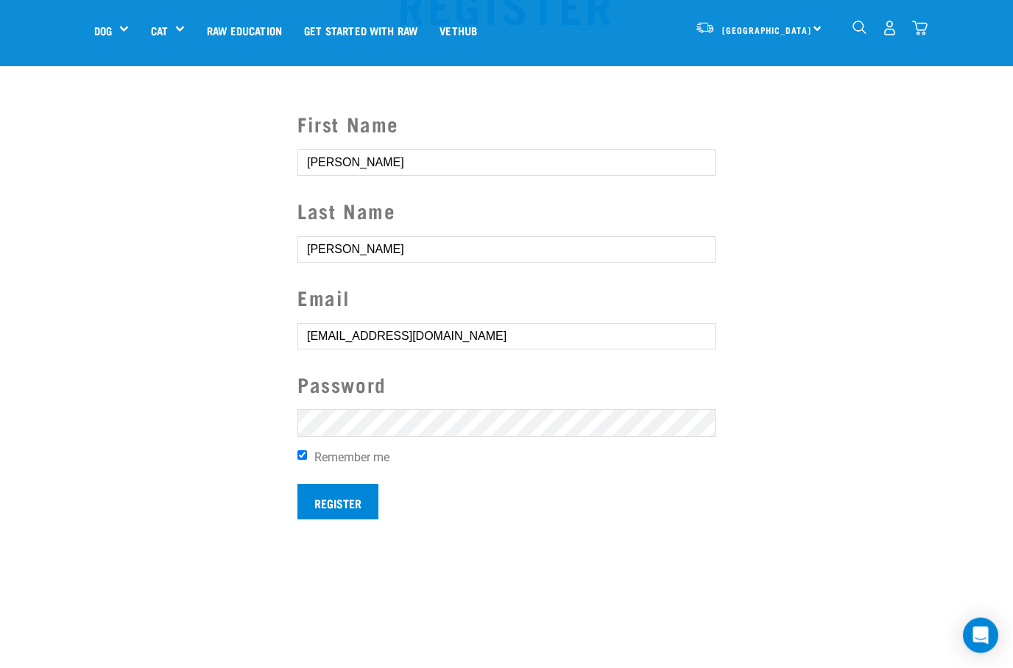
click at [335, 503] on input "Register" at bounding box center [337, 502] width 81 height 35
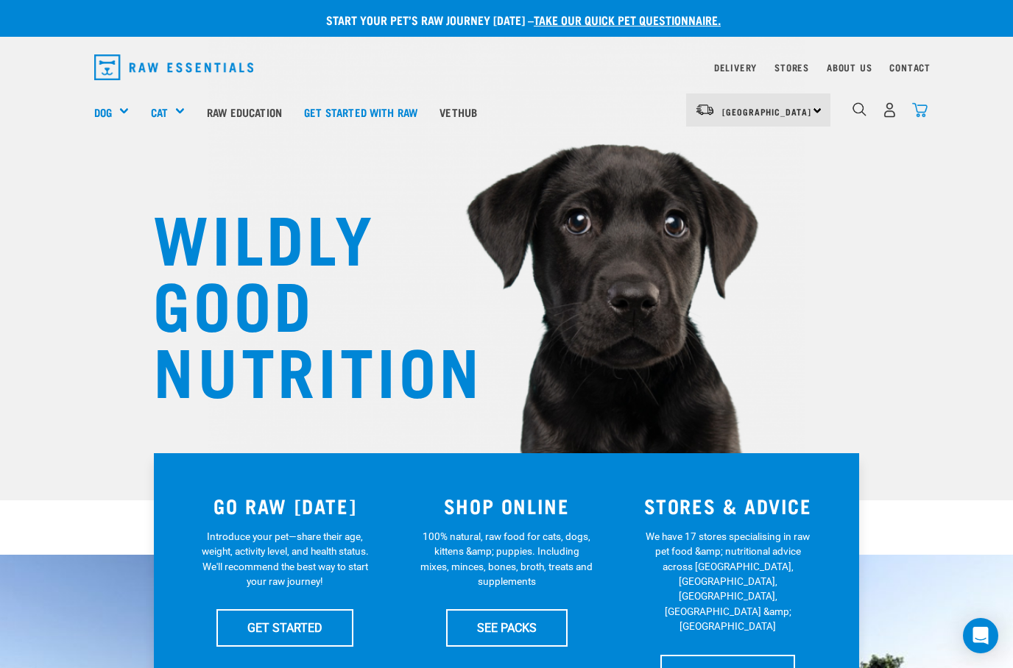
click at [916, 110] on img "dropdown navigation" at bounding box center [919, 109] width 15 height 15
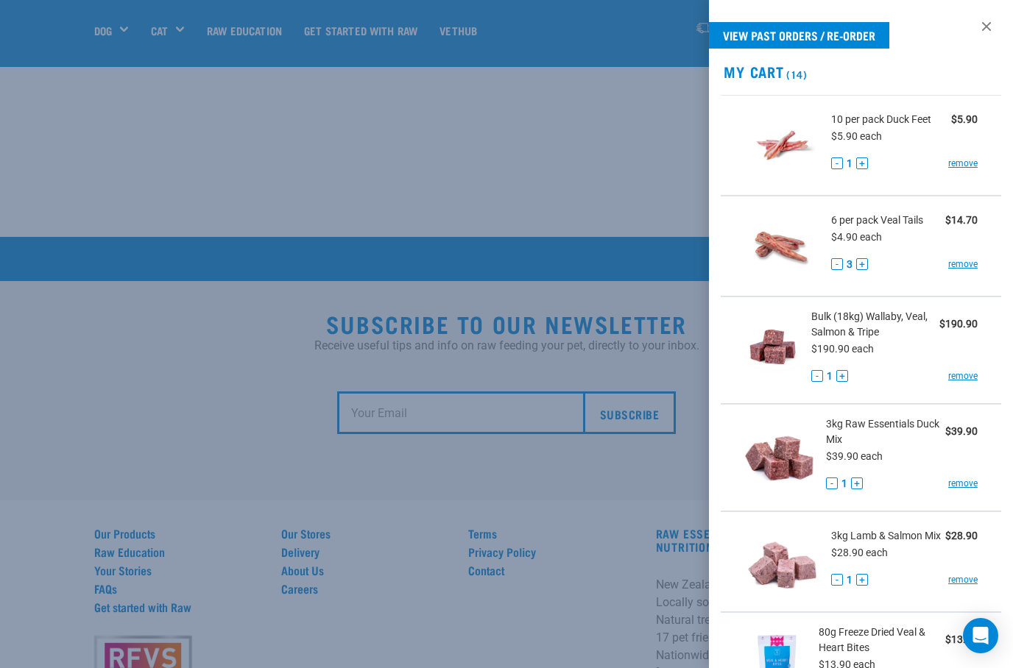
scroll to position [2614, 0]
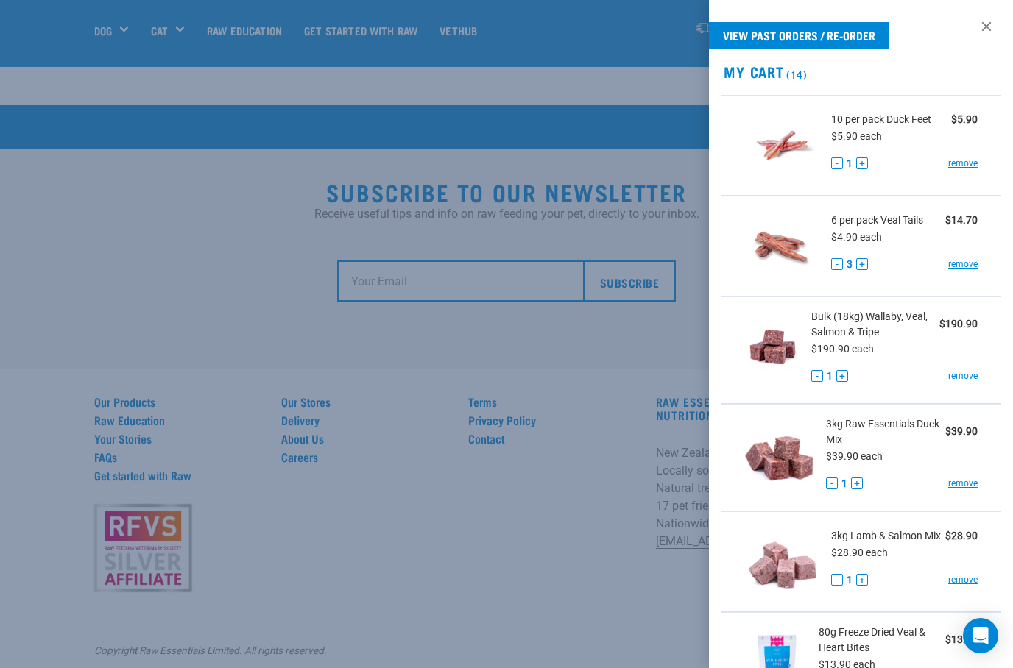
click at [116, 273] on div at bounding box center [506, 334] width 1013 height 668
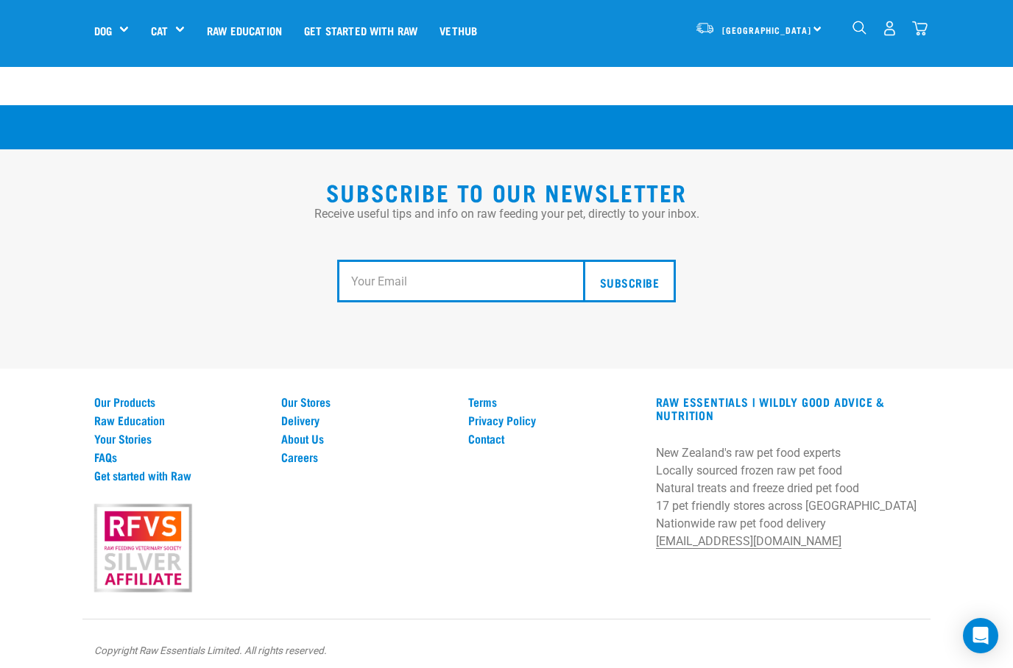
click at [925, 29] on img "dropdown navigation" at bounding box center [919, 28] width 15 height 15
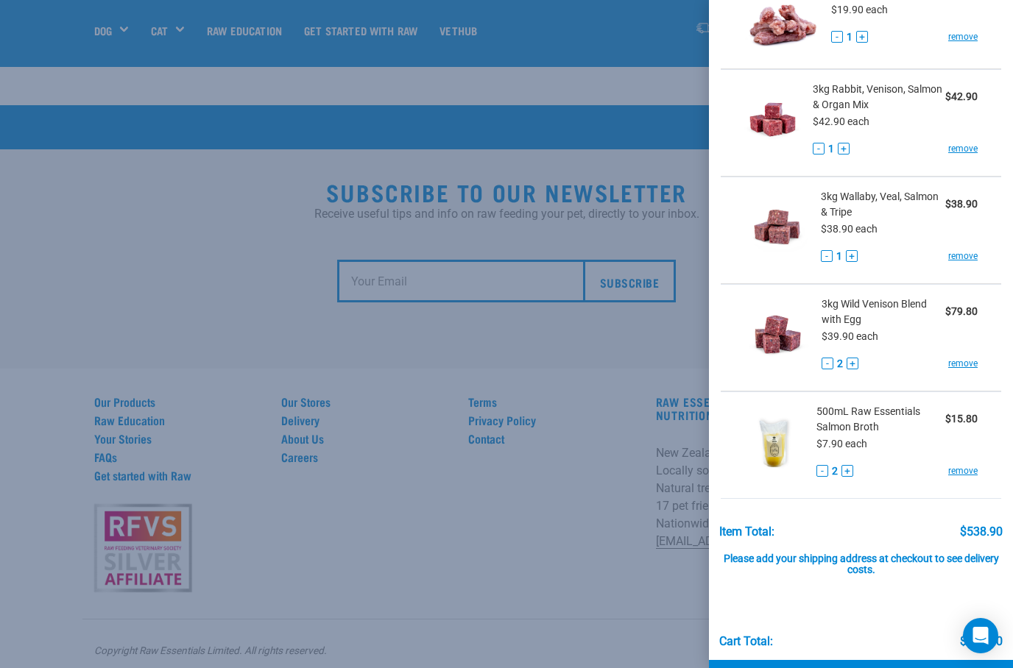
scroll to position [1060, 0]
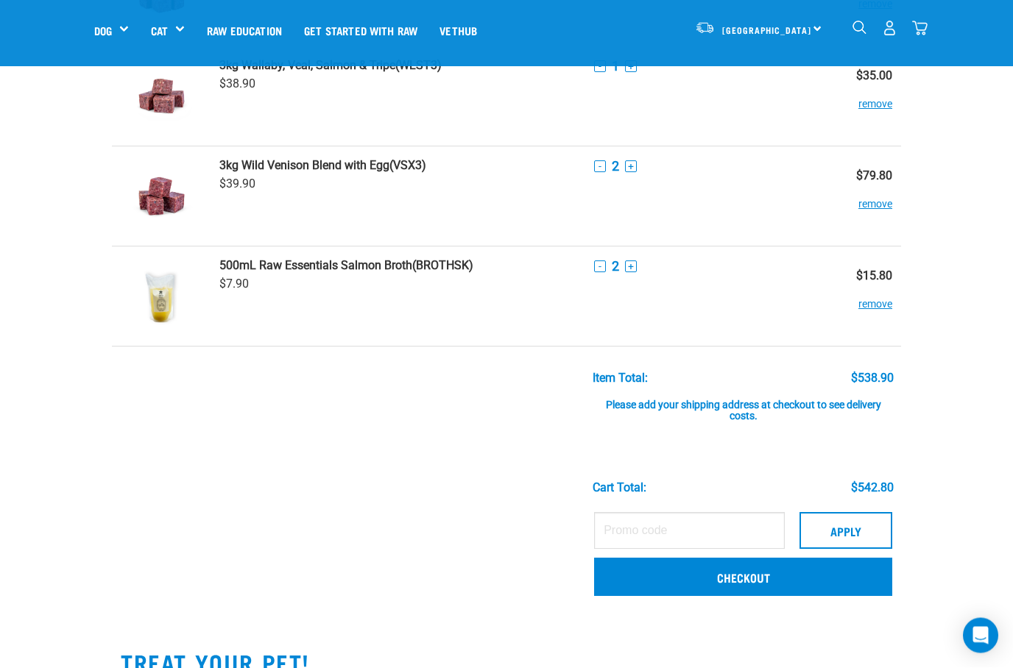
scroll to position [1181, 0]
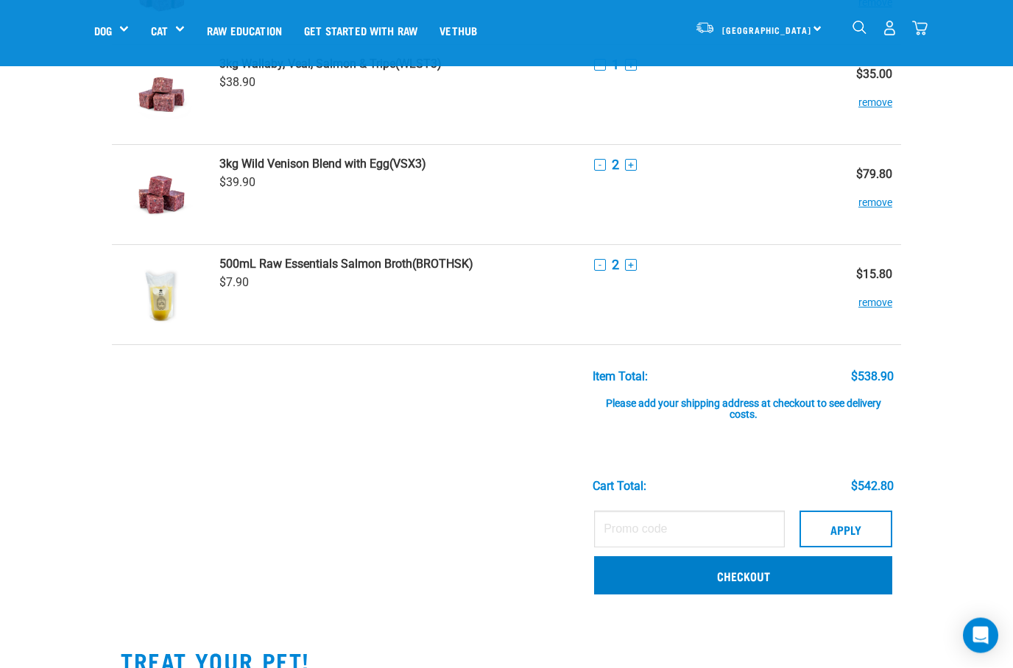
click at [775, 575] on link "Checkout" at bounding box center [743, 576] width 298 height 38
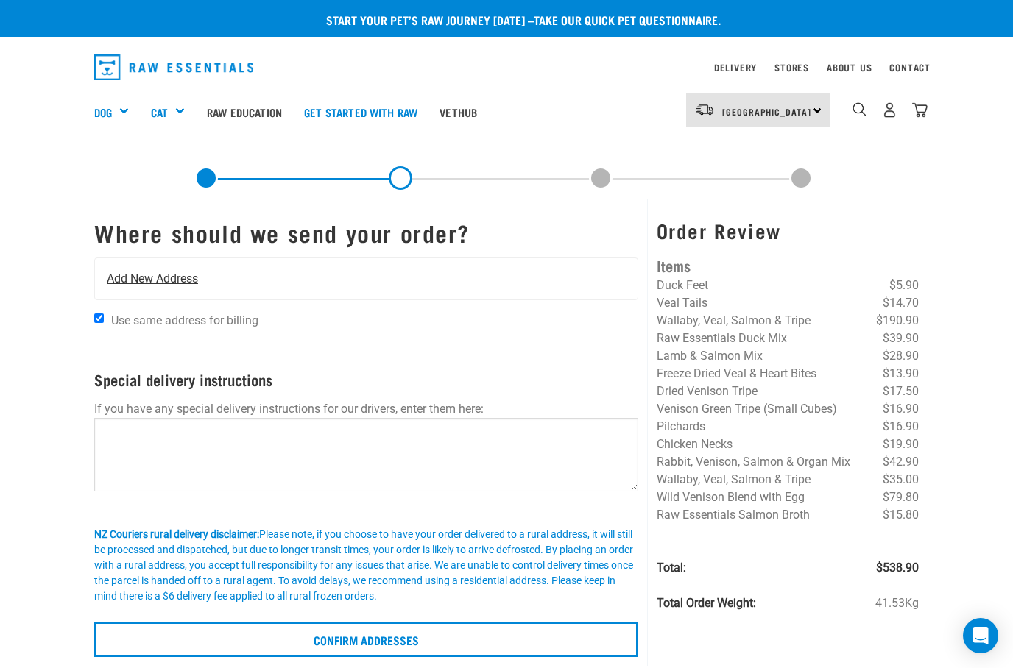
click at [117, 277] on span "Add New Address" at bounding box center [152, 279] width 91 height 18
click at [210, 283] on div "Add New Address" at bounding box center [366, 278] width 542 height 41
click at [136, 290] on div "Add New Address" at bounding box center [366, 278] width 542 height 41
click at [104, 318] on input "Use same address for billing" at bounding box center [99, 318] width 10 height 10
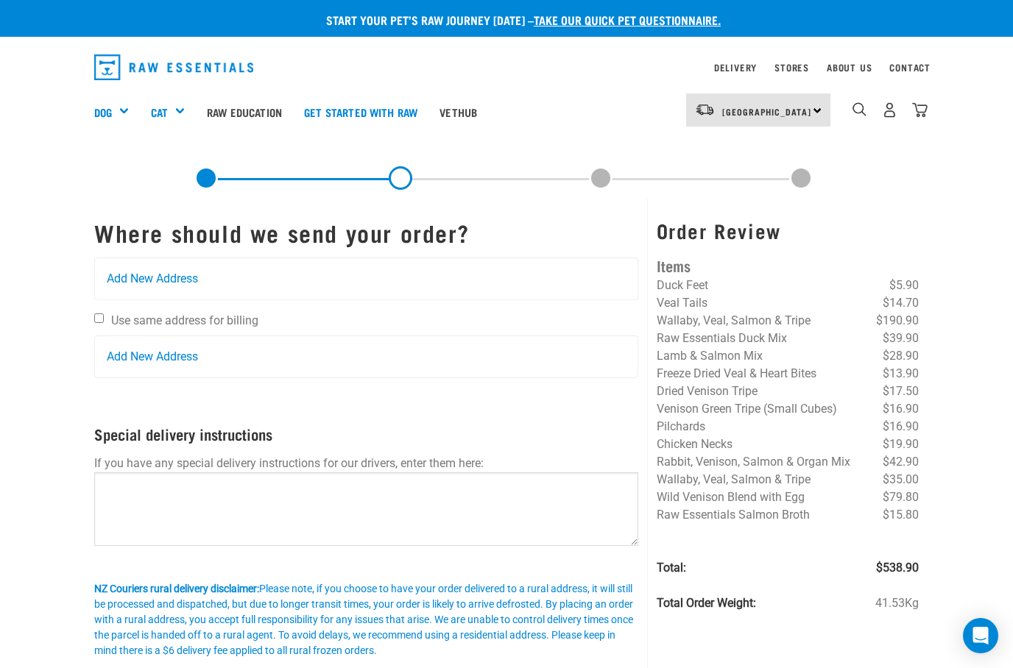
click at [96, 313] on input "Use same address for billing" at bounding box center [99, 318] width 10 height 10
checkbox input "true"
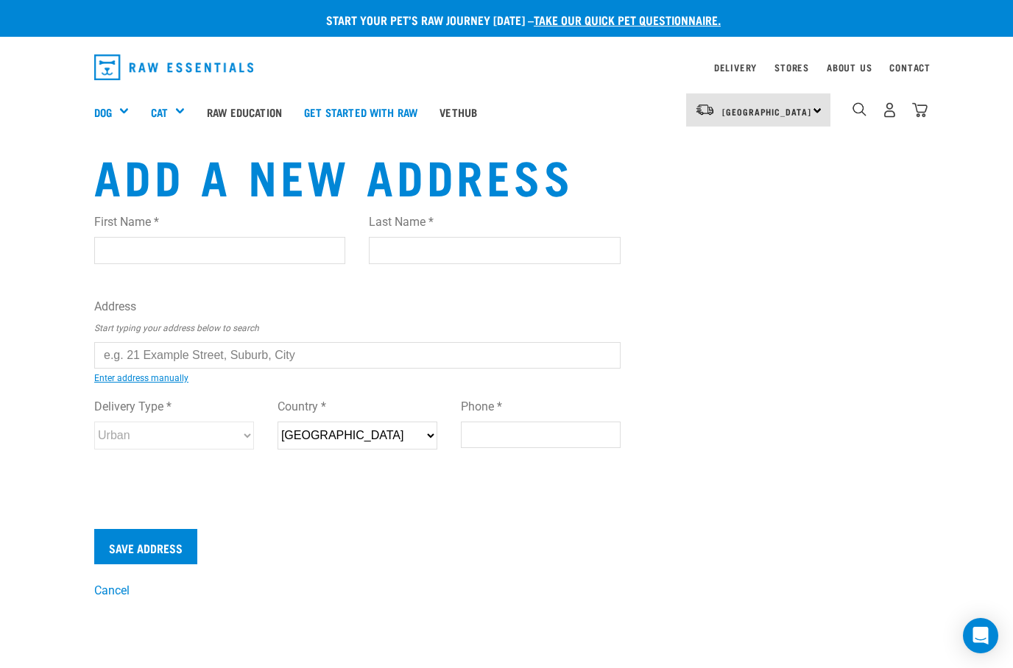
click at [117, 253] on input "First Name *" at bounding box center [219, 250] width 251 height 26
type input "Karen"
click at [403, 258] on input "Last Name *" at bounding box center [494, 250] width 251 height 26
type input "Woodley"
click at [305, 356] on input "text" at bounding box center [357, 355] width 526 height 26
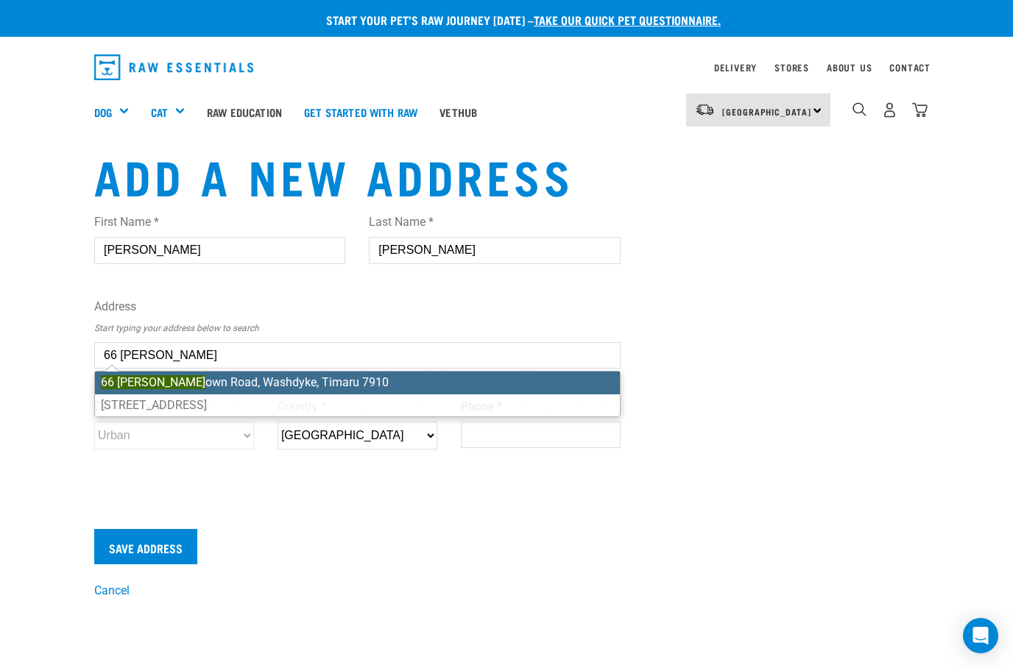
click at [197, 381] on li "66 Sead own Road, Washdyke, Timaru 7910" at bounding box center [357, 383] width 525 height 22
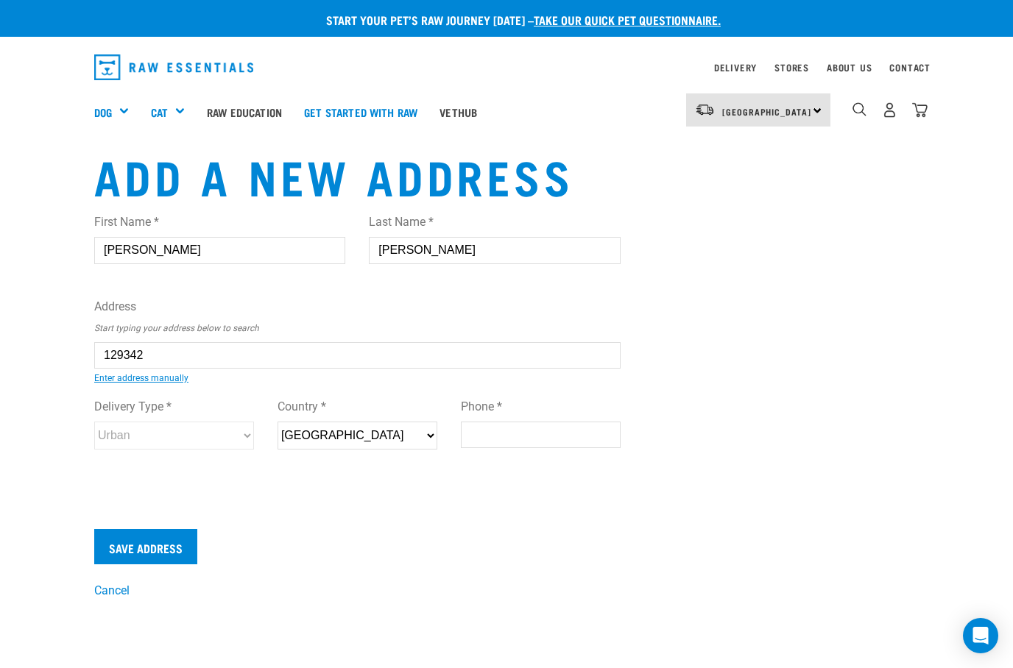
type input "66 Seadown Road, Washdyke, Timaru 7910"
type input "[STREET_ADDRESS]"
type input "Washdyke"
type input "Canterbury"
select select "CAN"
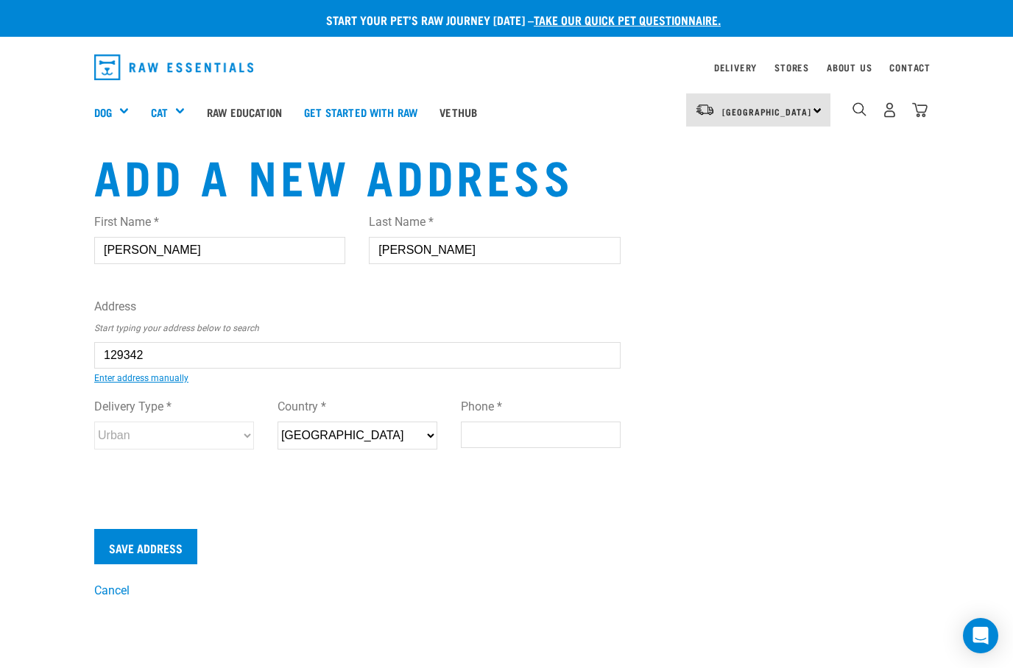
type input "7910"
select select "Urban"
click at [487, 437] on input "Phone *" at bounding box center [541, 435] width 160 height 26
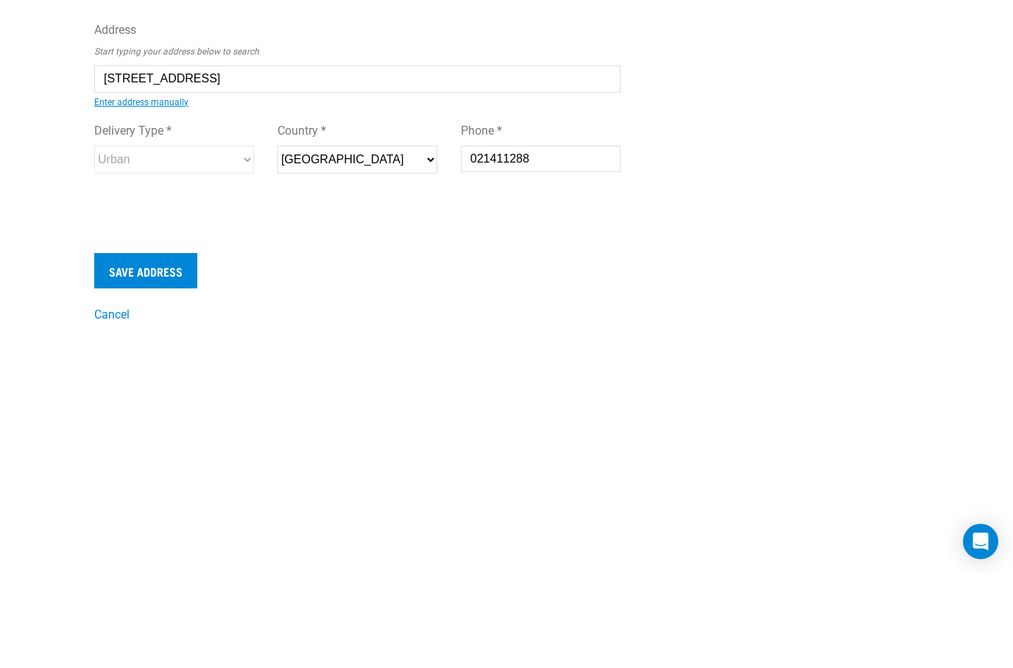
scroll to position [78, 0]
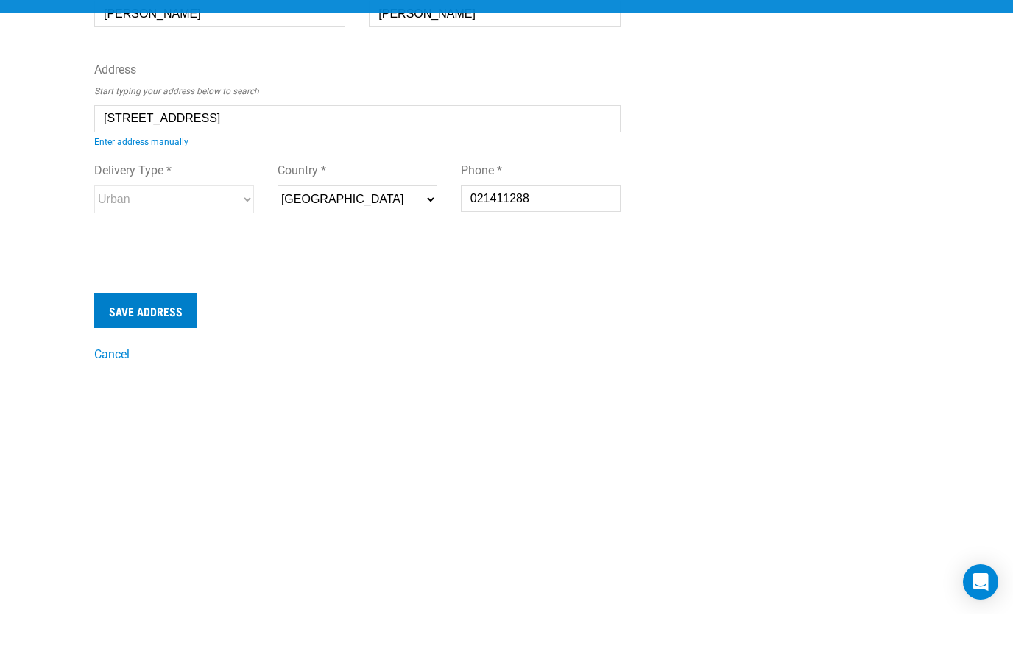
type input "021411288"
click at [140, 347] on input "Save Address" at bounding box center [145, 364] width 103 height 35
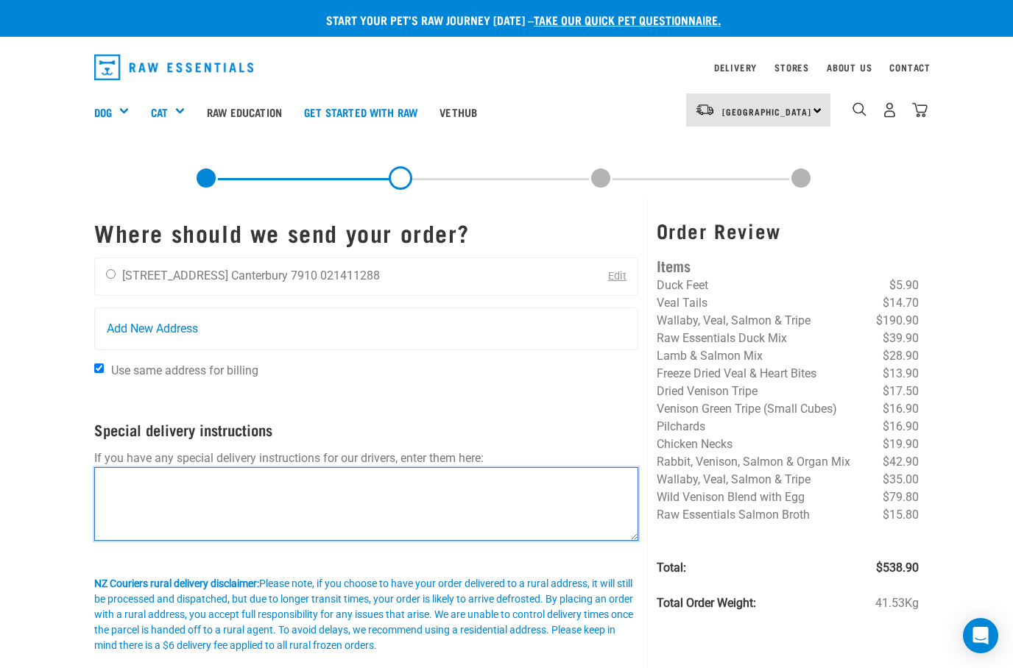
click at [134, 503] on textarea at bounding box center [366, 504] width 544 height 74
click at [205, 474] on textarea "Please ring or test when the items are delivered" at bounding box center [366, 504] width 544 height 74
click at [408, 483] on textarea "Please ring or test as soon as possible when the items are delivered" at bounding box center [366, 504] width 544 height 74
click at [517, 483] on textarea "Please ring or test as soon as possible when the items have been delivered" at bounding box center [366, 504] width 544 height 74
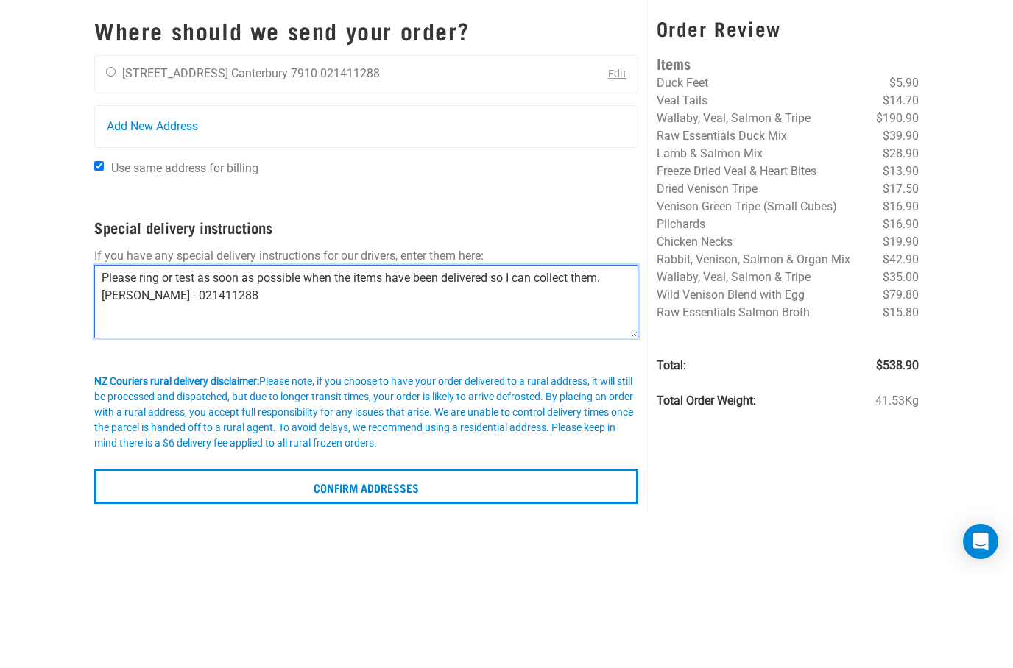
scroll to position [4, 0]
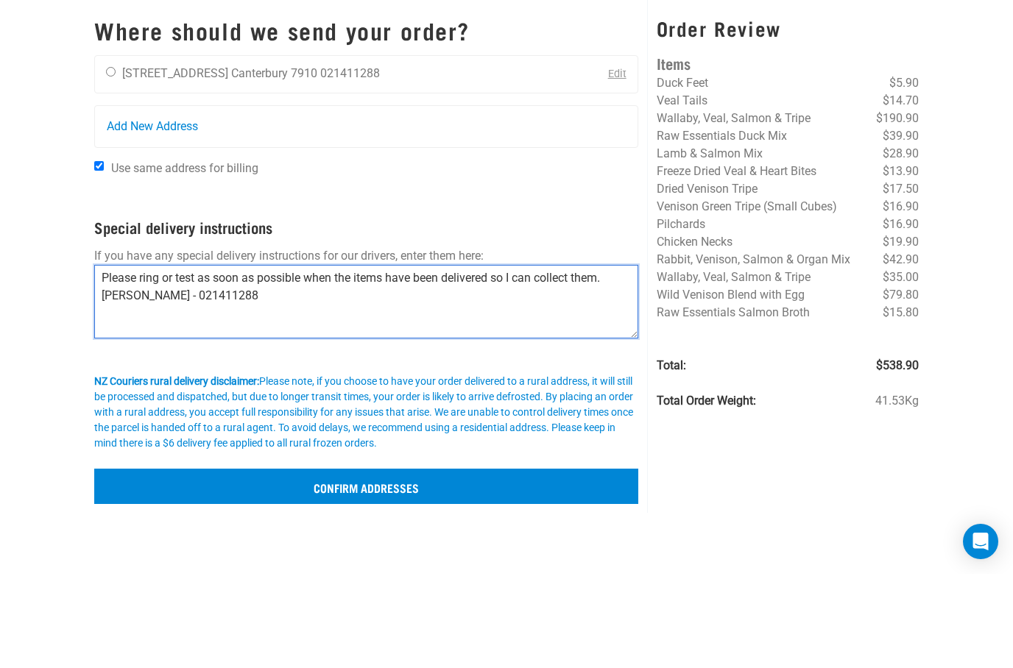
type textarea "Please ring or test as soon as possible when the items have been delivered so I…"
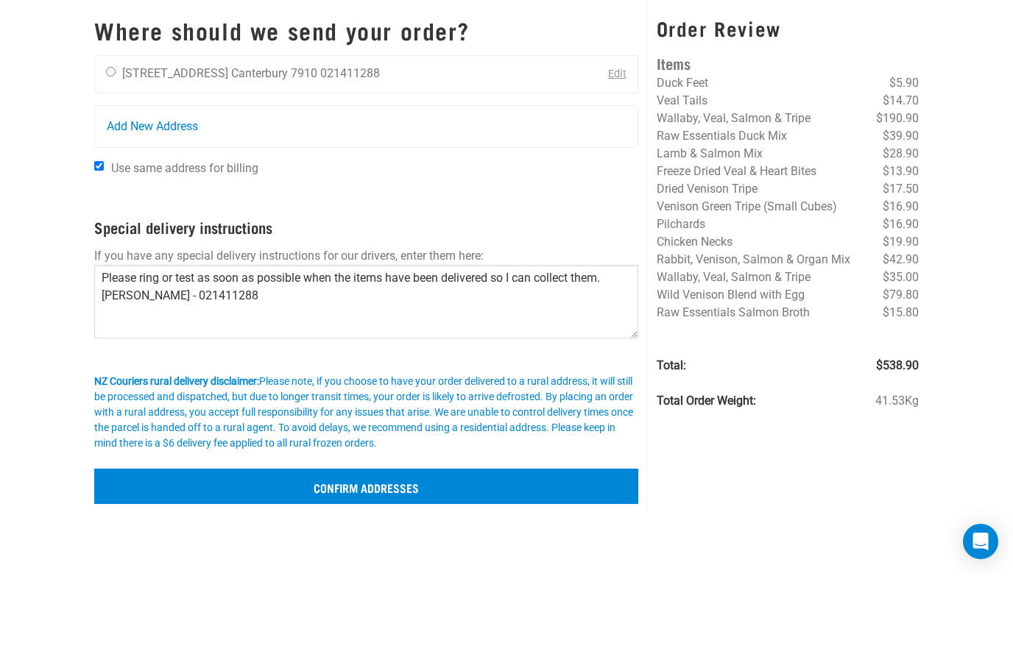
click at [145, 563] on input "Confirm addresses" at bounding box center [366, 580] width 544 height 35
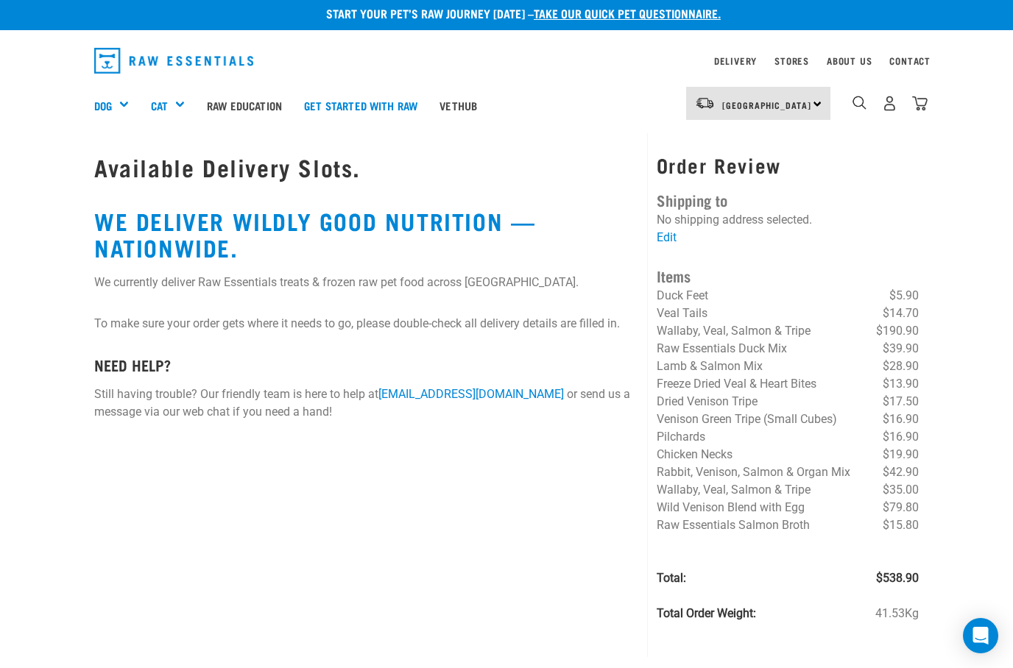
scroll to position [31, 0]
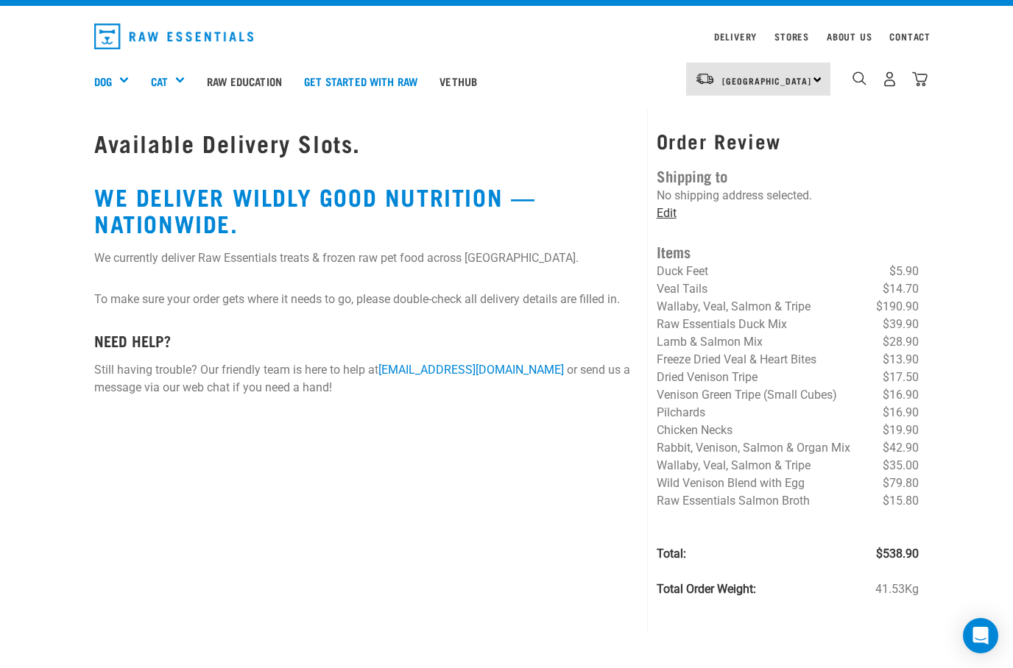
click at [668, 206] on link "Edit" at bounding box center [666, 213] width 20 height 14
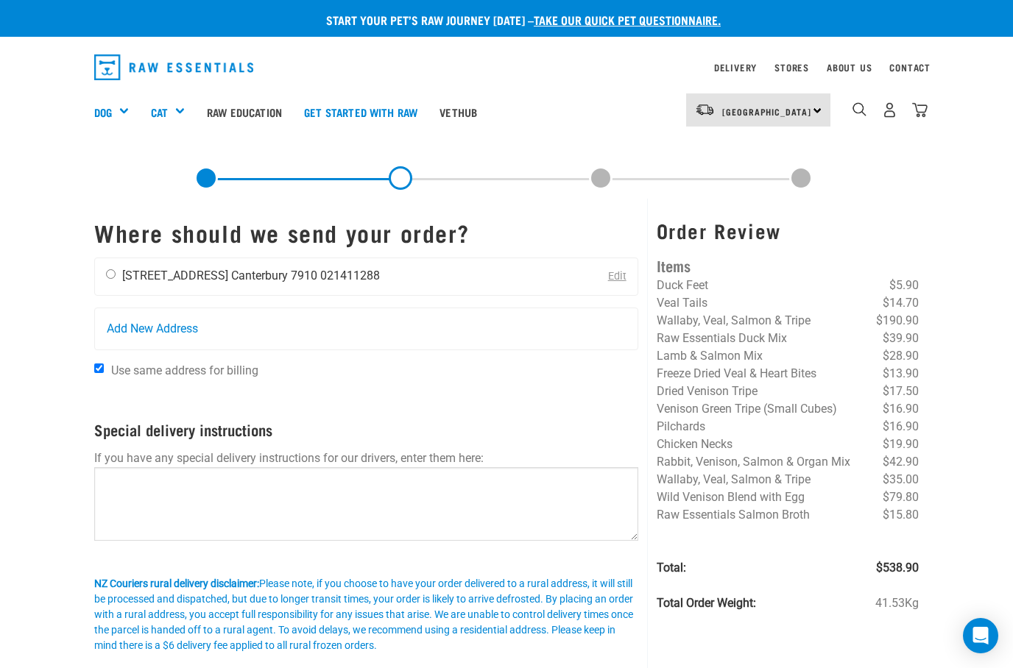
click at [113, 274] on input "radio" at bounding box center [111, 274] width 10 height 10
radio input "true"
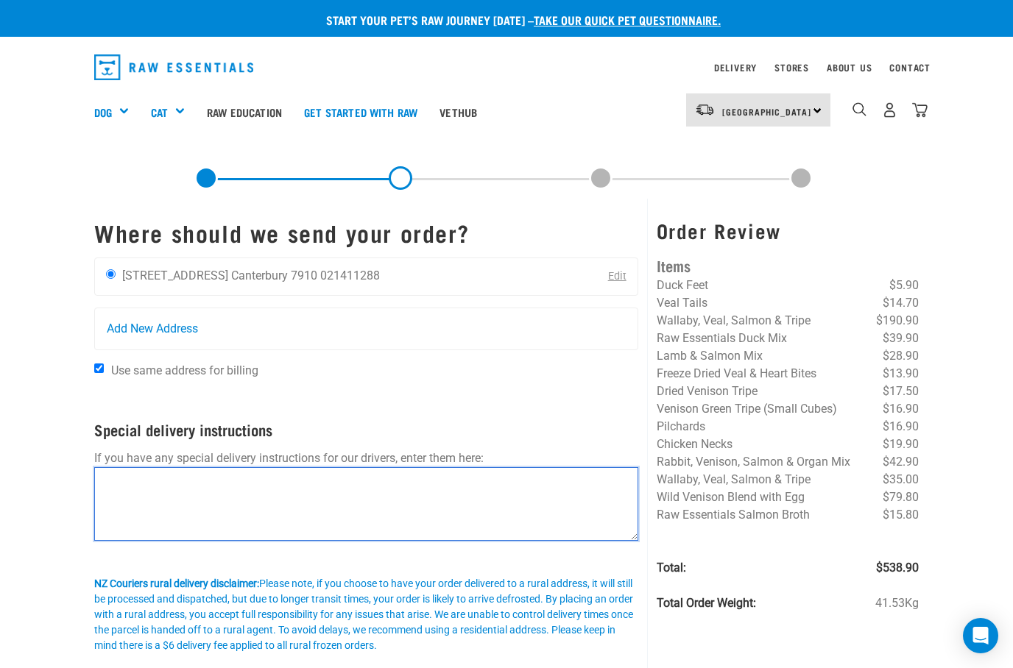
click at [121, 494] on textarea at bounding box center [366, 504] width 544 height 74
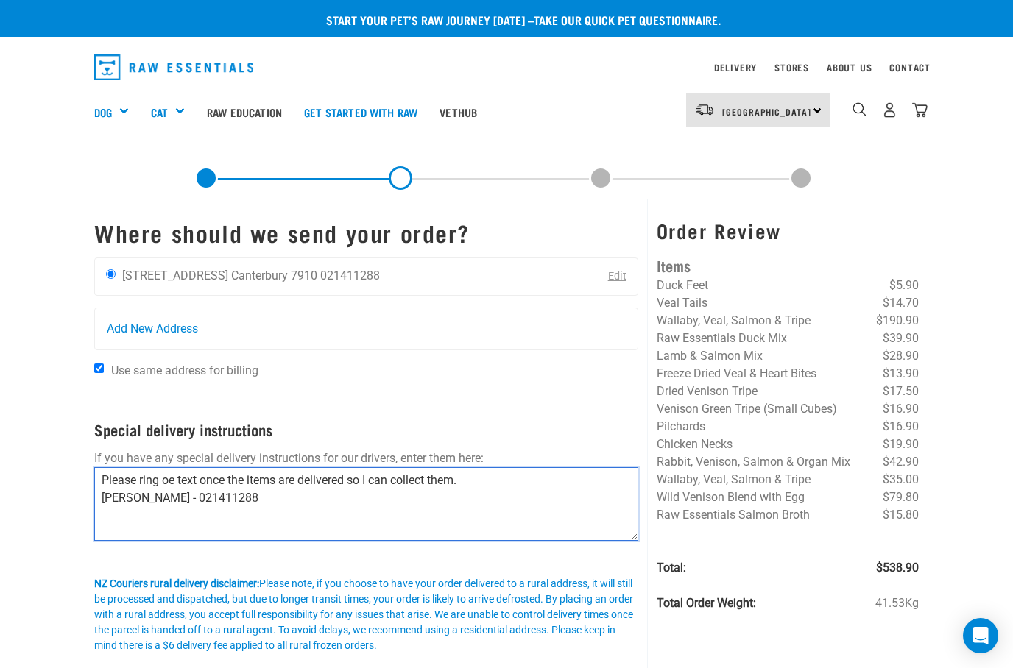
click at [177, 481] on textarea "Please ring oe text once the items are delivered so I can collect them. [PERSON…" at bounding box center [366, 504] width 544 height 74
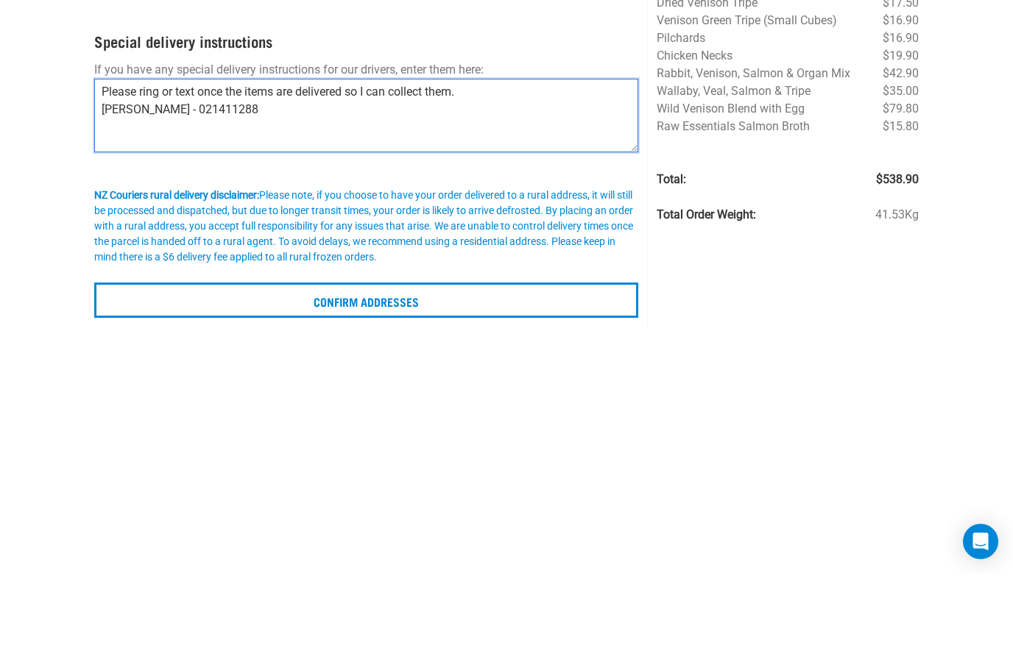
scroll to position [195, 0]
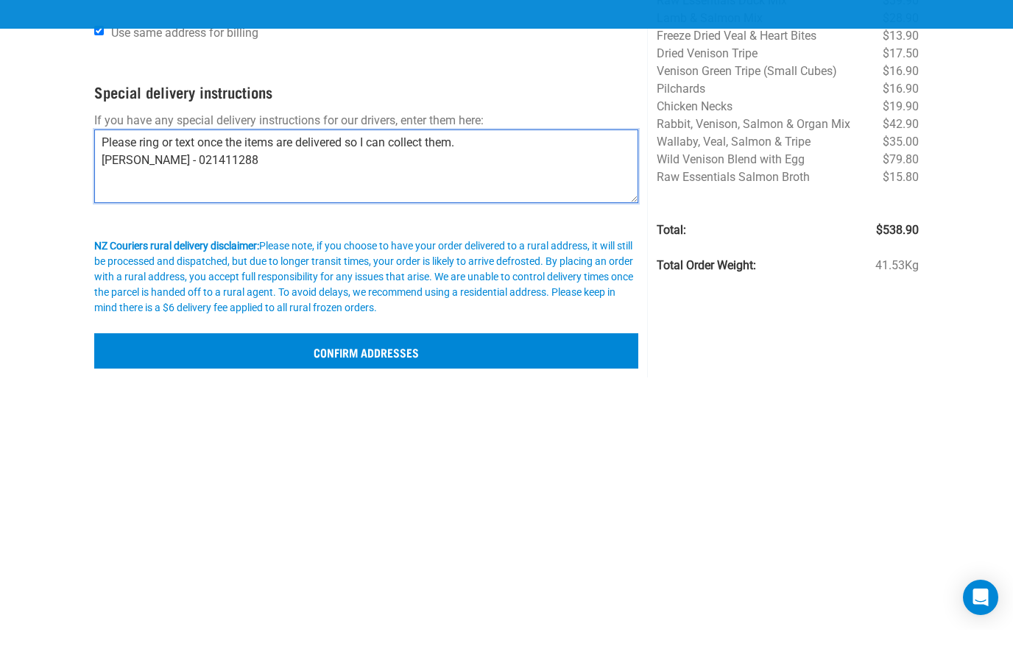
type textarea "Please ring or text once the items are delivered so I can collect them. [PERSON…"
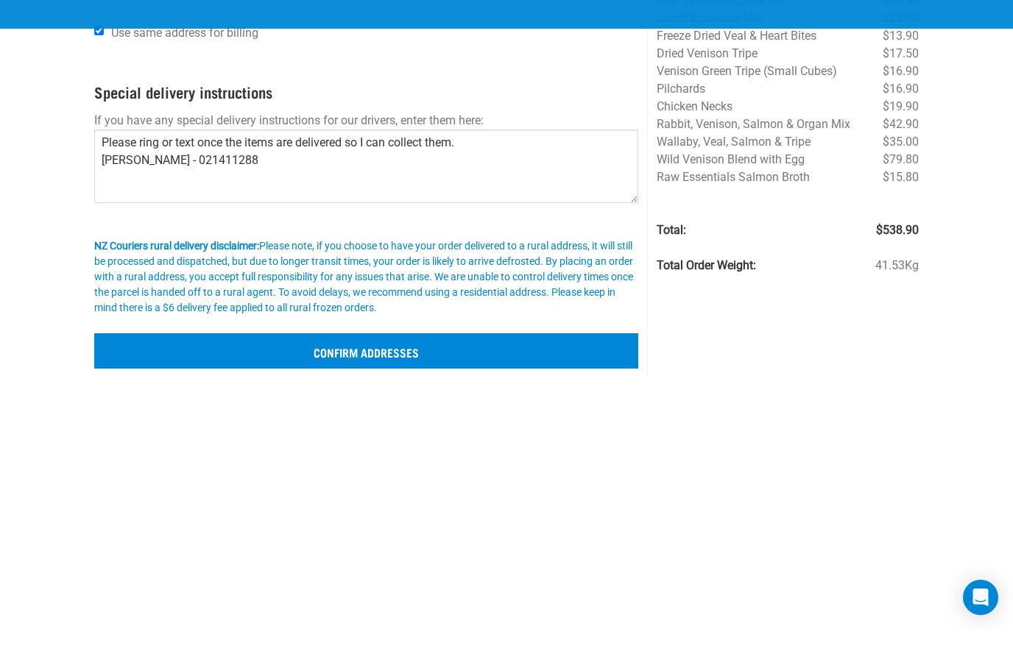
click at [135, 372] on input "Confirm addresses" at bounding box center [366, 389] width 544 height 35
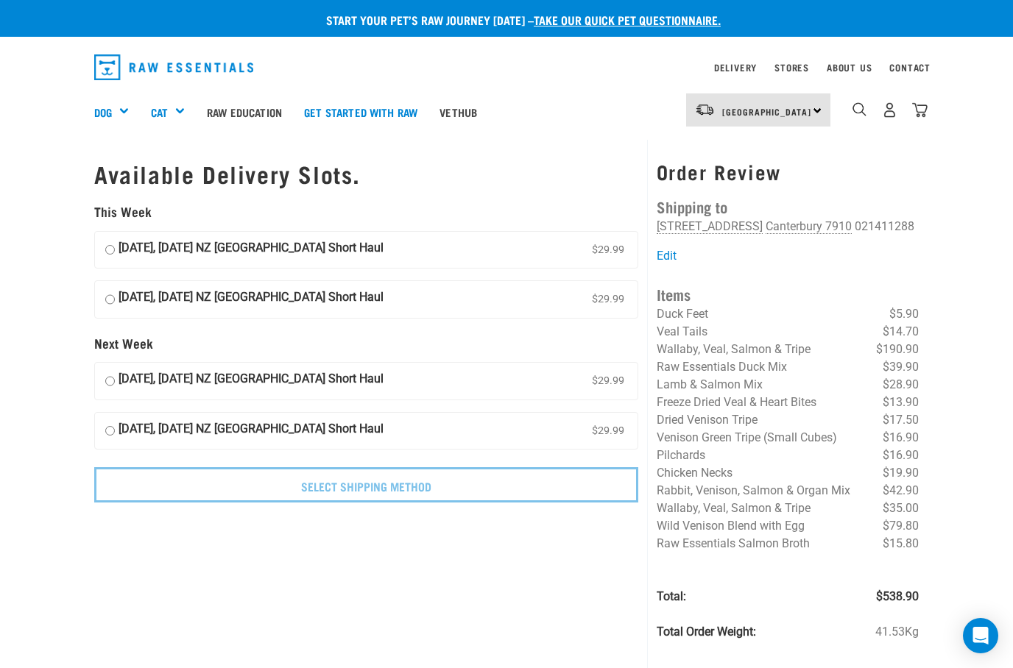
click at [110, 299] on input "[DATE], [DATE] NZ [GEOGRAPHIC_DATA] Short Haul $29.99" at bounding box center [110, 299] width 10 height 22
radio input "true"
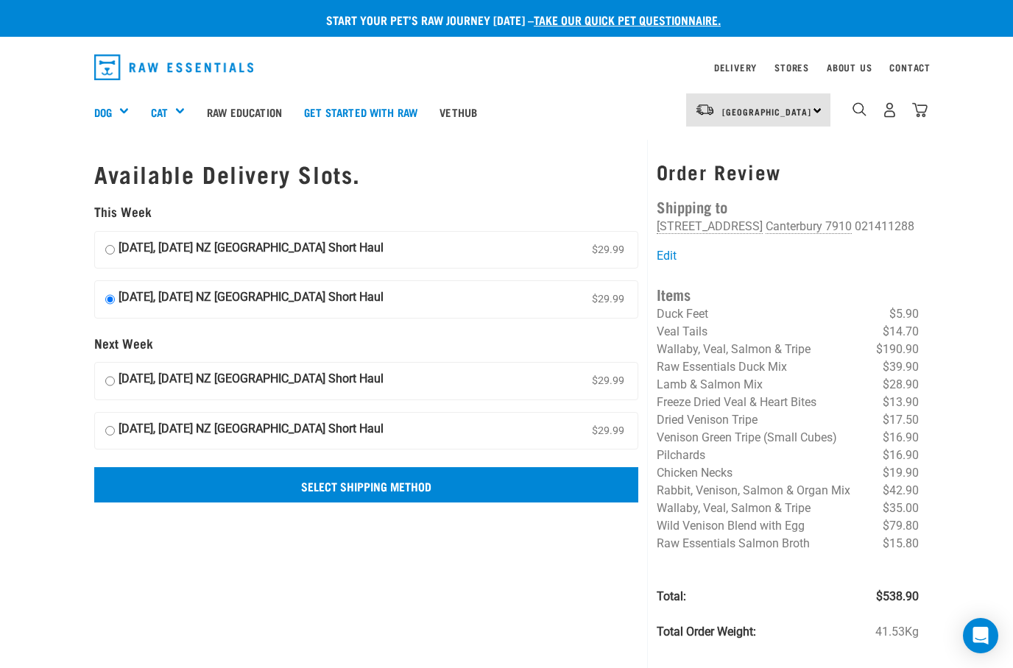
click at [136, 483] on input "Select Shipping Method" at bounding box center [366, 484] width 544 height 35
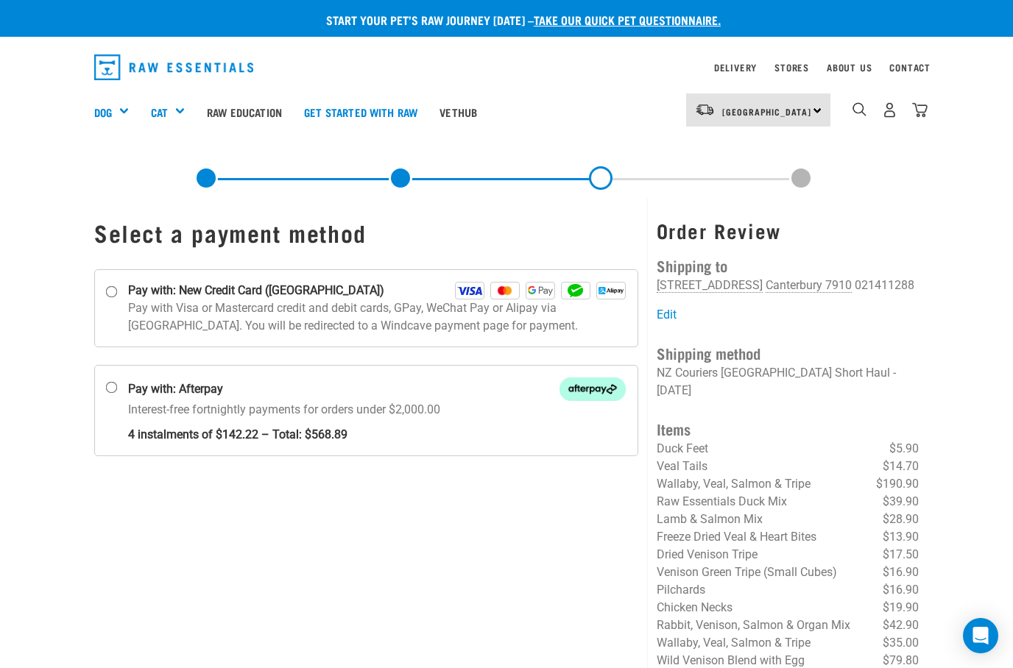
click at [115, 293] on input "Pay with: New Credit Card ([GEOGRAPHIC_DATA])" at bounding box center [112, 292] width 12 height 12
radio input "true"
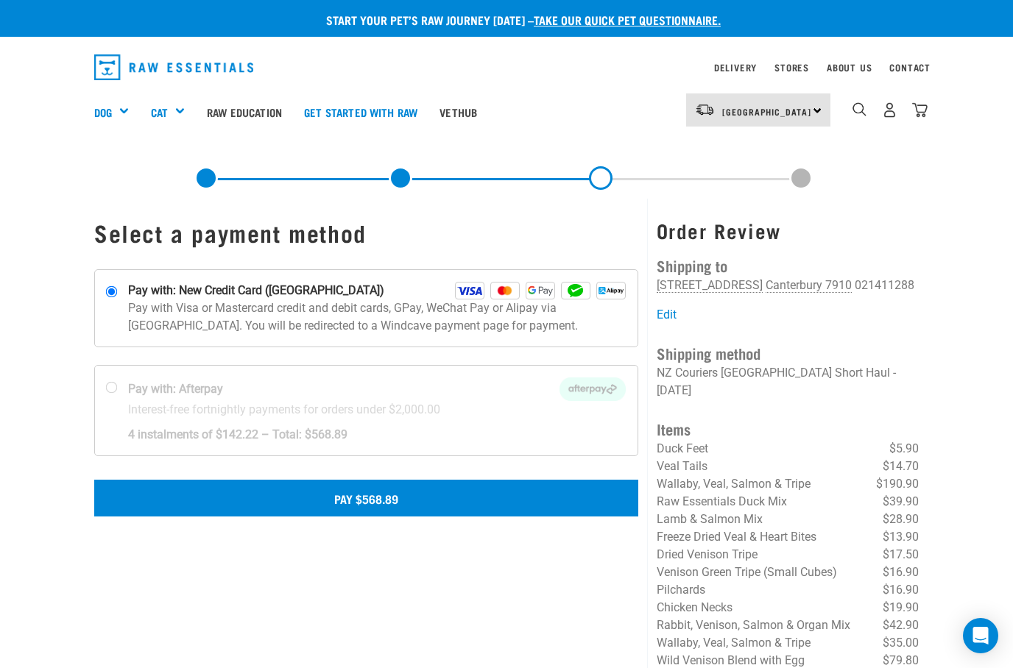
click at [196, 494] on button "Pay $568.89" at bounding box center [366, 498] width 544 height 37
